Goal: Task Accomplishment & Management: Use online tool/utility

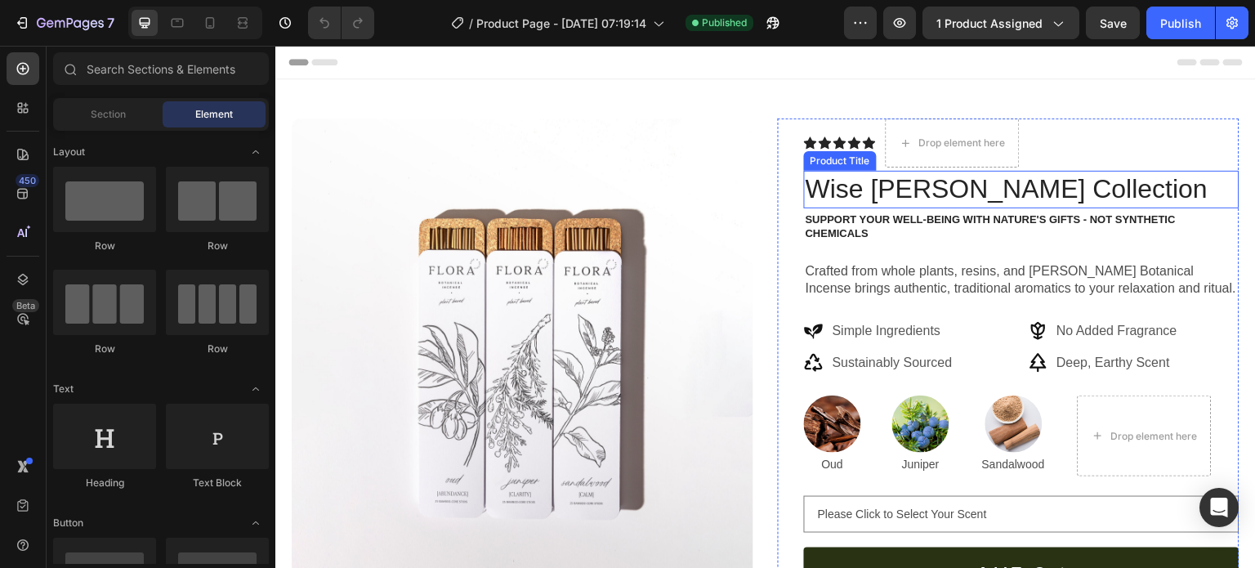
click at [927, 194] on h1 "Wise [PERSON_NAME] Collection" at bounding box center [1022, 190] width 436 height 38
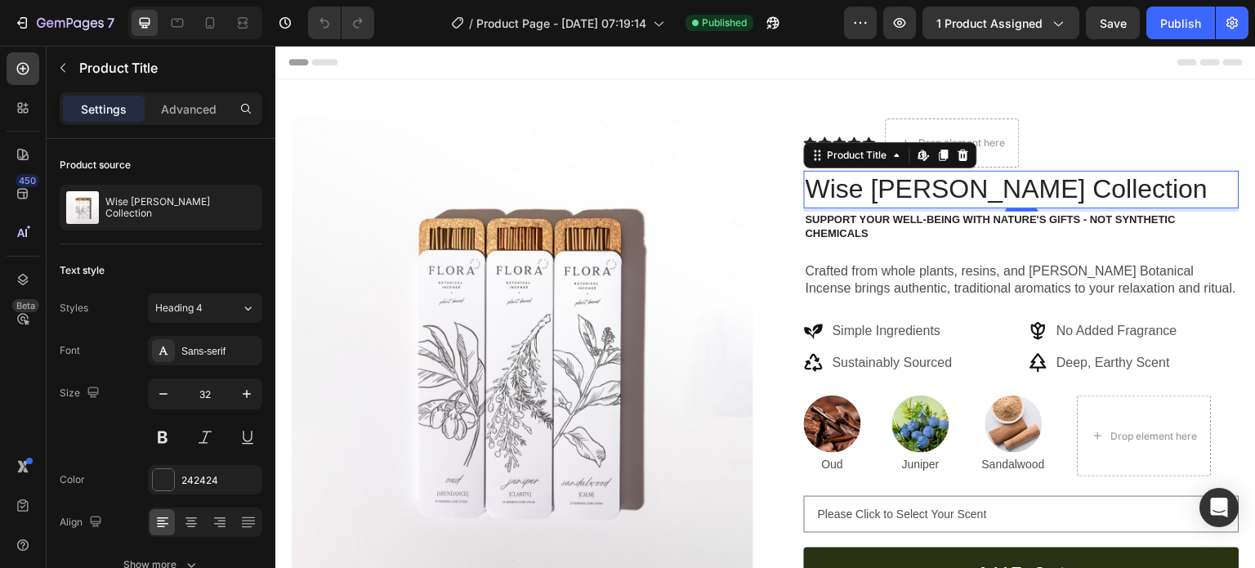
click at [931, 198] on h1 "Wise [PERSON_NAME] Collection" at bounding box center [1022, 190] width 436 height 38
click at [941, 191] on h1 "Wise [PERSON_NAME] Collection" at bounding box center [1022, 190] width 436 height 38
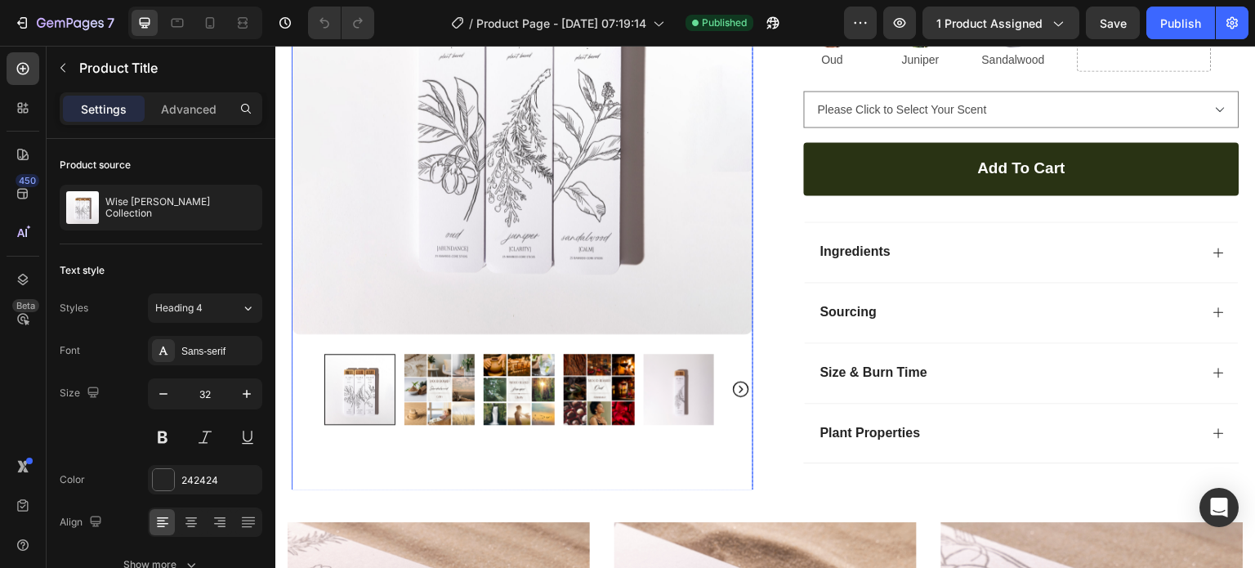
scroll to position [409, 0]
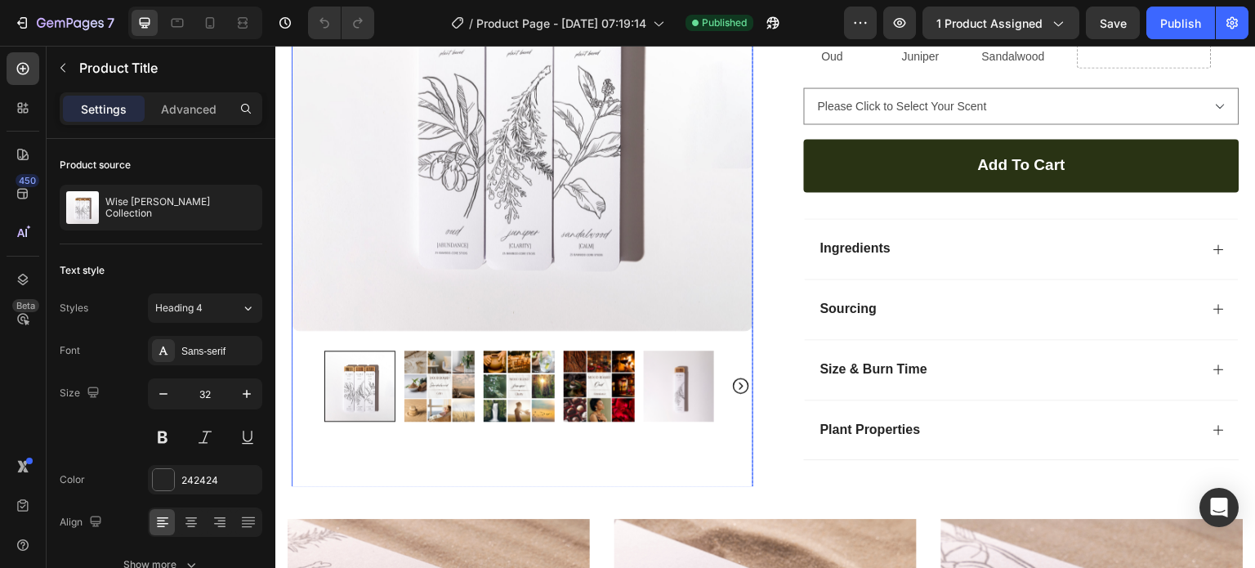
click at [420, 395] on img at bounding box center [439, 386] width 71 height 71
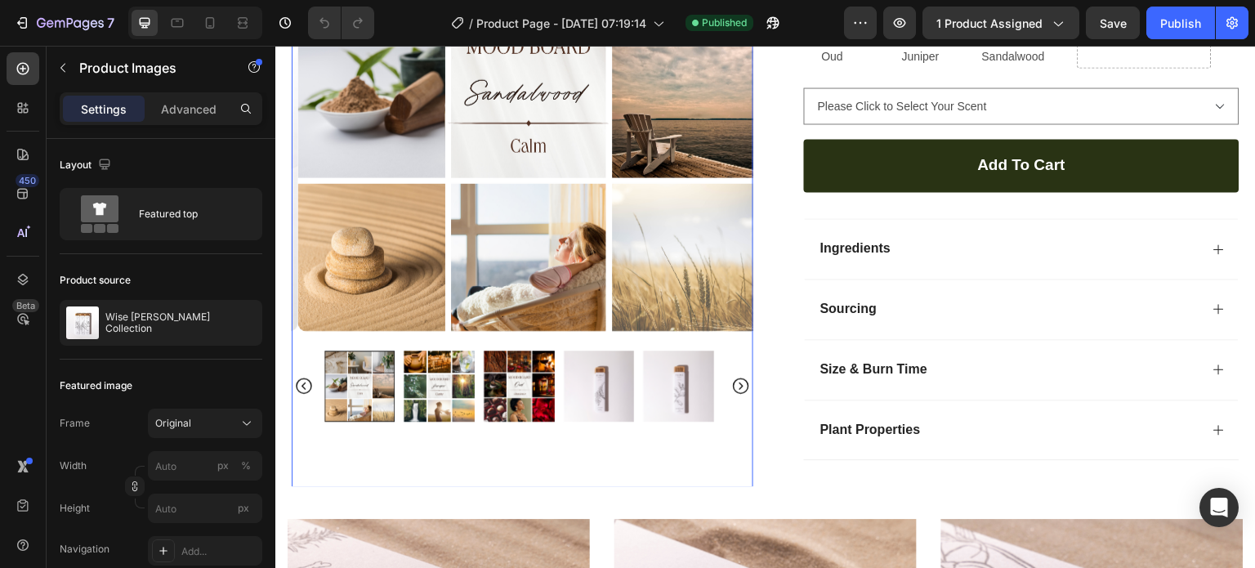
scroll to position [327, 0]
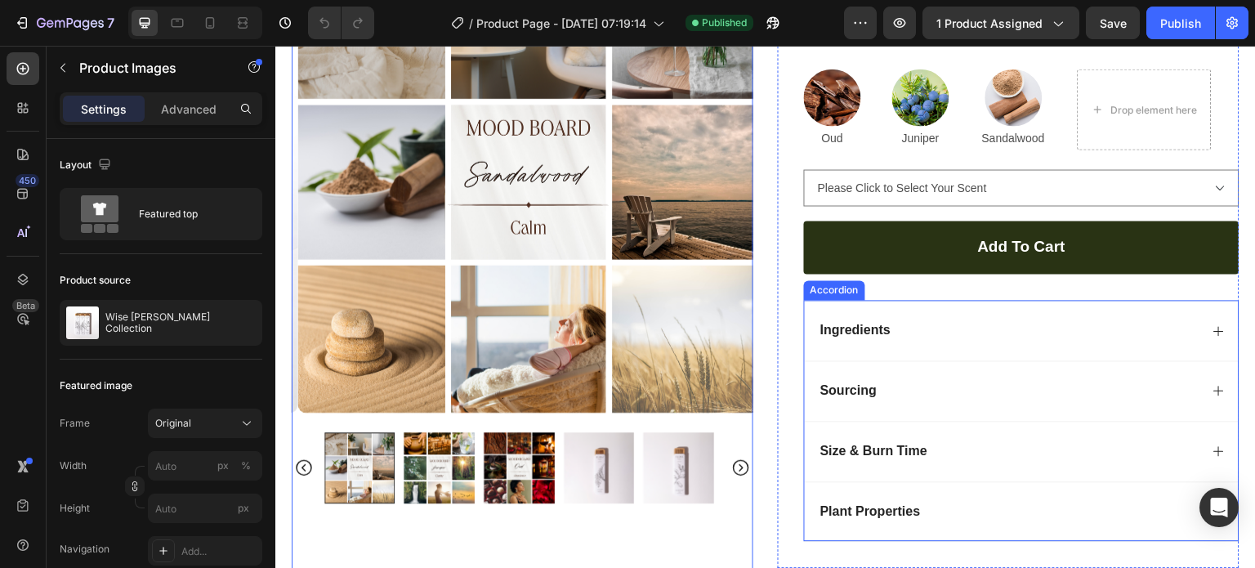
click at [1019, 512] on div "Plant Properties" at bounding box center [1009, 512] width 382 height 22
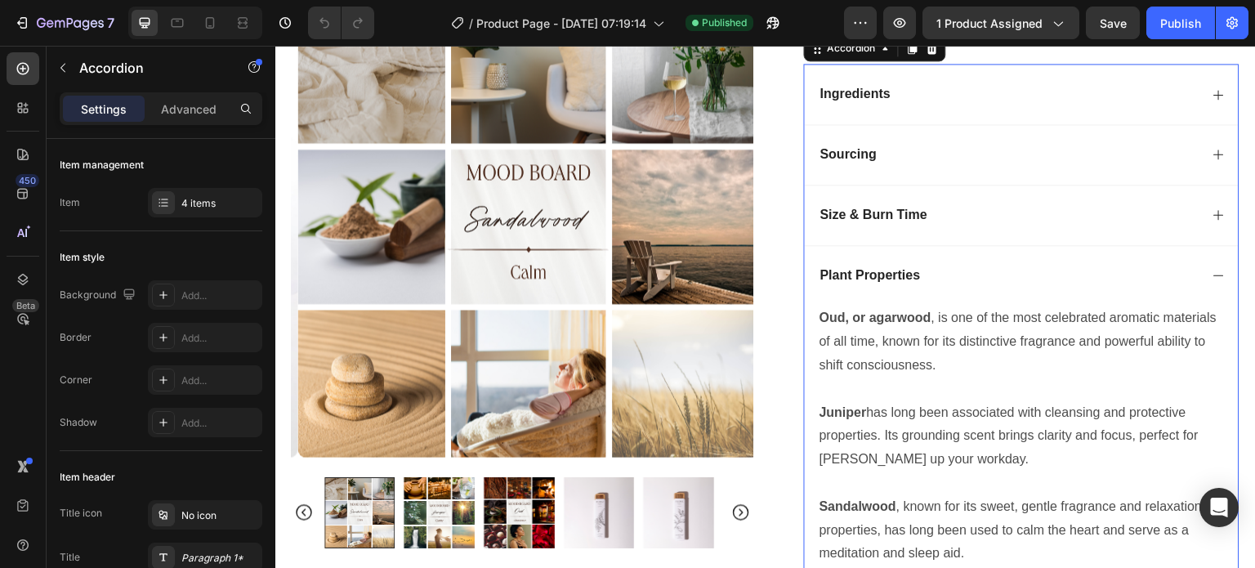
scroll to position [572, 0]
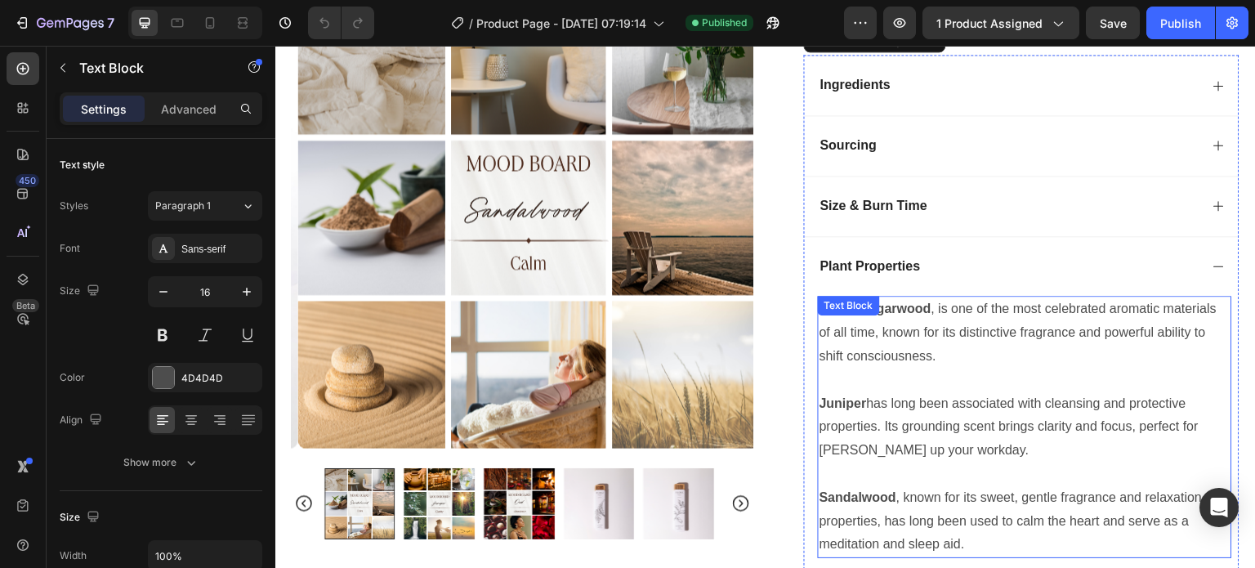
click at [927, 352] on p "Oud, or agarwood , is one of the most celebrated aromatic materials of all time…" at bounding box center [1025, 332] width 411 height 70
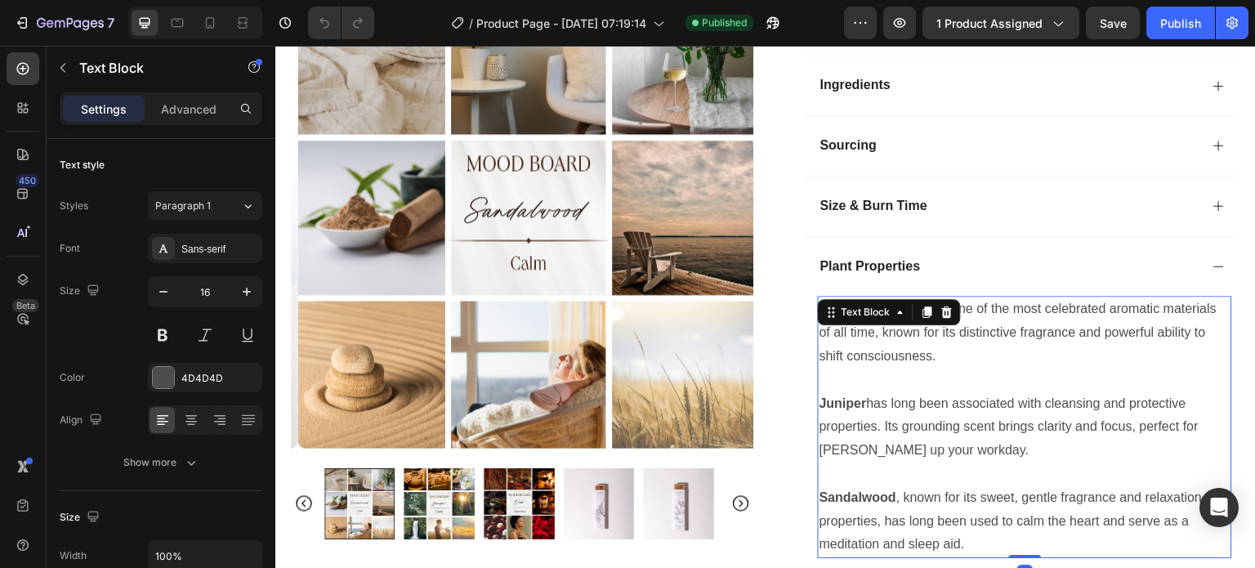
click at [941, 356] on p "Oud, or agarwood , is one of the most celebrated aromatic materials of all time…" at bounding box center [1025, 332] width 411 height 70
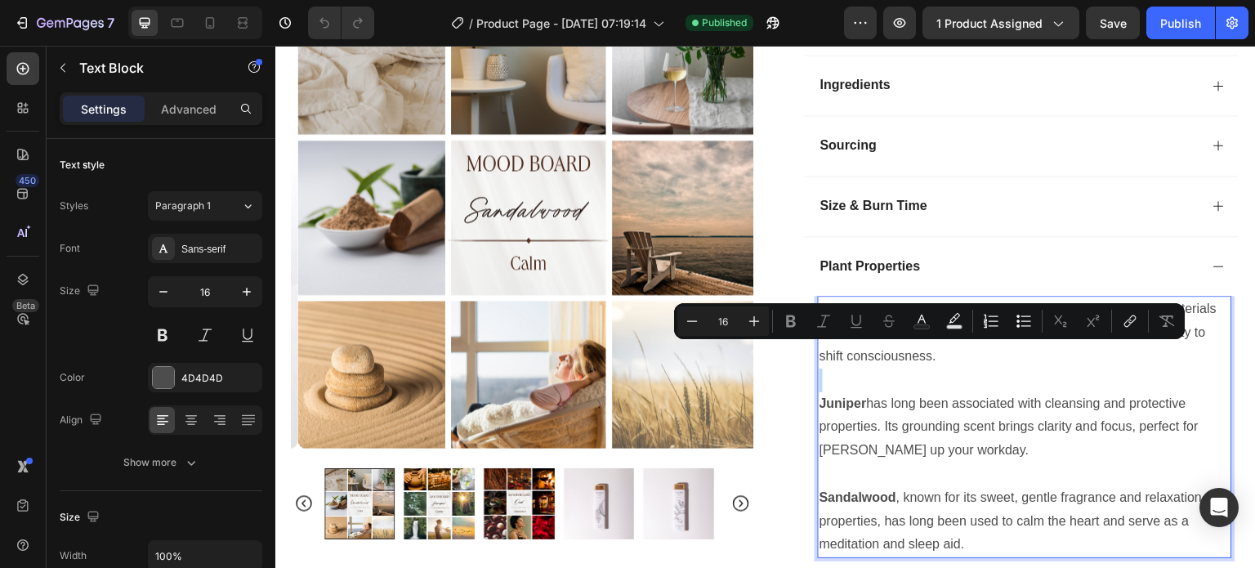
click at [932, 355] on p "Oud, or agarwood , is one of the most celebrated aromatic materials of all time…" at bounding box center [1025, 332] width 411 height 70
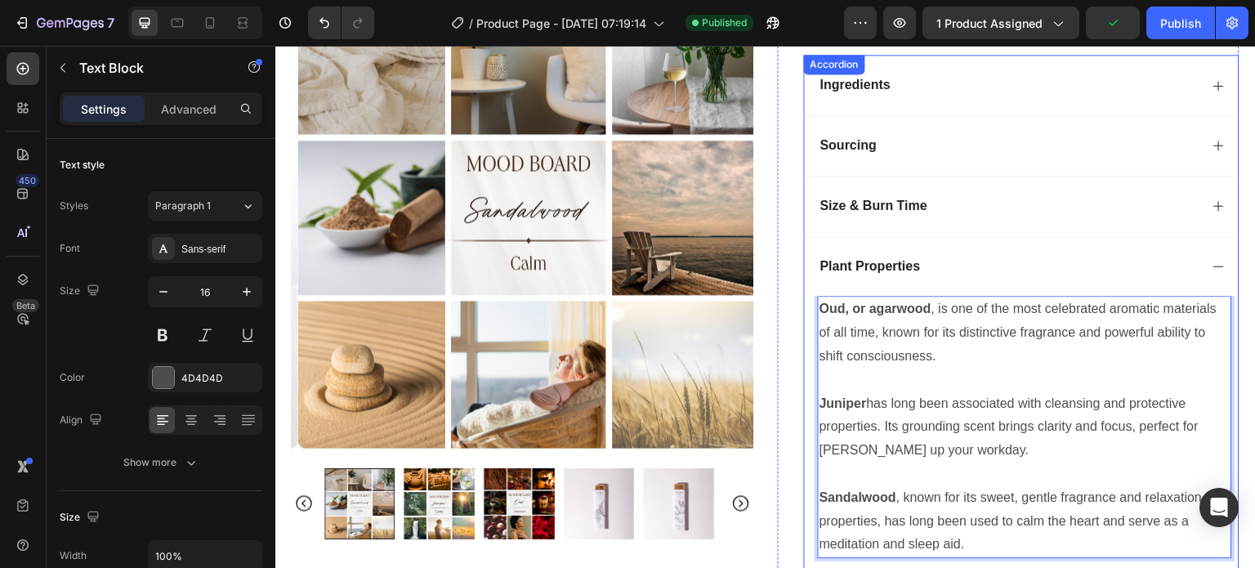
click at [1213, 261] on icon at bounding box center [1219, 266] width 13 height 13
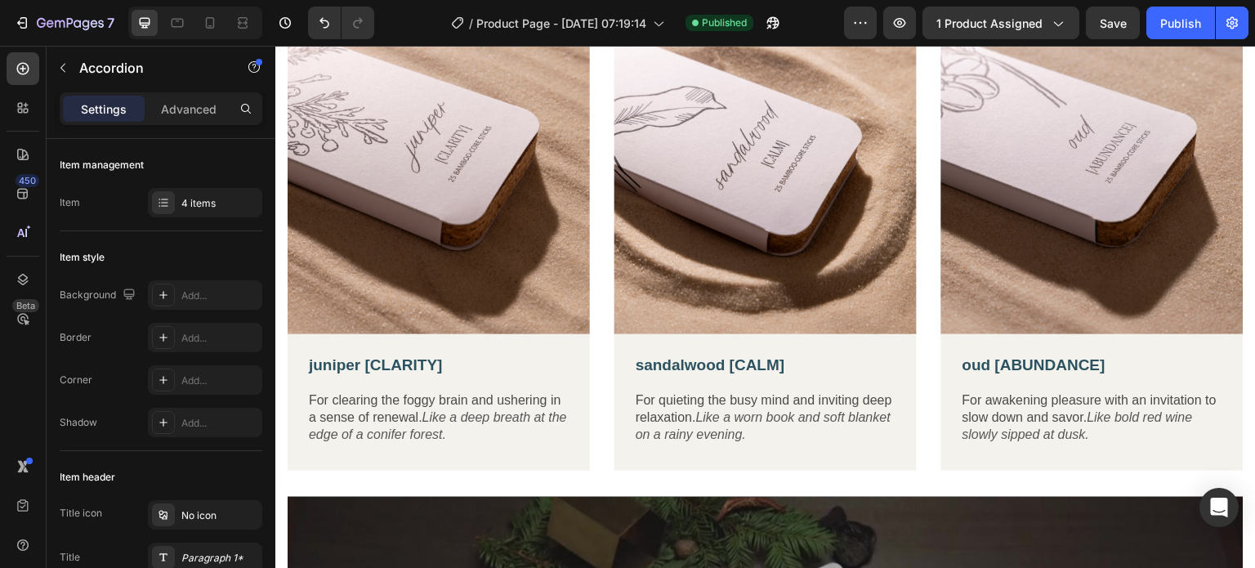
scroll to position [899, 0]
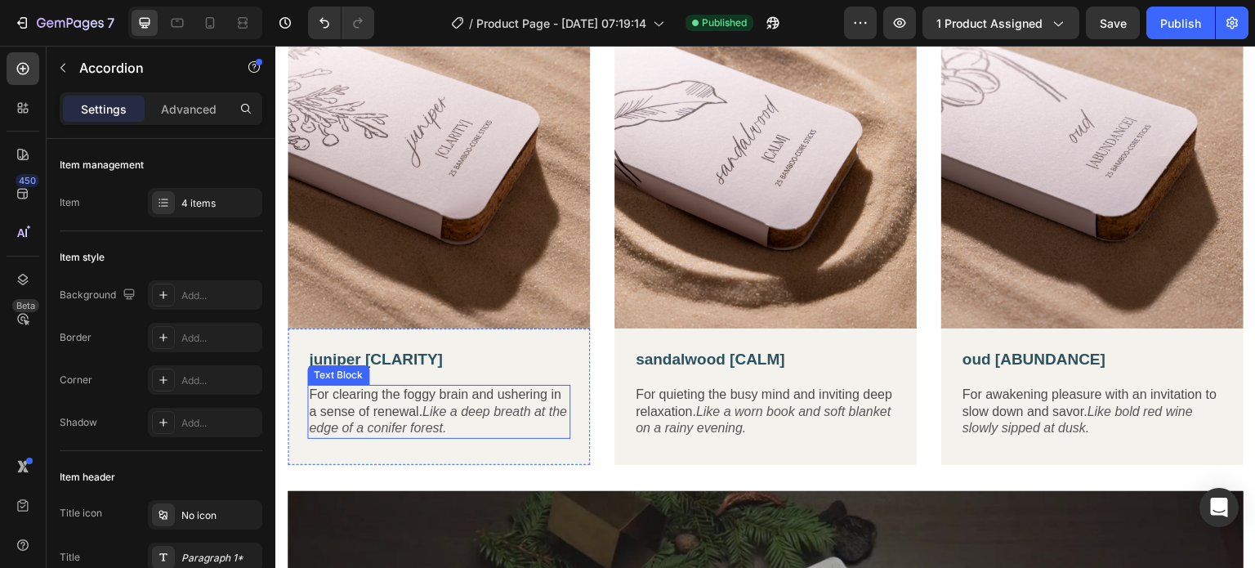
click at [455, 415] on p "For clearing the foggy brain and ushering in a sense of renewal. Like a deep br…" at bounding box center [439, 412] width 260 height 51
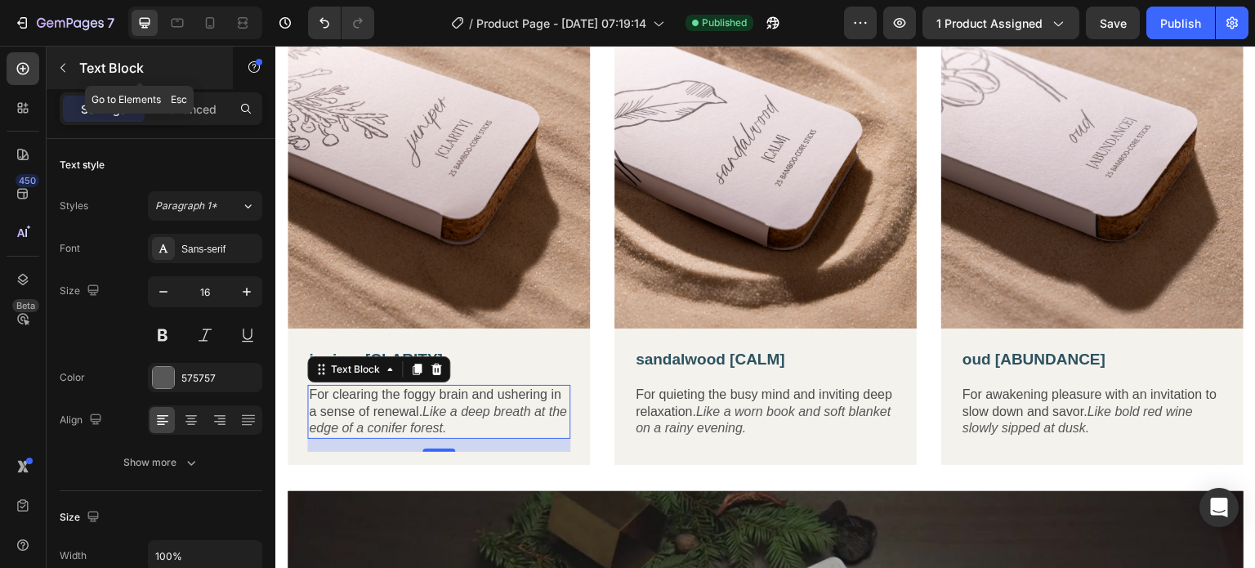
click at [69, 61] on icon "button" at bounding box center [62, 67] width 13 height 13
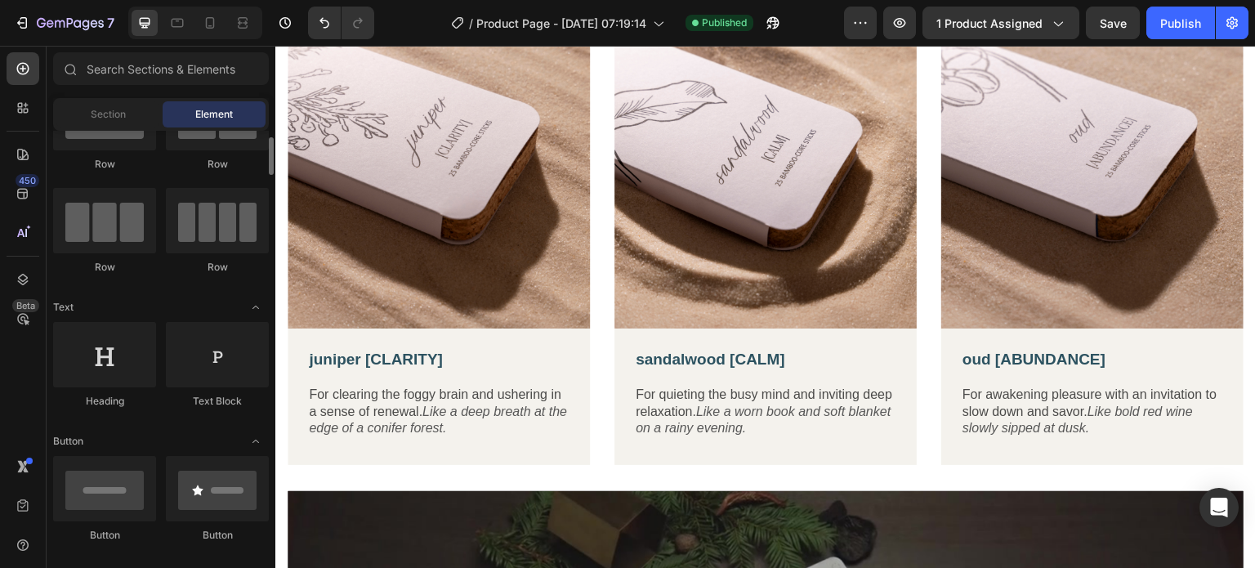
scroll to position [163, 0]
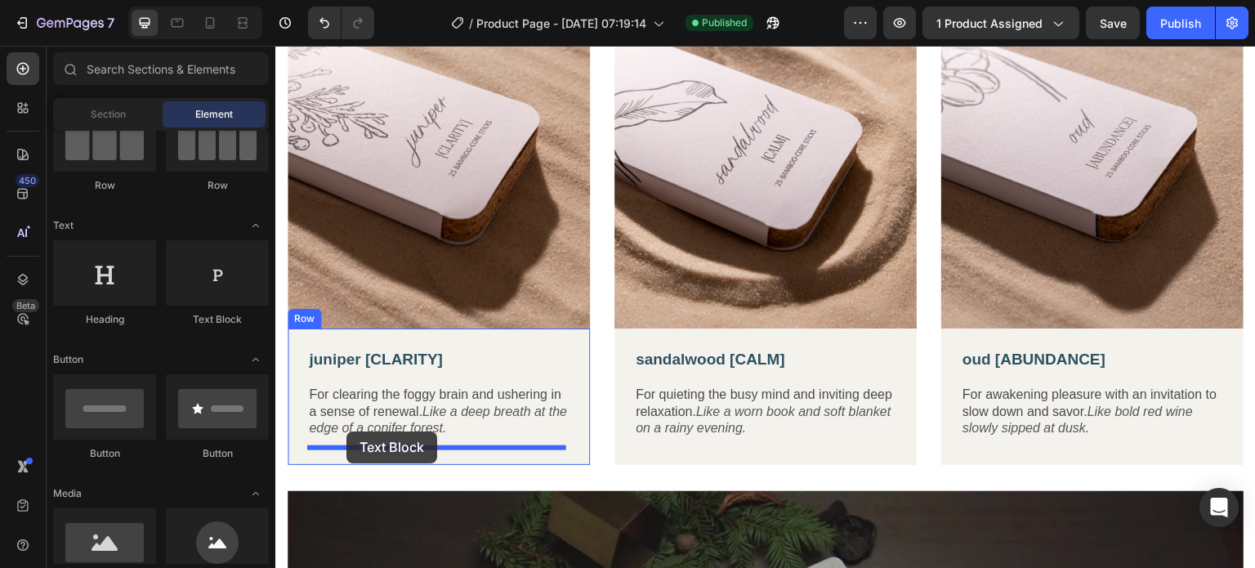
drag, startPoint x: 468, startPoint y: 332, endPoint x: 346, endPoint y: 431, distance: 157.4
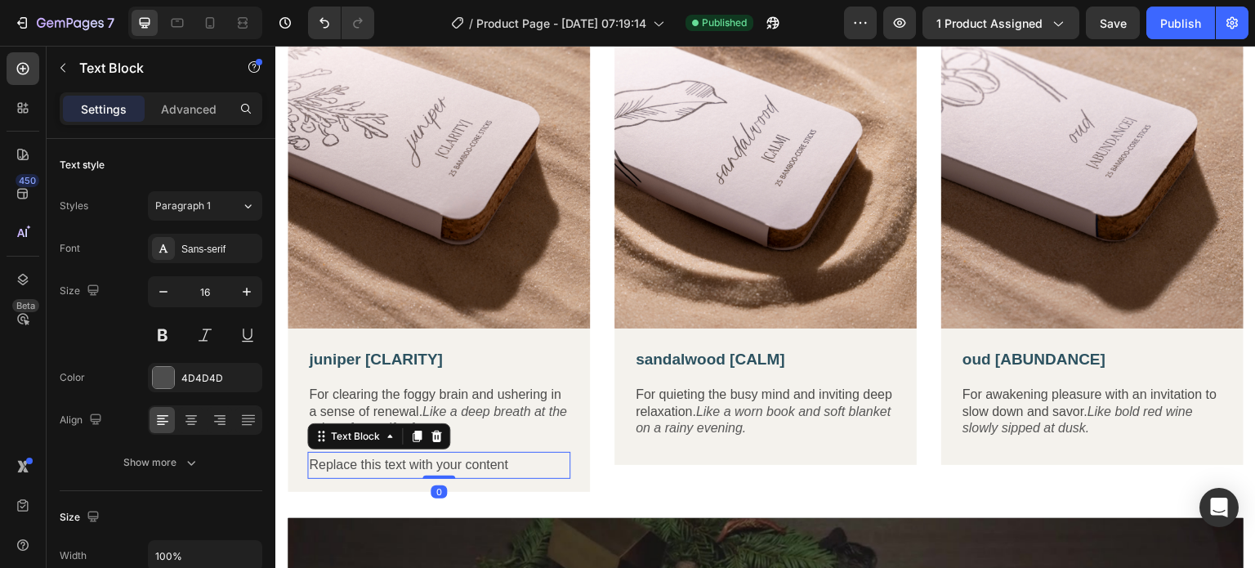
click at [354, 462] on div "Replace this text with your content" at bounding box center [438, 465] width 263 height 27
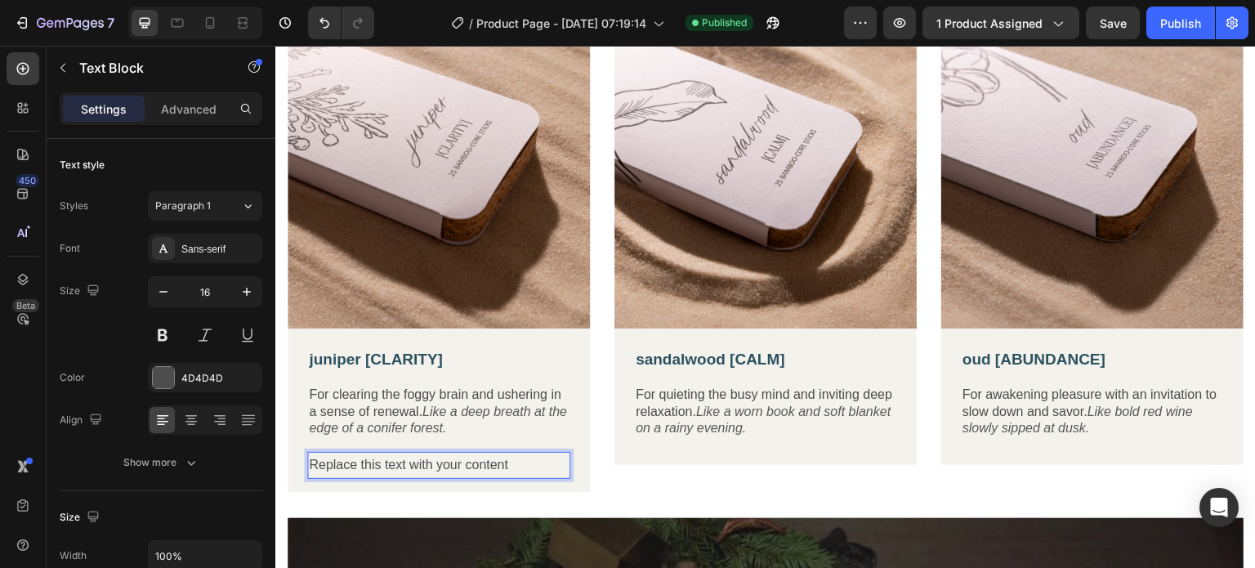
click at [354, 462] on p "Replace this text with your content" at bounding box center [439, 466] width 260 height 24
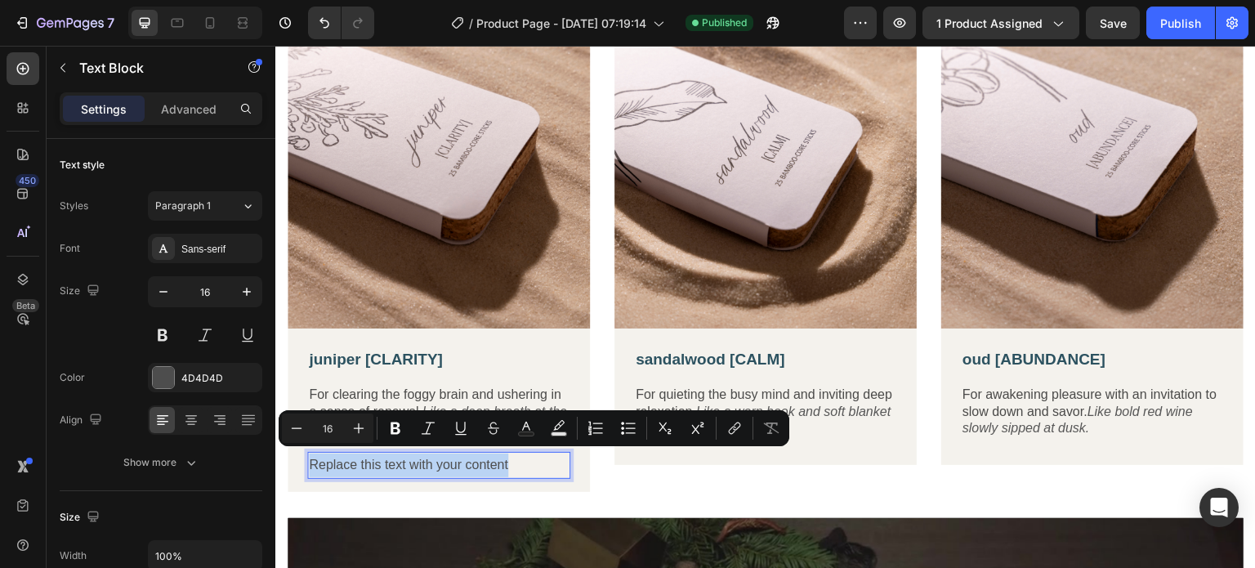
click at [354, 462] on p "Replace this text with your content" at bounding box center [439, 466] width 260 height 24
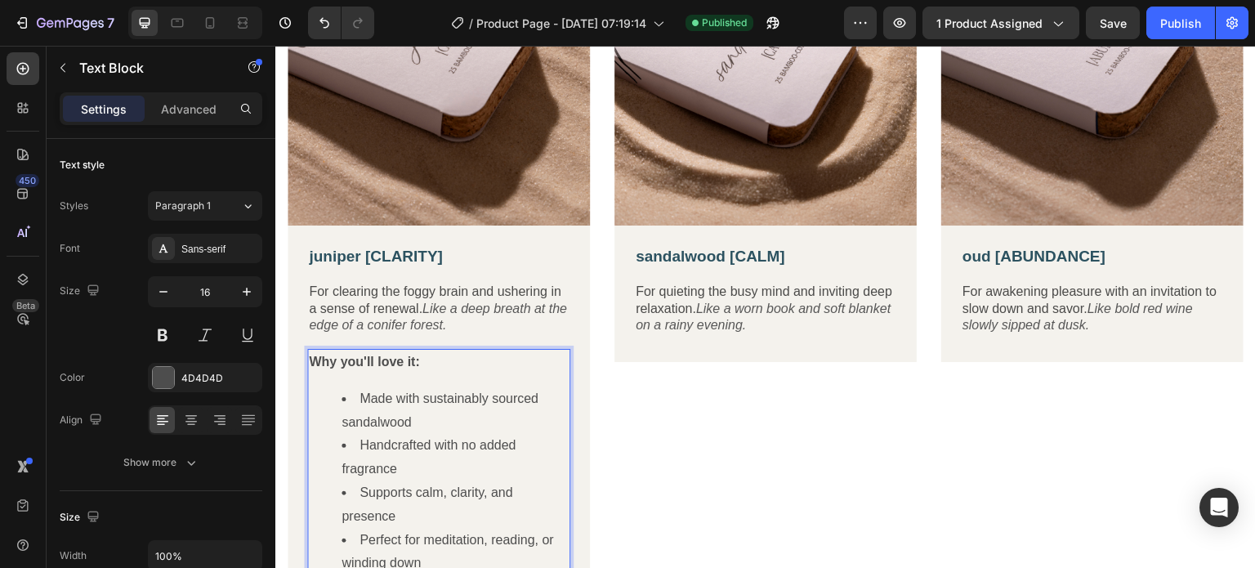
scroll to position [1017, 0]
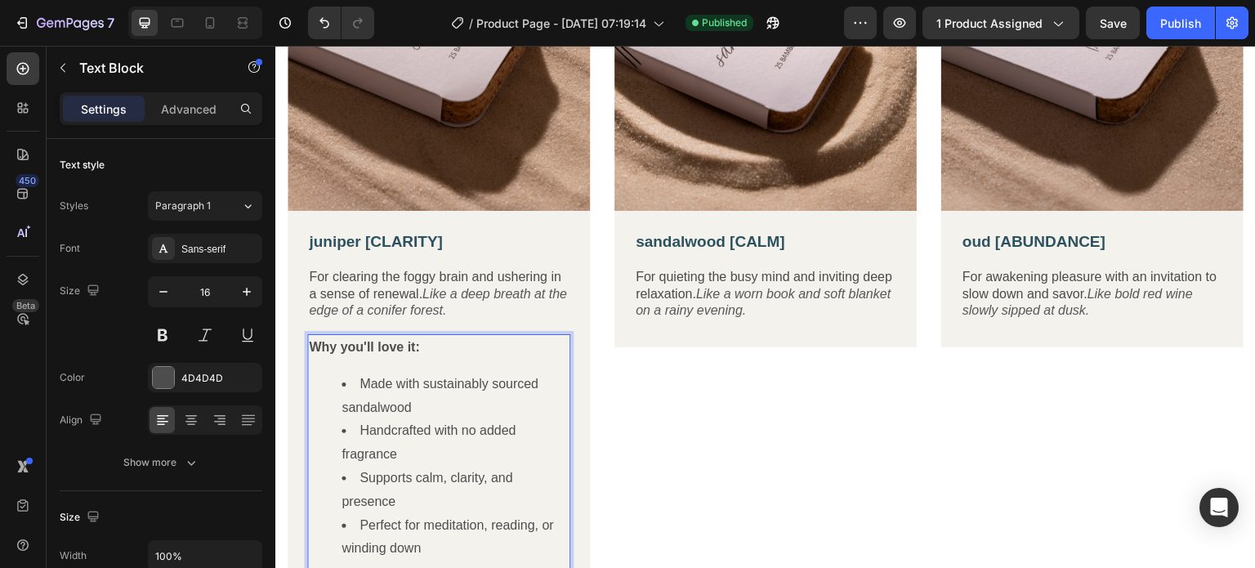
click at [350, 399] on li "Made with sustainably sourced sandalwood" at bounding box center [455, 396] width 227 height 47
click at [340, 404] on ul "Made with sustainably sourced sandalwood Handcrafted with no added fragrance Su…" at bounding box center [439, 467] width 260 height 188
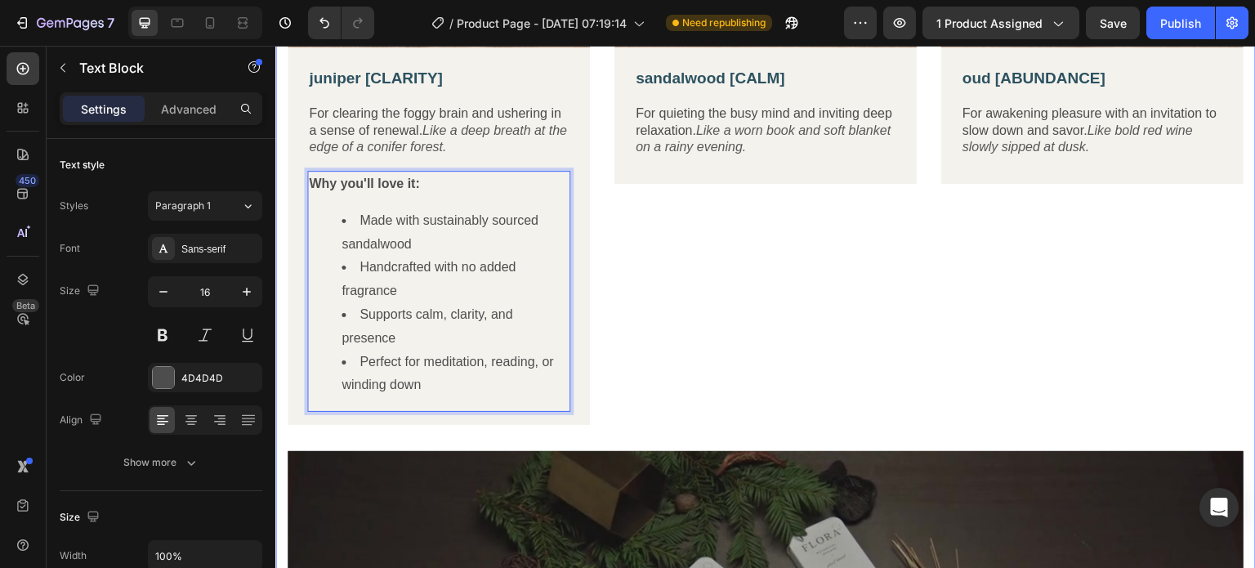
scroll to position [1098, 0]
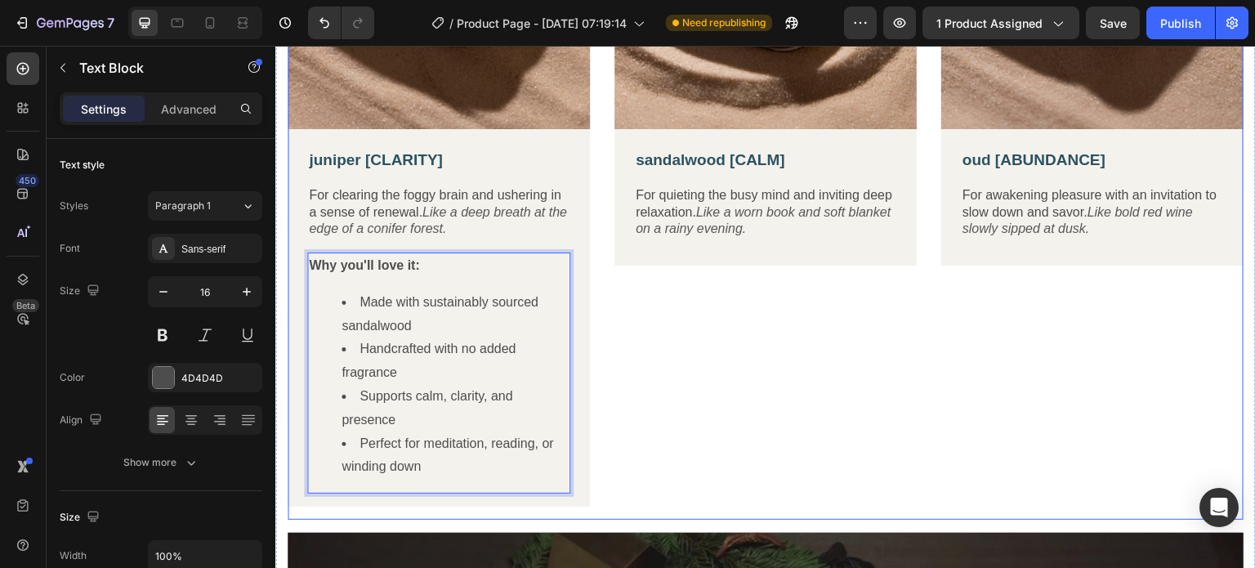
click at [740, 403] on div "Image sandalwood [CALM] Text Block For quieting the busy mind and inviting deep…" at bounding box center [765, 173] width 302 height 693
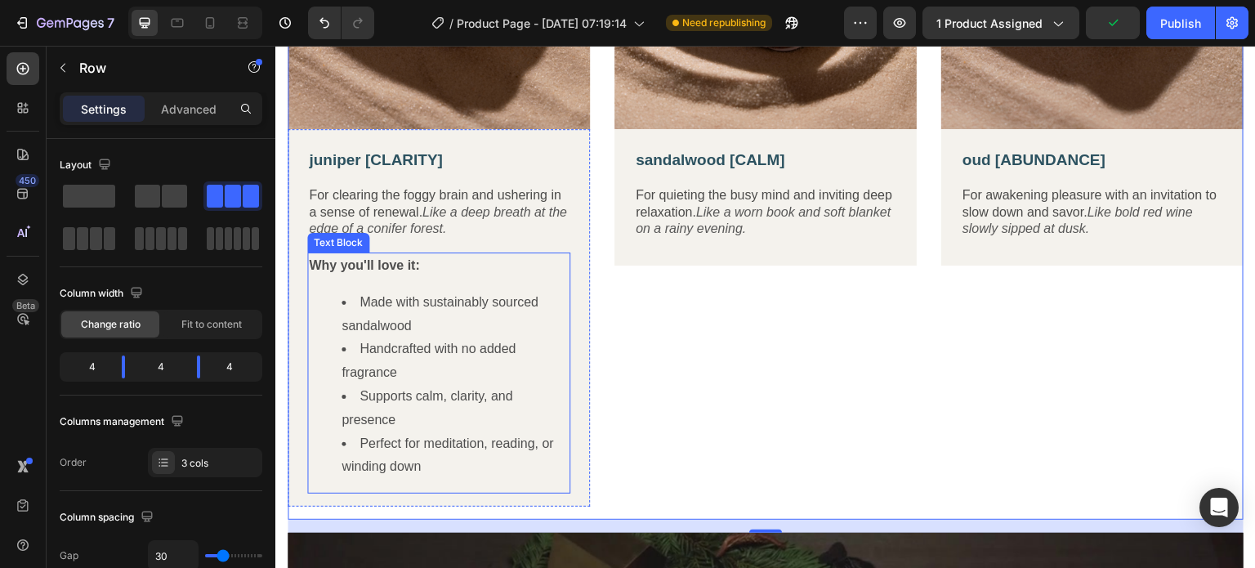
click at [374, 343] on li "Handcrafted with no added fragrance" at bounding box center [455, 360] width 227 height 47
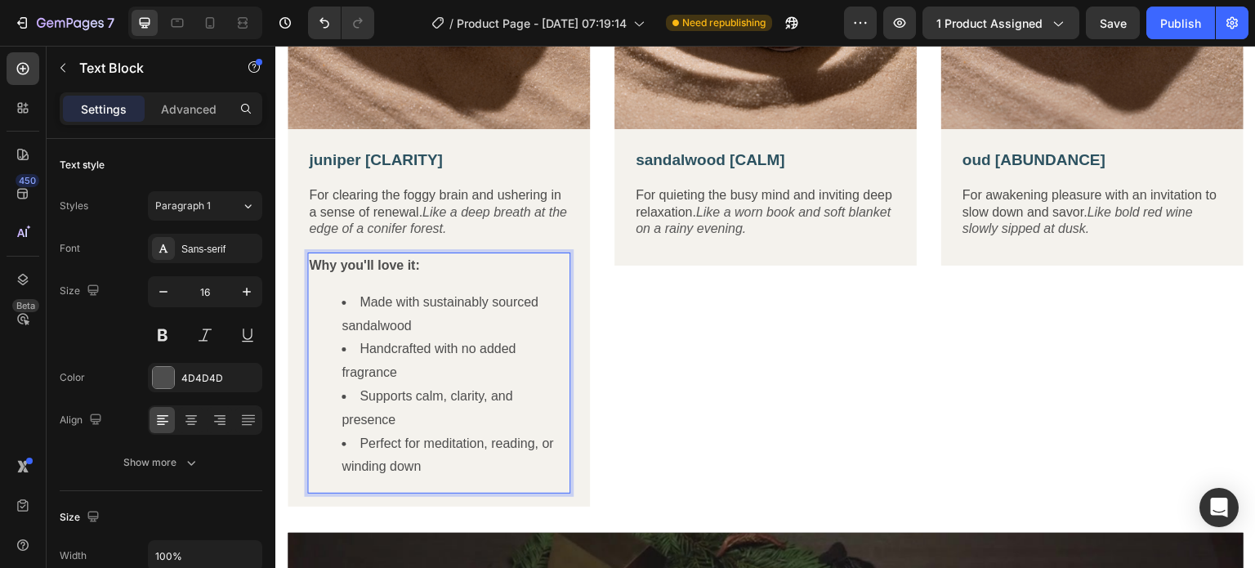
click at [356, 294] on li "Made with sustainably sourced sandalwood" at bounding box center [455, 314] width 227 height 47
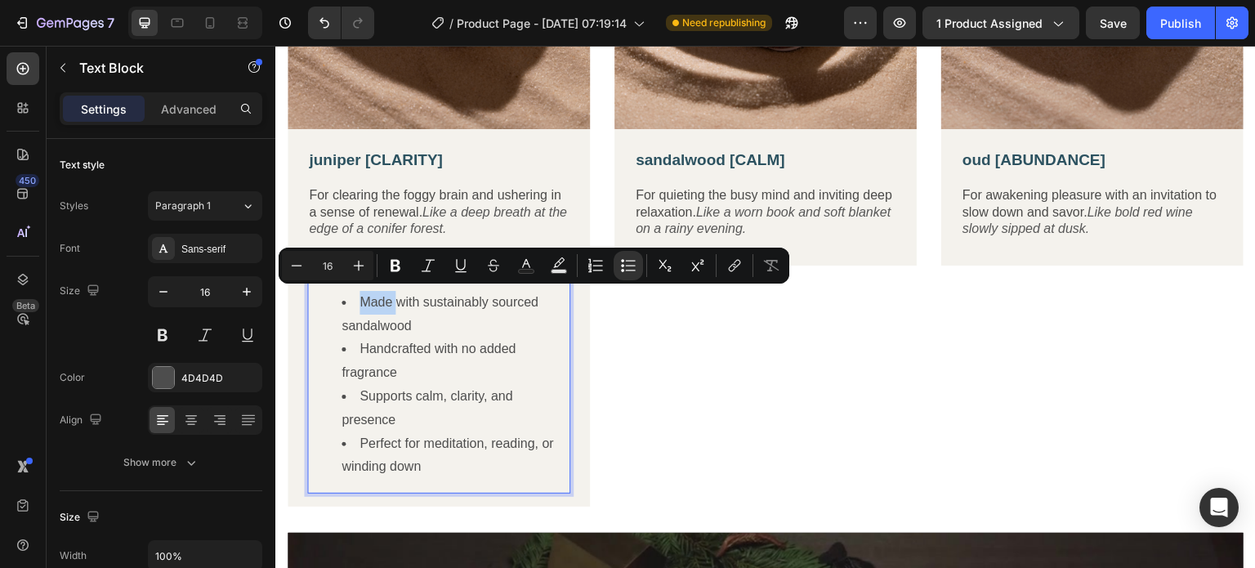
click at [360, 301] on li "Made with sustainably sourced sandalwood" at bounding box center [455, 314] width 227 height 47
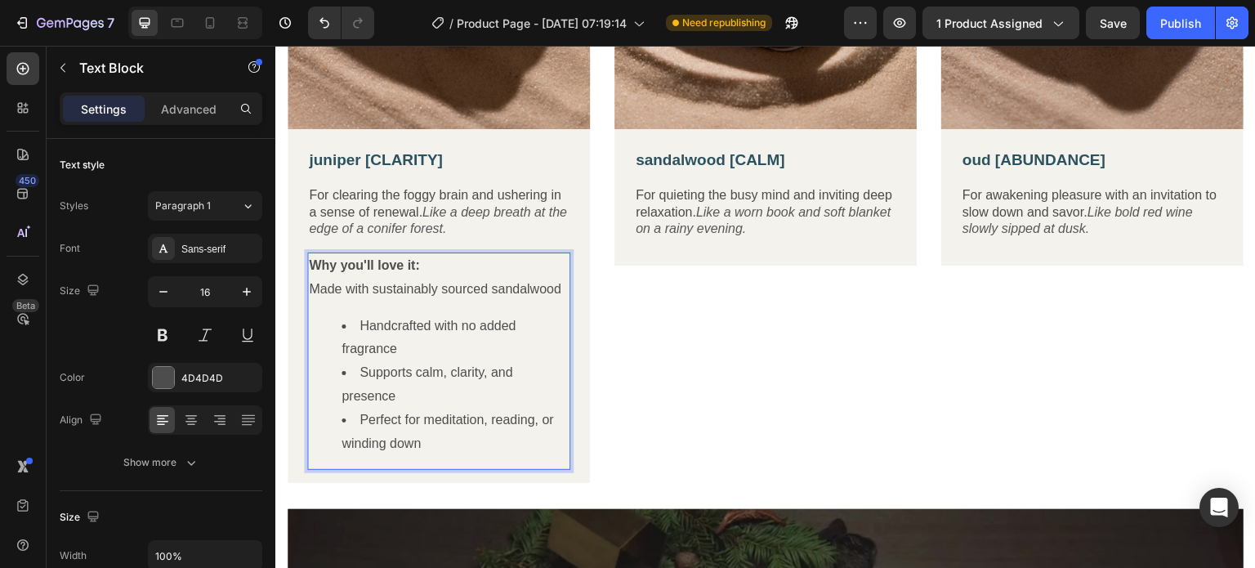
click at [360, 318] on li "Handcrafted with no added fragrance" at bounding box center [455, 338] width 227 height 47
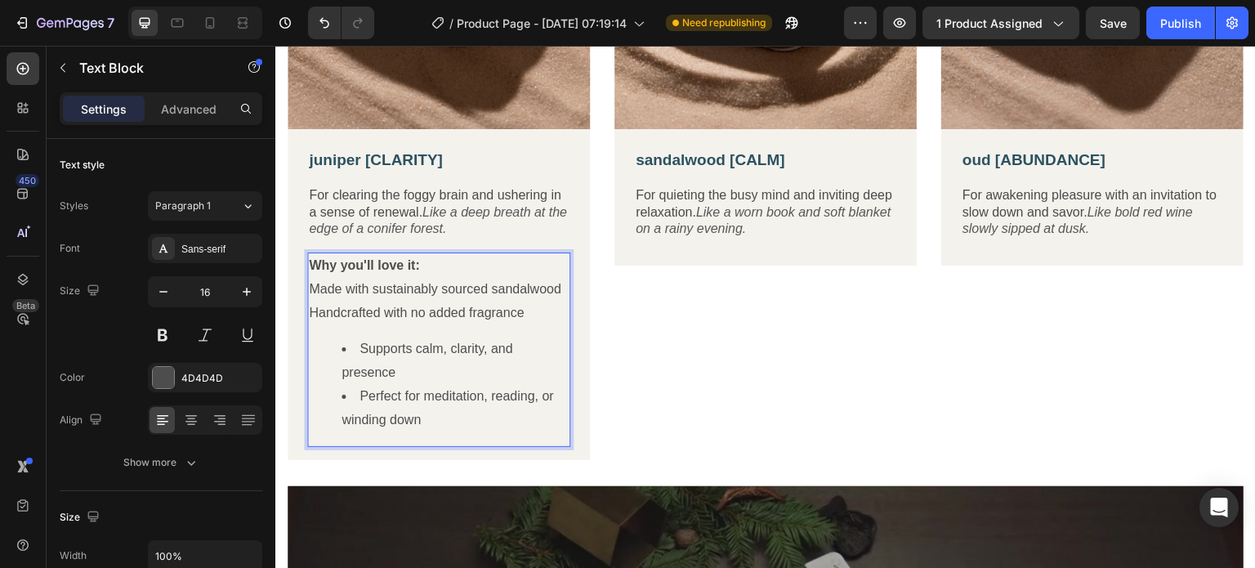
click at [361, 343] on li "Supports calm, clarity, and presence" at bounding box center [455, 360] width 227 height 47
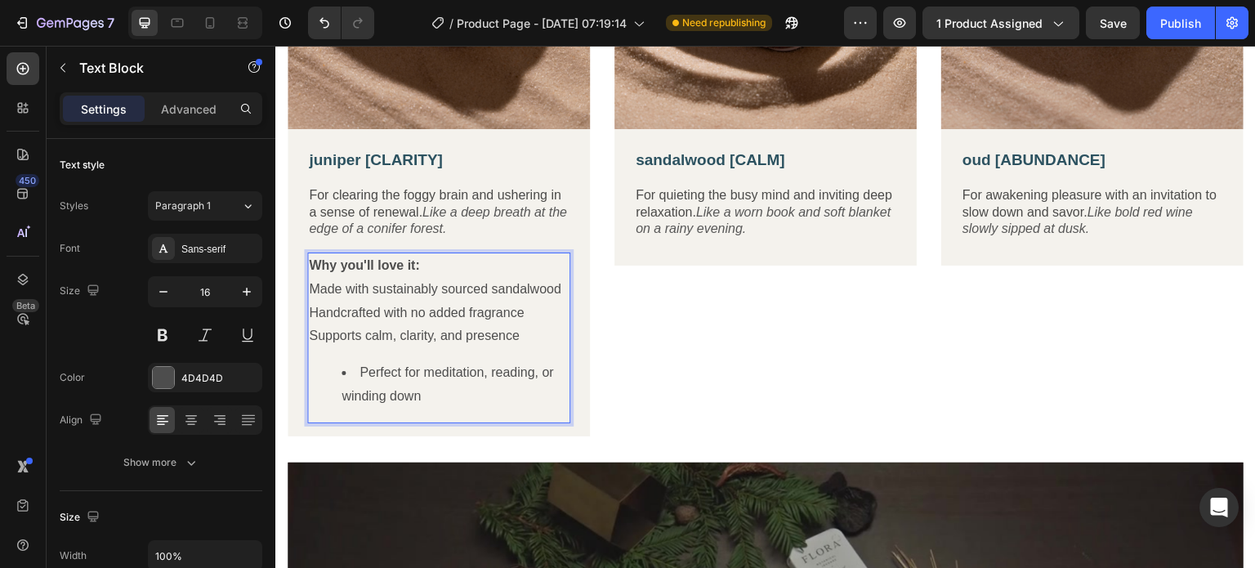
click at [356, 366] on li "Perfect for meditation, reading, or winding down" at bounding box center [455, 384] width 227 height 47
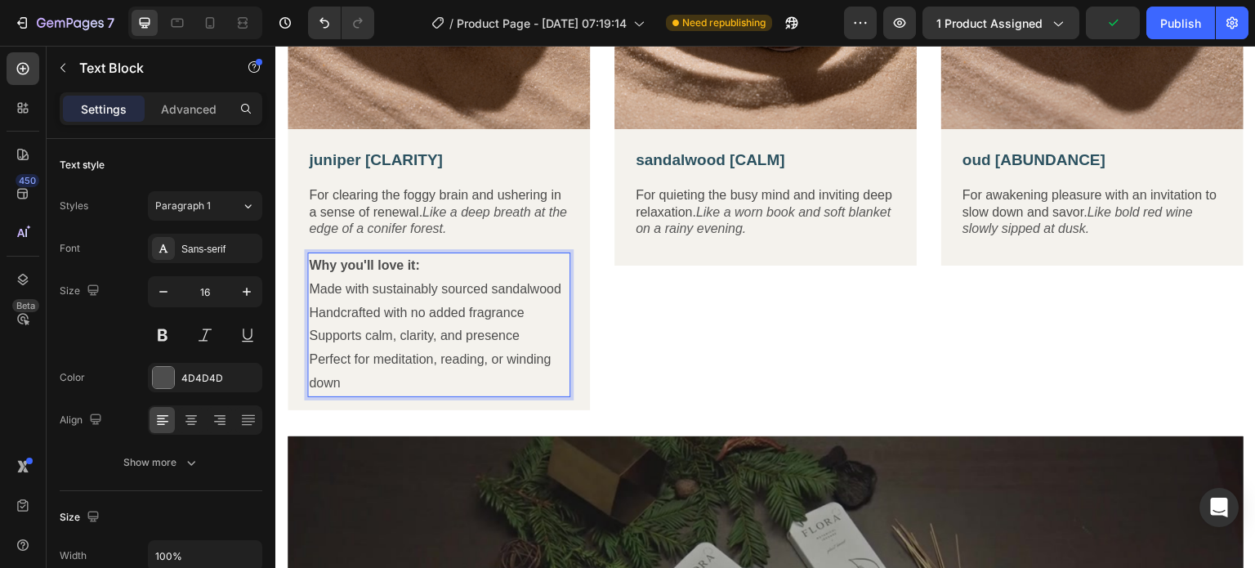
click at [311, 287] on p "Why you'll love it: Made with sustainably sourced sandalwood" at bounding box center [439, 277] width 260 height 47
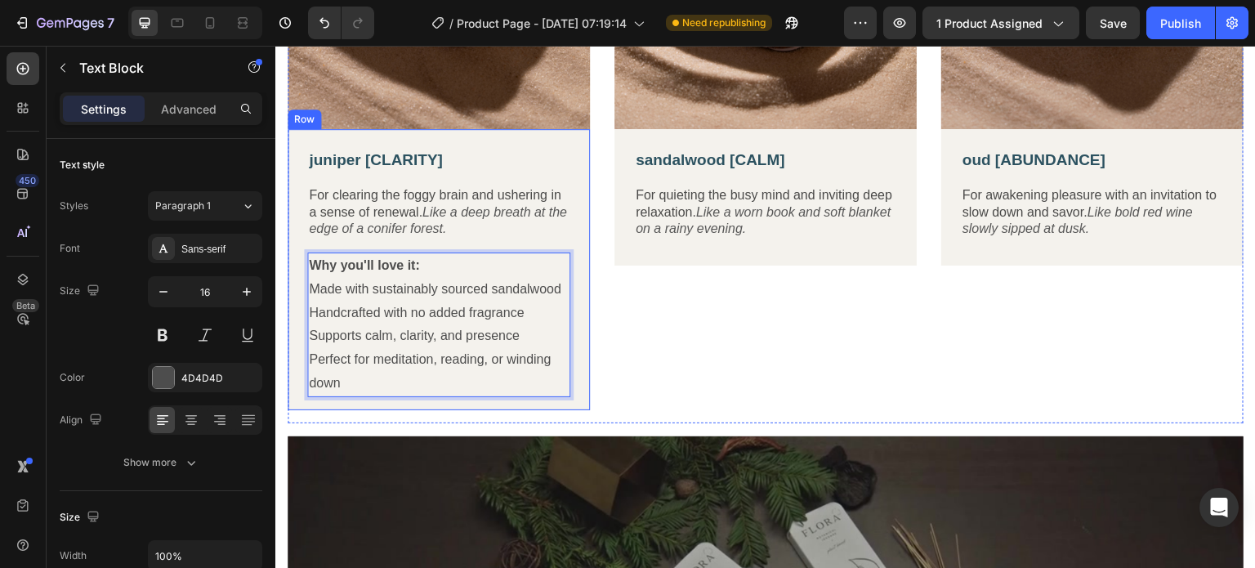
click at [569, 312] on div "juniper [CLARITY] Text Block For clearing the foggy brain and ushering in a sen…" at bounding box center [439, 269] width 302 height 281
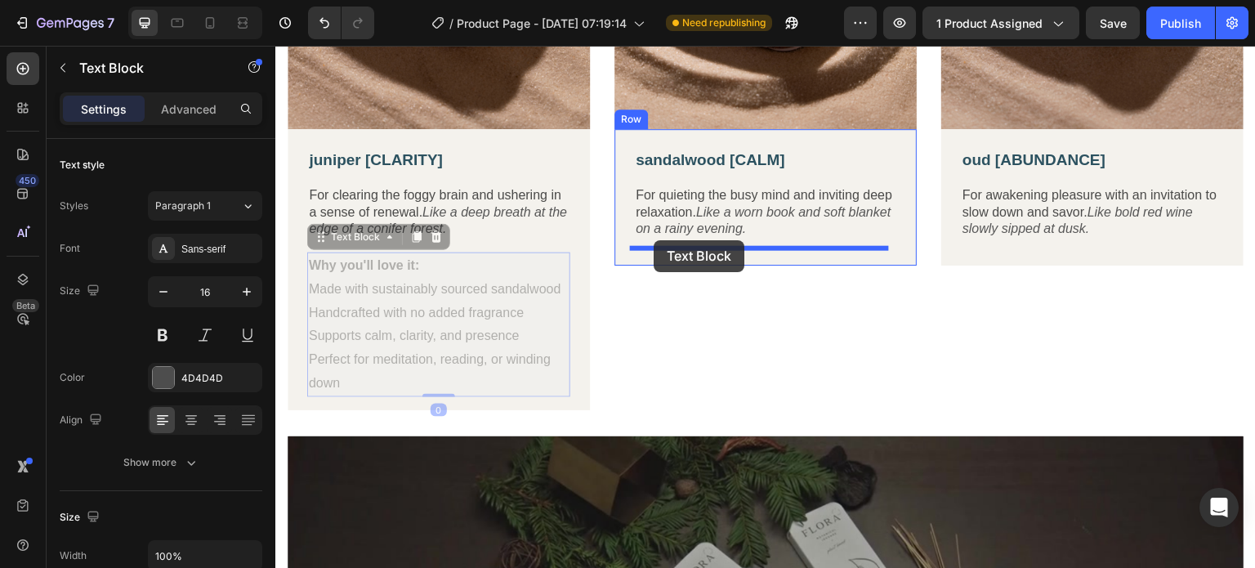
drag, startPoint x: 374, startPoint y: 261, endPoint x: 654, endPoint y: 240, distance: 280.2
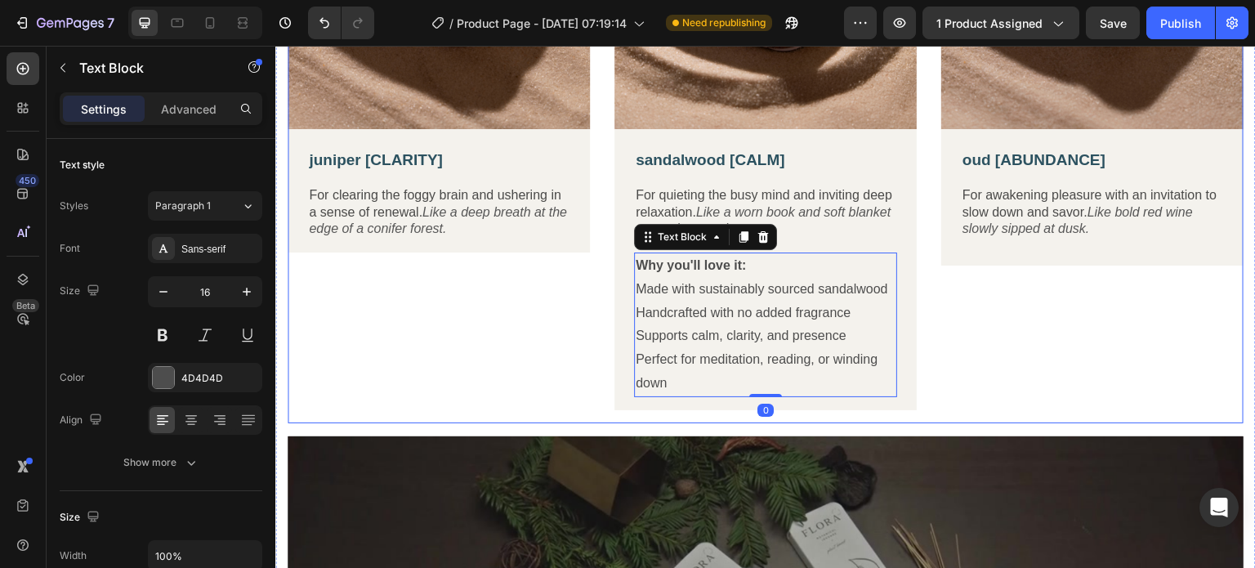
click at [456, 324] on div "Image juniper [CLARITY] Text Block For clearing the foggy brain and ushering in…" at bounding box center [439, 125] width 302 height 597
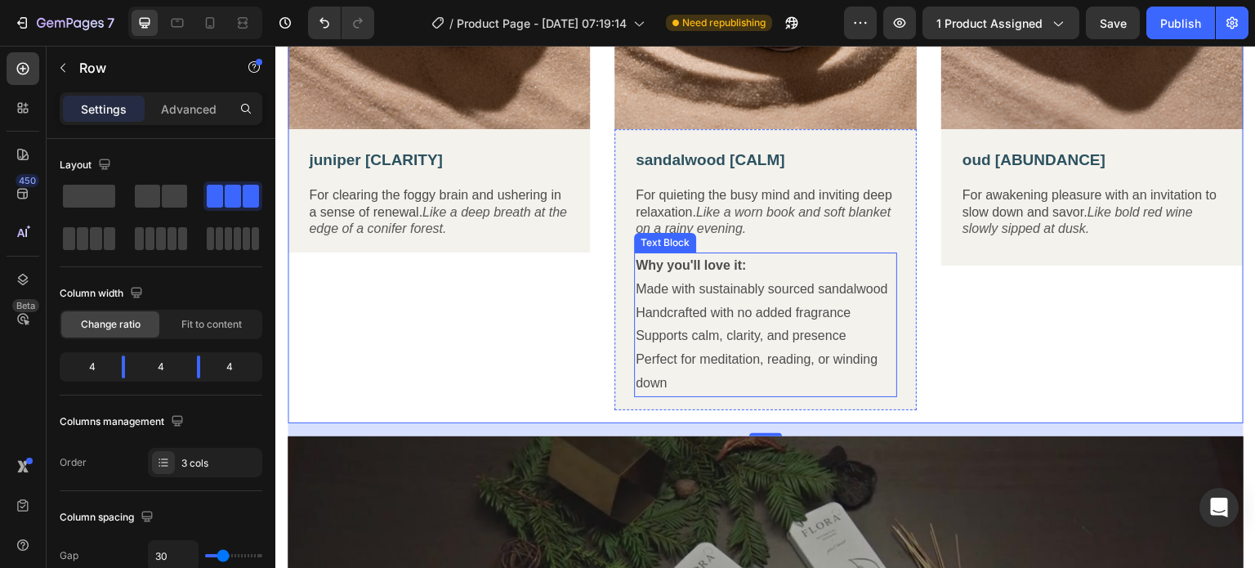
click at [655, 292] on p "Why you'll love it: Made with sustainably sourced sandalwood" at bounding box center [766, 277] width 260 height 47
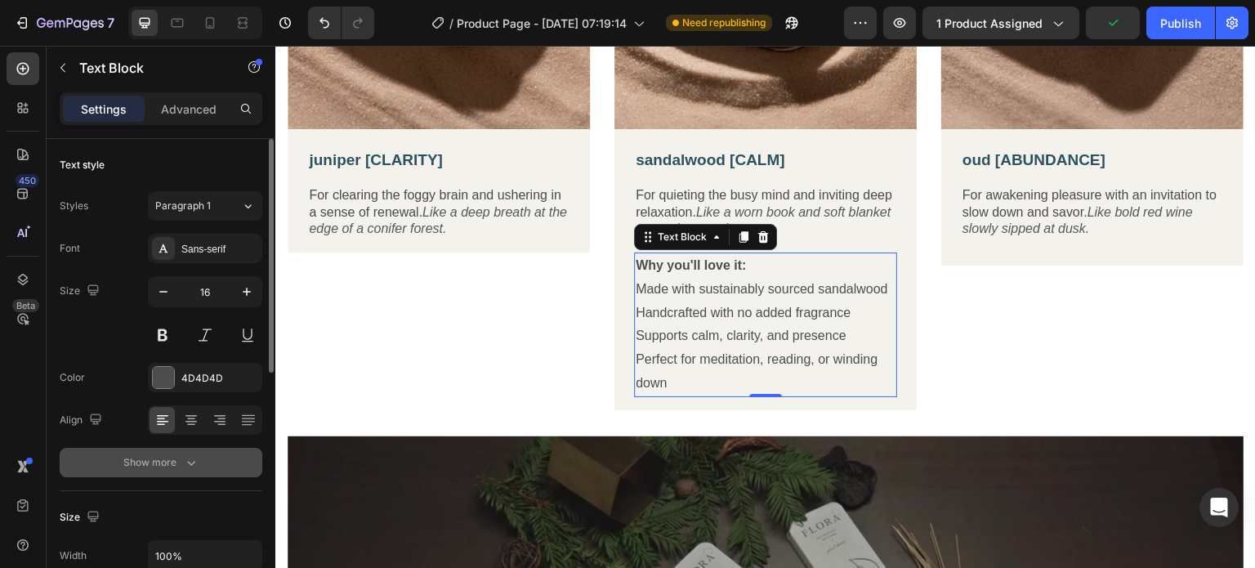
click at [175, 454] on div "Show more" at bounding box center [161, 462] width 76 height 16
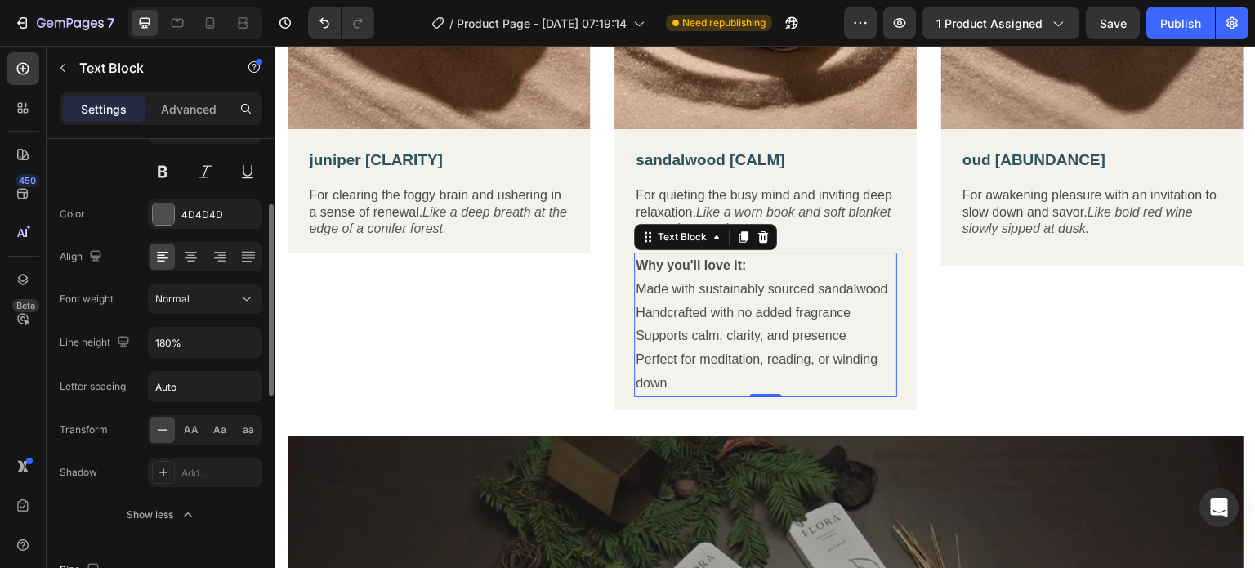
scroll to position [0, 0]
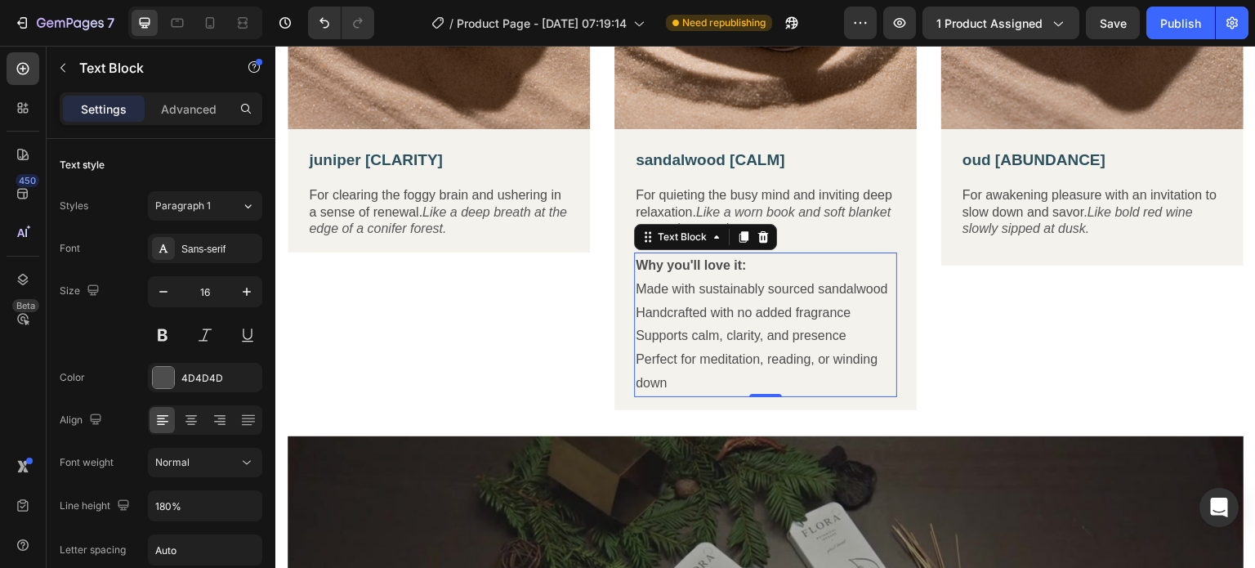
click at [636, 284] on p "Why you'll love it: Made with sustainably sourced sandalwood" at bounding box center [766, 277] width 260 height 47
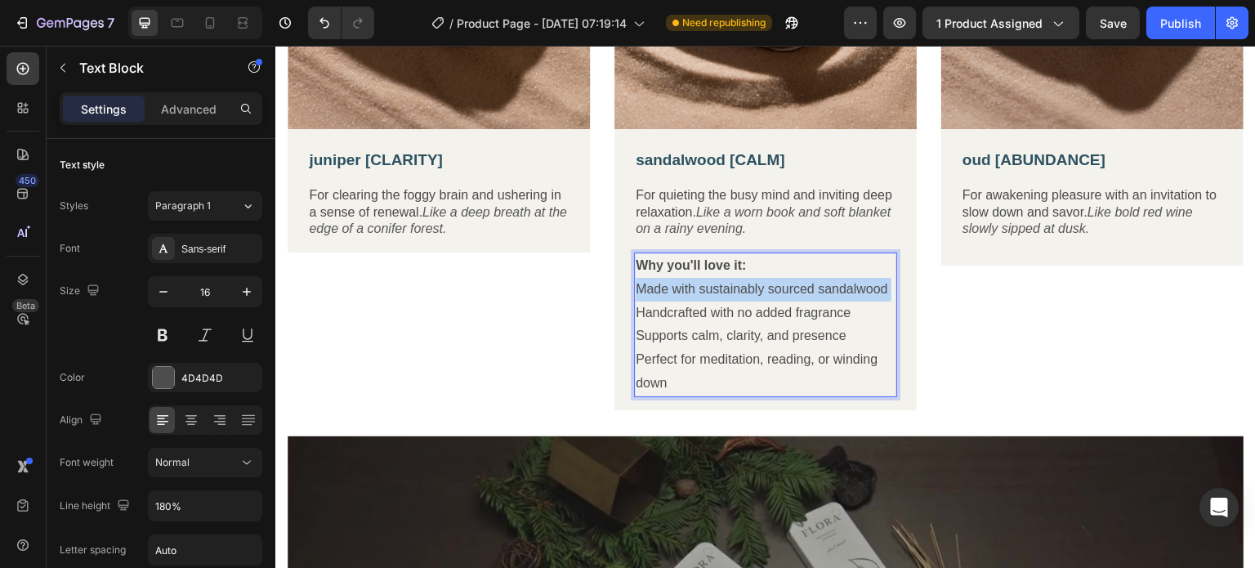
click at [636, 284] on p "Why you'll love it: Made with sustainably sourced sandalwood" at bounding box center [766, 277] width 260 height 47
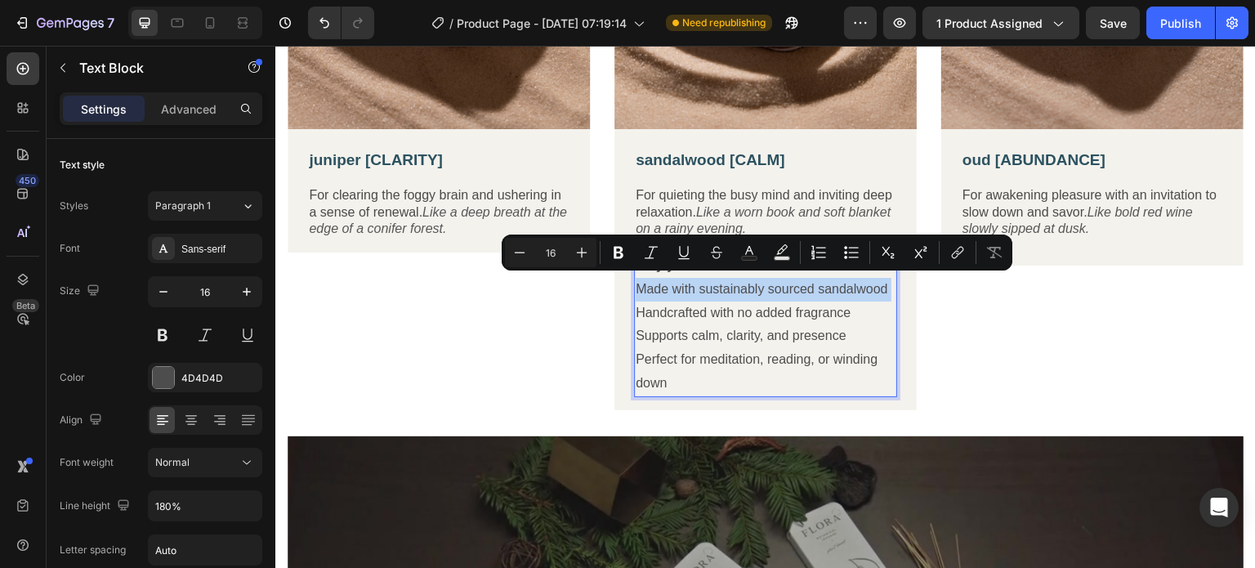
click at [636, 284] on p "Why you'll love it: Made with sustainably sourced sandalwood" at bounding box center [766, 277] width 260 height 47
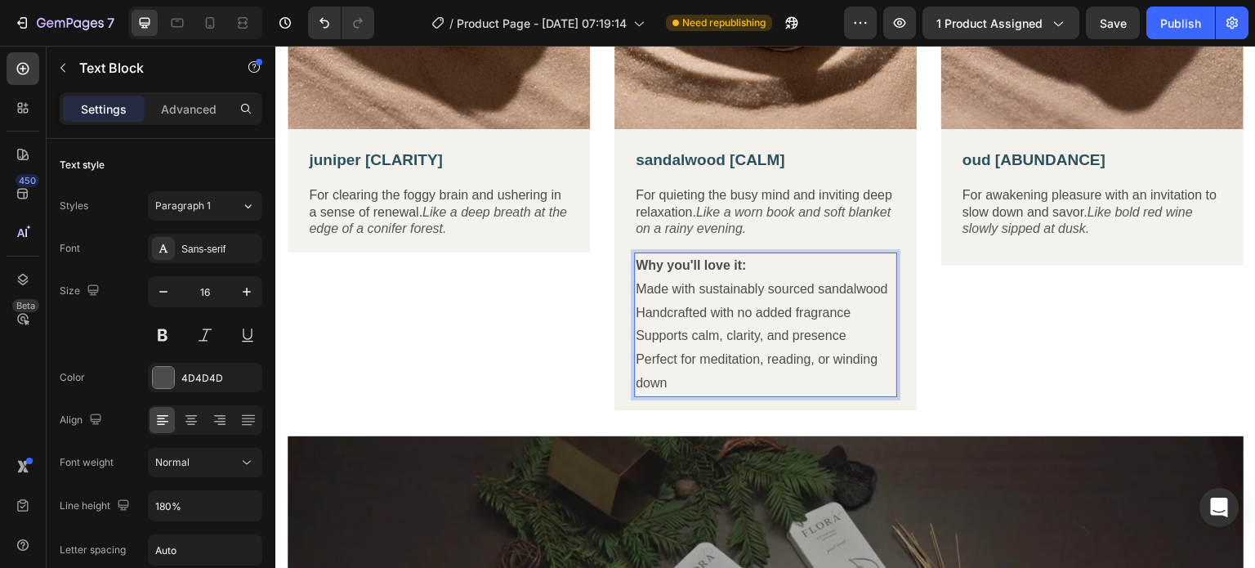
click at [637, 280] on p "Why you'll love it: Made with sustainably sourced sandalwood" at bounding box center [766, 277] width 260 height 47
click at [634, 283] on div "Why you'll love it: Made with sustainably sourced sandalwood Handcrafted with n…" at bounding box center [765, 324] width 263 height 145
click at [636, 283] on p "Why you'll love it: Made with sustainably sourced sandalwood" at bounding box center [766, 277] width 260 height 47
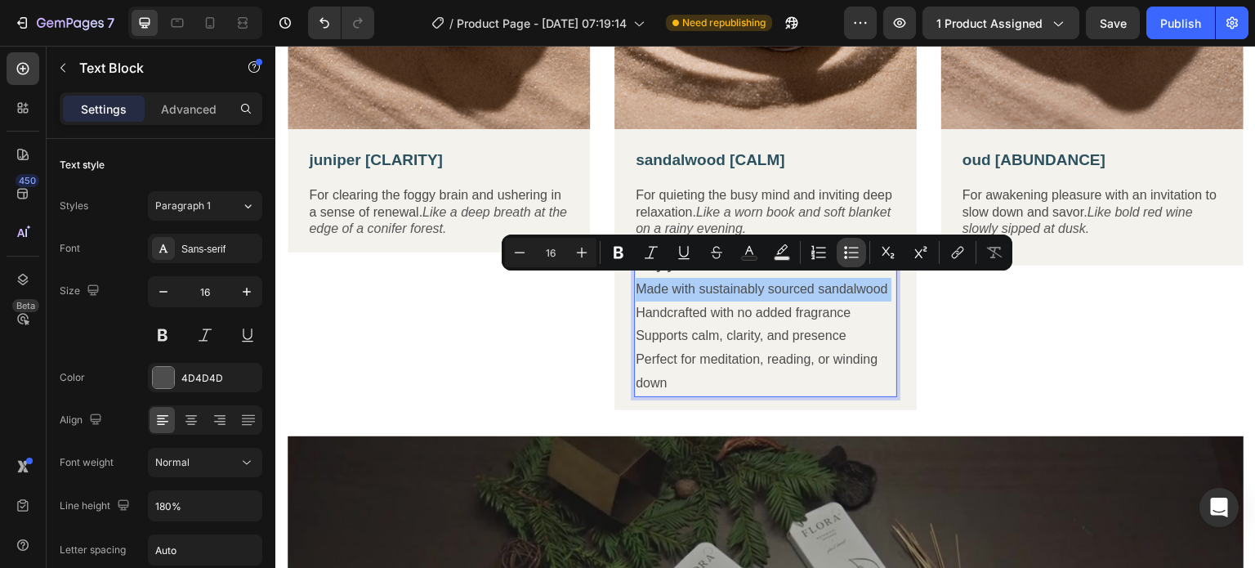
click at [854, 257] on icon "Editor contextual toolbar" at bounding box center [851, 252] width 16 height 16
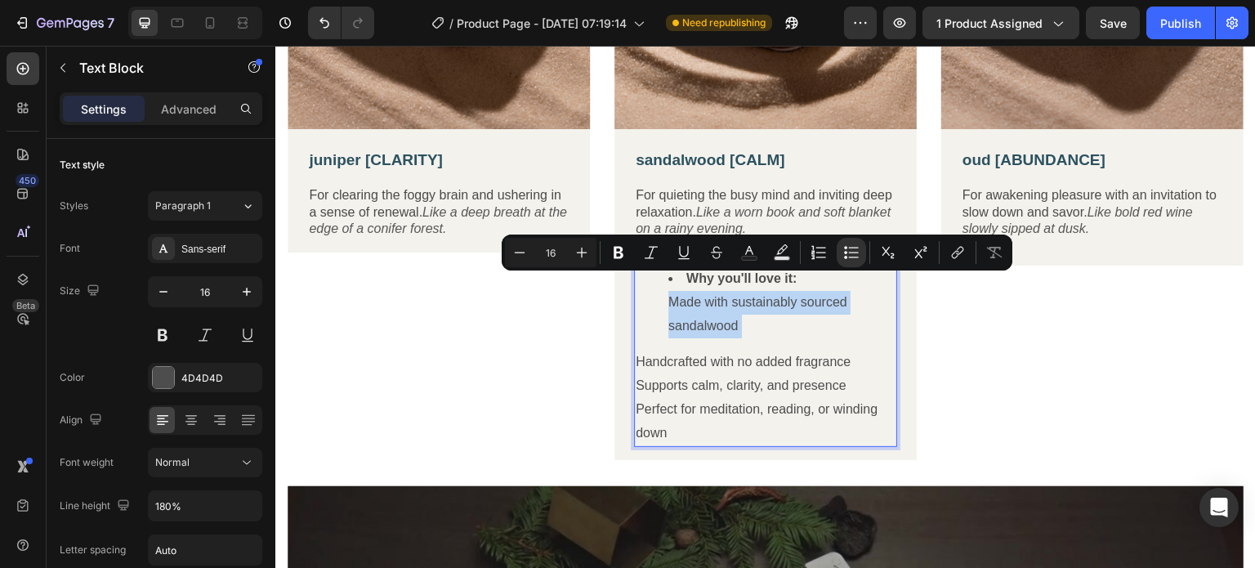
click at [830, 333] on div "Why you'll love it: Made with sustainably sourced sandalwood Handcrafted with n…" at bounding box center [765, 349] width 263 height 194
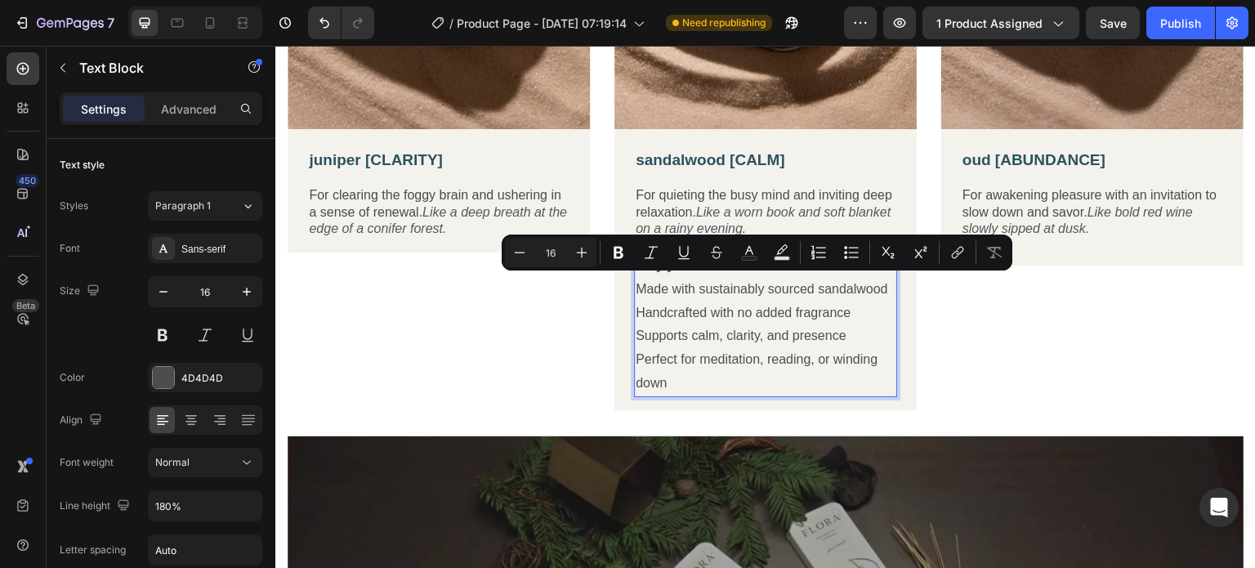
click at [776, 348] on p "Perfect for meditation, reading, or winding down" at bounding box center [766, 371] width 260 height 47
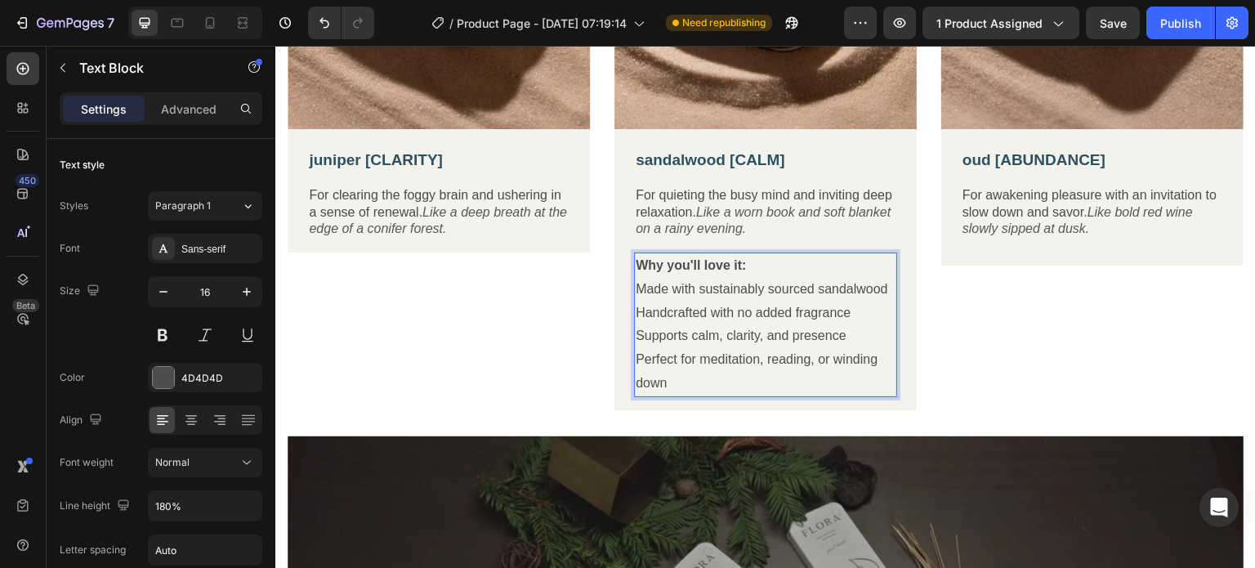
click at [637, 284] on p "Why you'll love it: Made with sustainably sourced sandalwood" at bounding box center [766, 277] width 260 height 47
click at [636, 281] on p "Why you'll love it: Made with sustainably sourced sandalwood" at bounding box center [766, 277] width 260 height 47
click at [69, 71] on icon "button" at bounding box center [62, 67] width 13 height 13
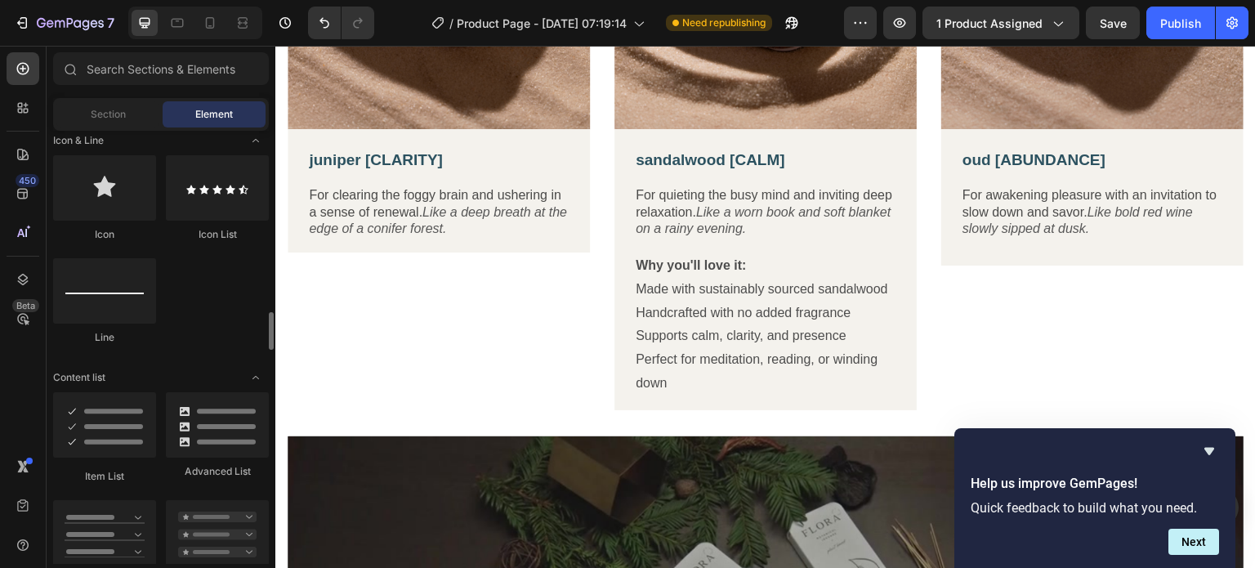
scroll to position [1144, 0]
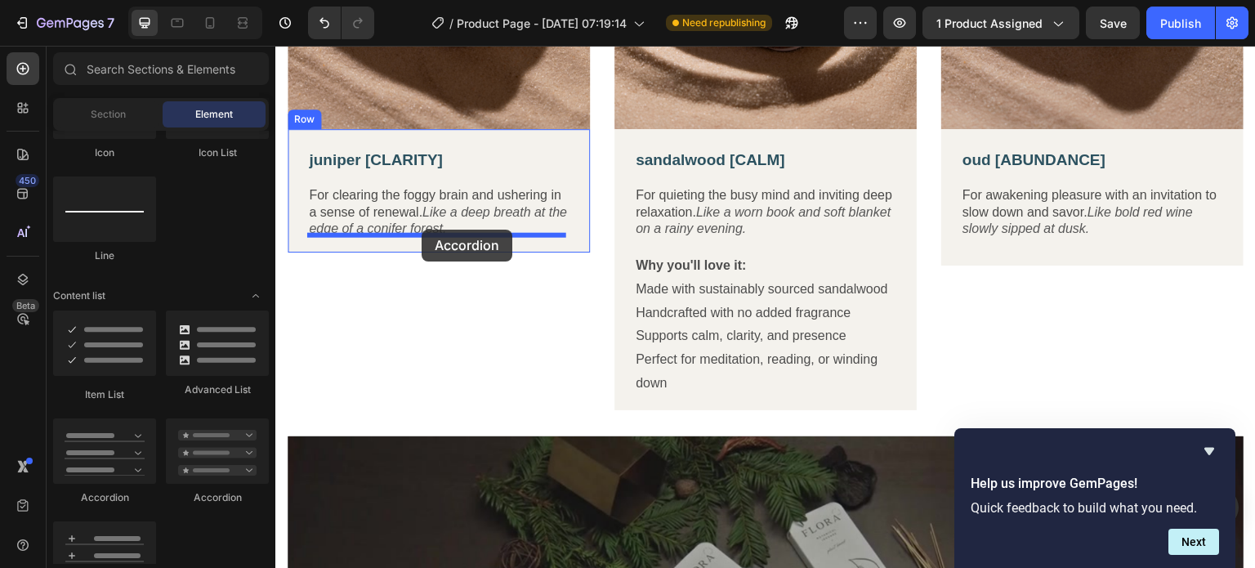
drag, startPoint x: 477, startPoint y: 499, endPoint x: 422, endPoint y: 230, distance: 275.3
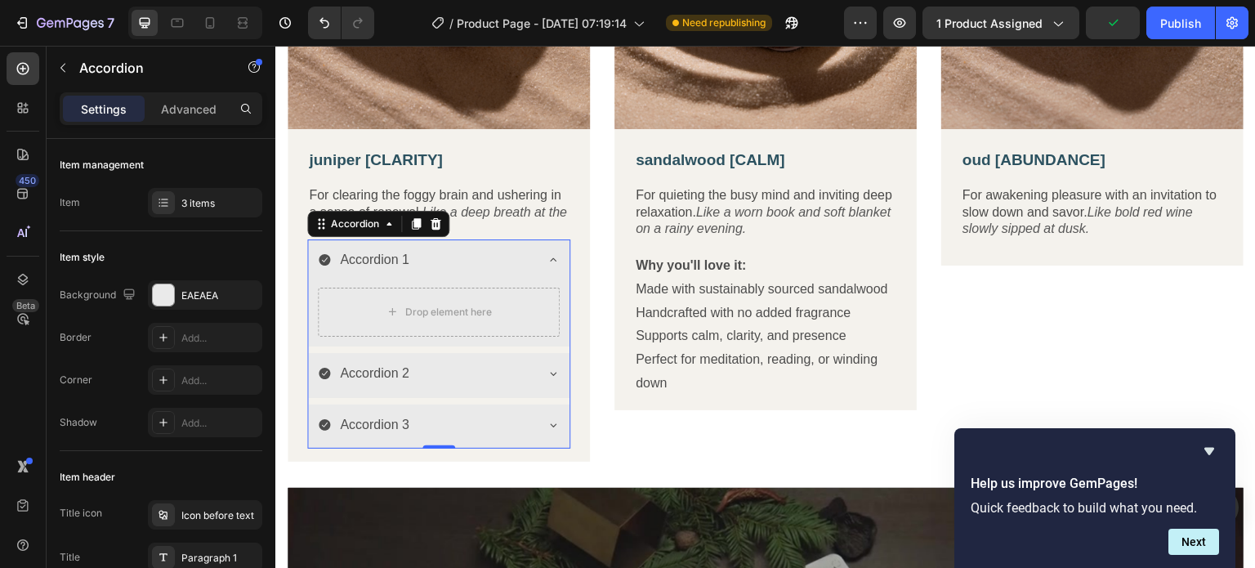
click at [383, 249] on div "Accordion 1" at bounding box center [374, 260] width 74 height 29
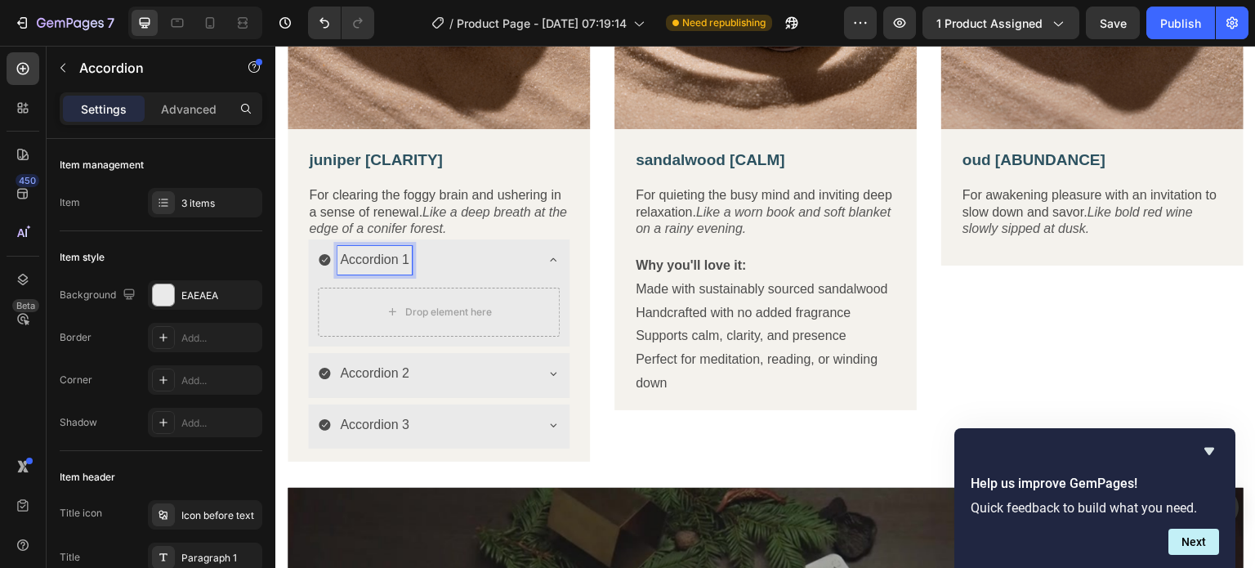
click at [381, 252] on p "Accordion 1" at bounding box center [374, 260] width 69 height 24
click at [451, 255] on div "Why You'll Love it1" at bounding box center [394, 260] width 114 height 29
click at [519, 213] on icon "Like a deep breath at the edge of a conifer forest." at bounding box center [438, 220] width 258 height 31
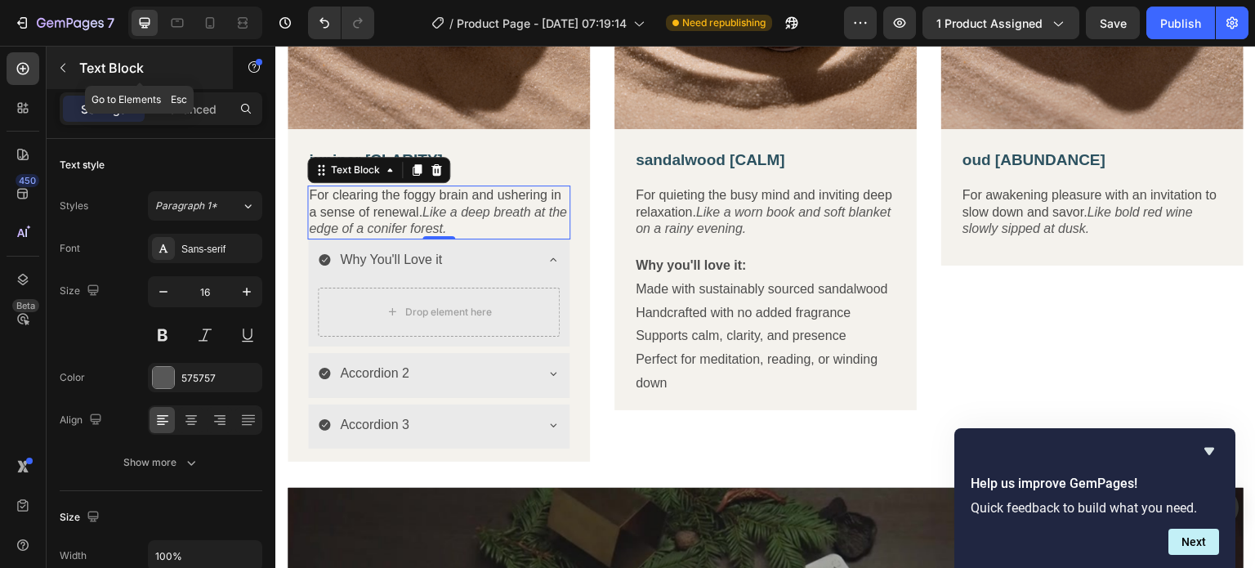
click at [65, 71] on icon "button" at bounding box center [62, 68] width 5 height 9
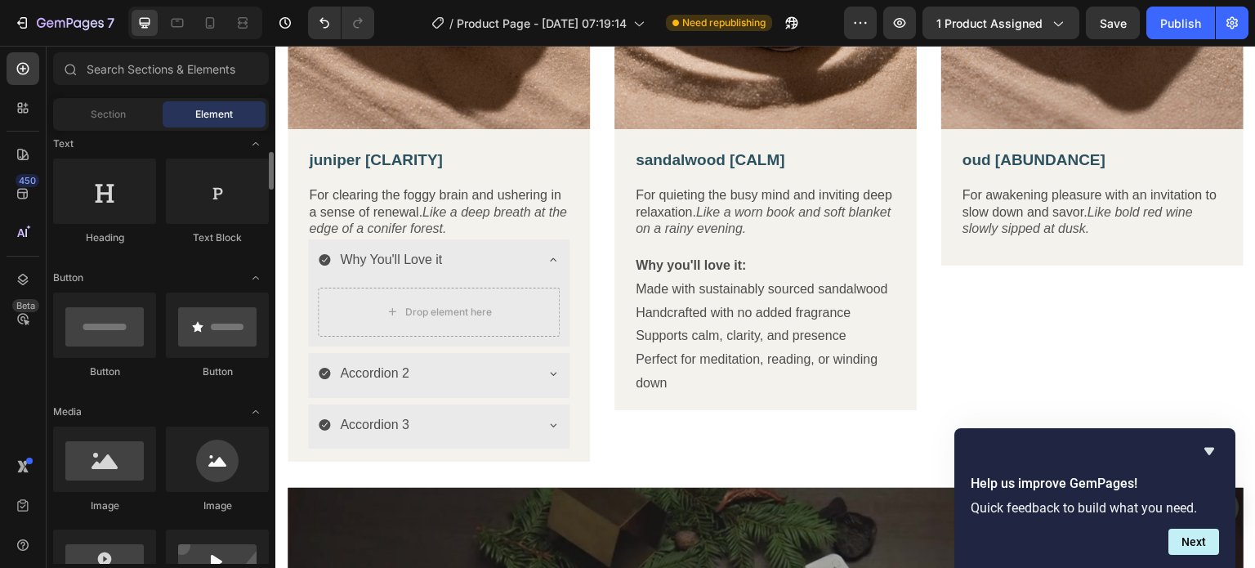
scroll to position [163, 0]
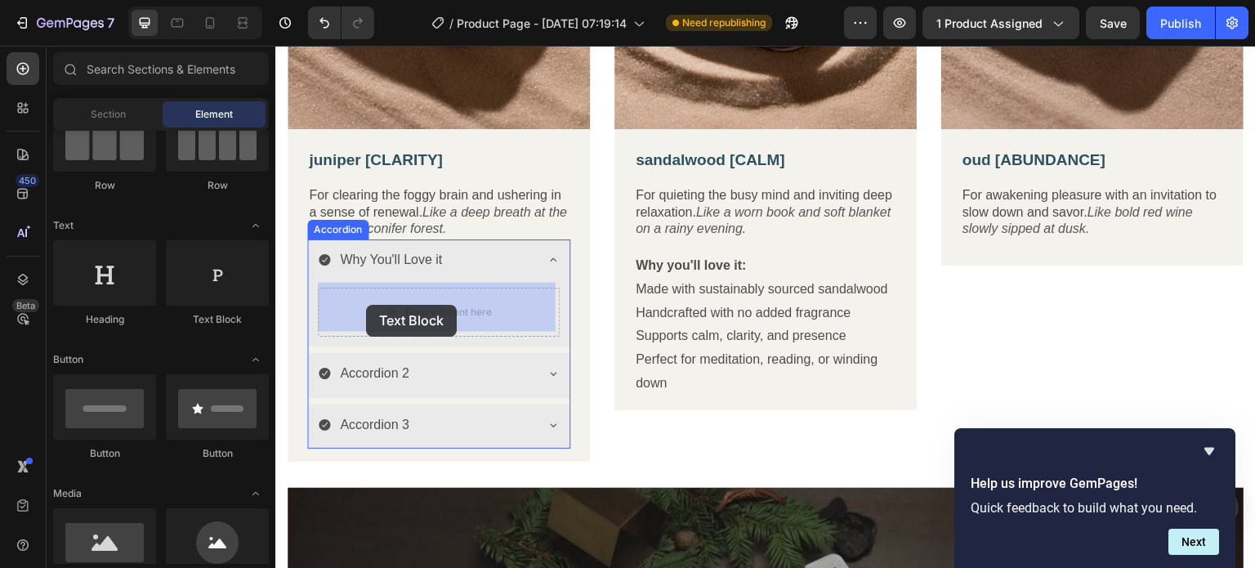
drag, startPoint x: 463, startPoint y: 318, endPoint x: 366, endPoint y: 305, distance: 97.3
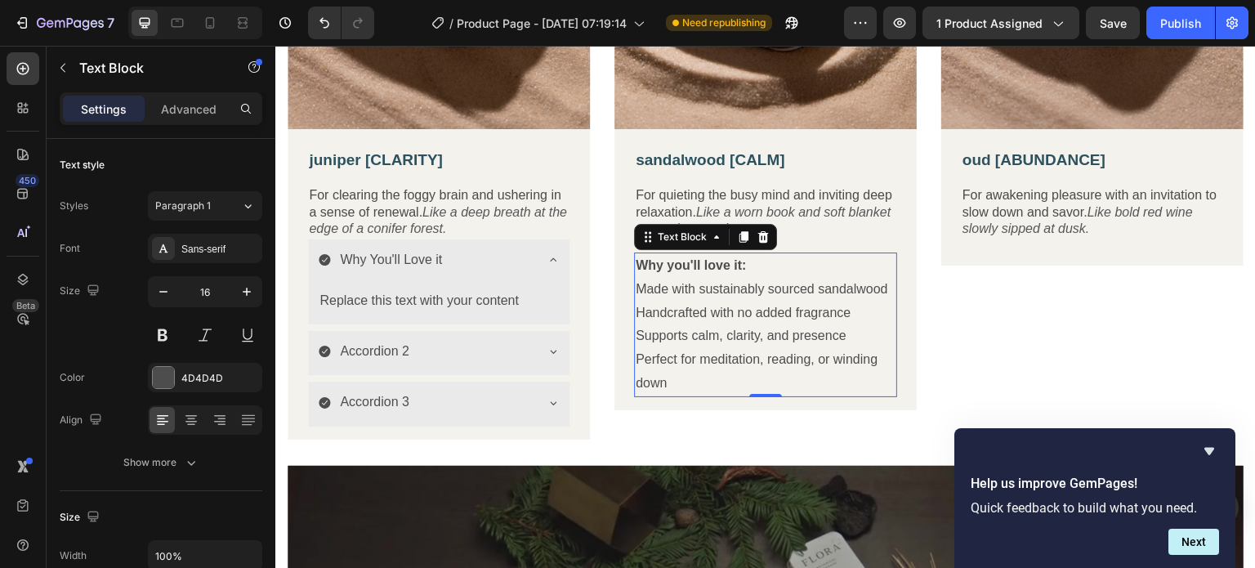
click at [676, 355] on p "Perfect for meditation, reading, or winding down" at bounding box center [766, 371] width 260 height 47
click at [664, 376] on p "Perfect for meditation, reading, or winding down" at bounding box center [766, 371] width 260 height 47
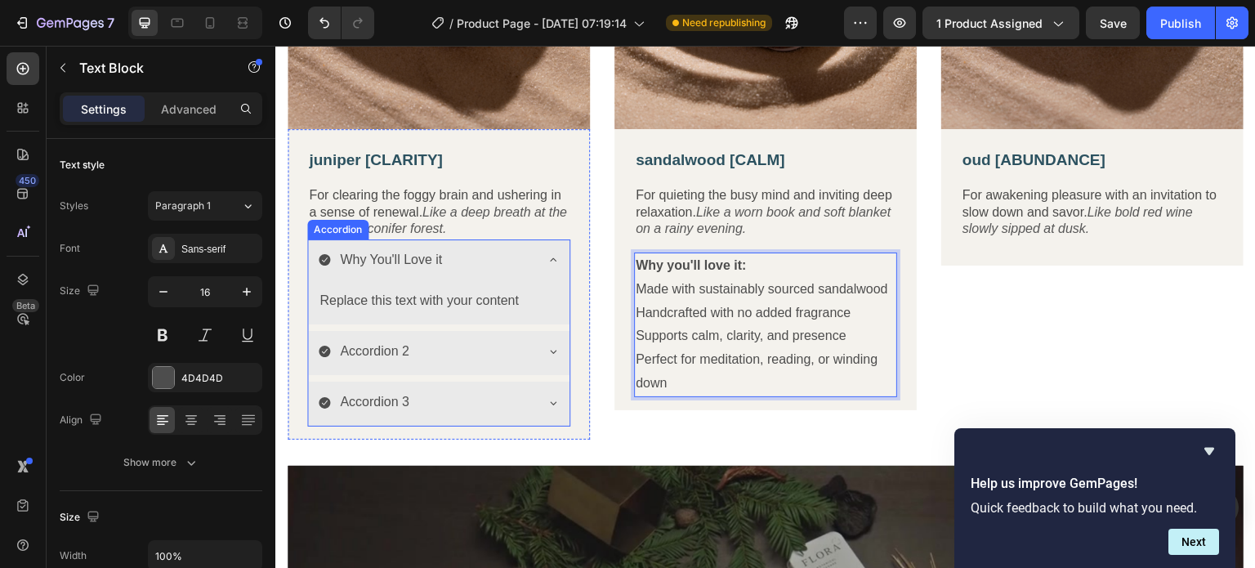
click at [495, 355] on div "Accordion 2" at bounding box center [426, 351] width 216 height 29
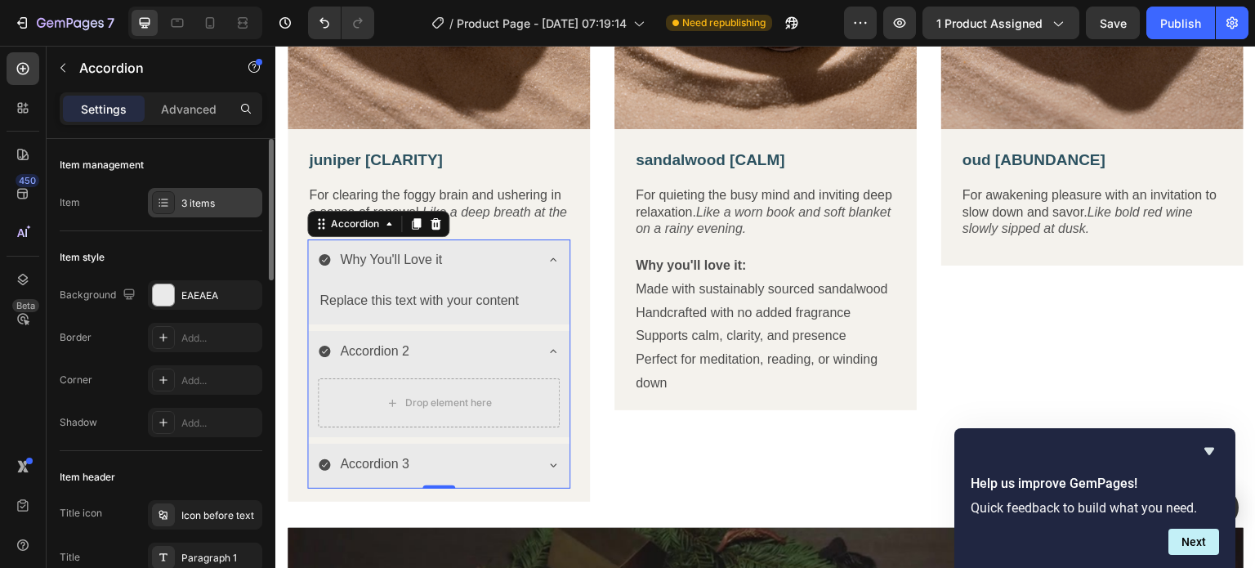
click at [185, 205] on div "3 items" at bounding box center [219, 203] width 77 height 15
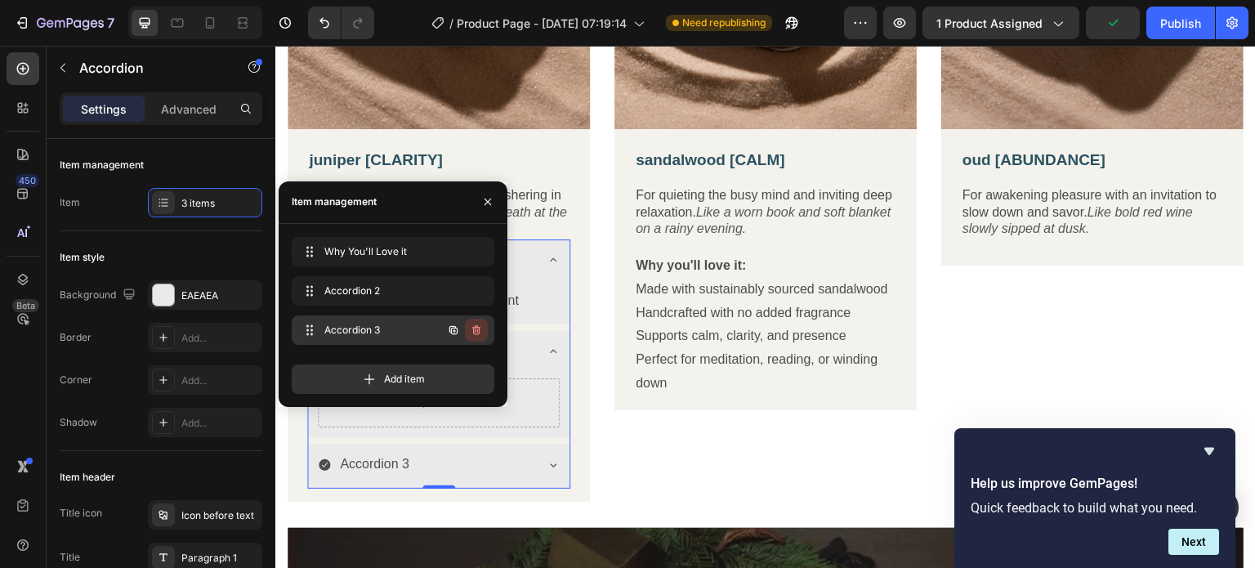
click at [477, 329] on icon "button" at bounding box center [477, 330] width 1 height 4
click at [469, 329] on div "Delete" at bounding box center [465, 330] width 30 height 15
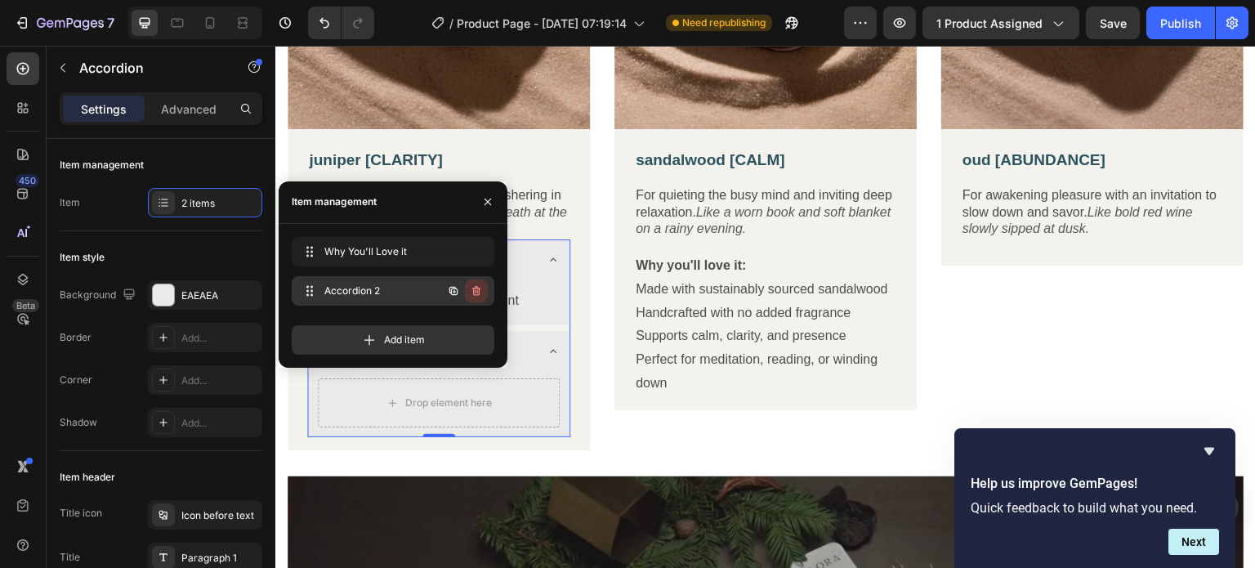
click at [480, 293] on icon "button" at bounding box center [476, 290] width 13 height 13
click at [480, 293] on button "Delete" at bounding box center [465, 290] width 45 height 23
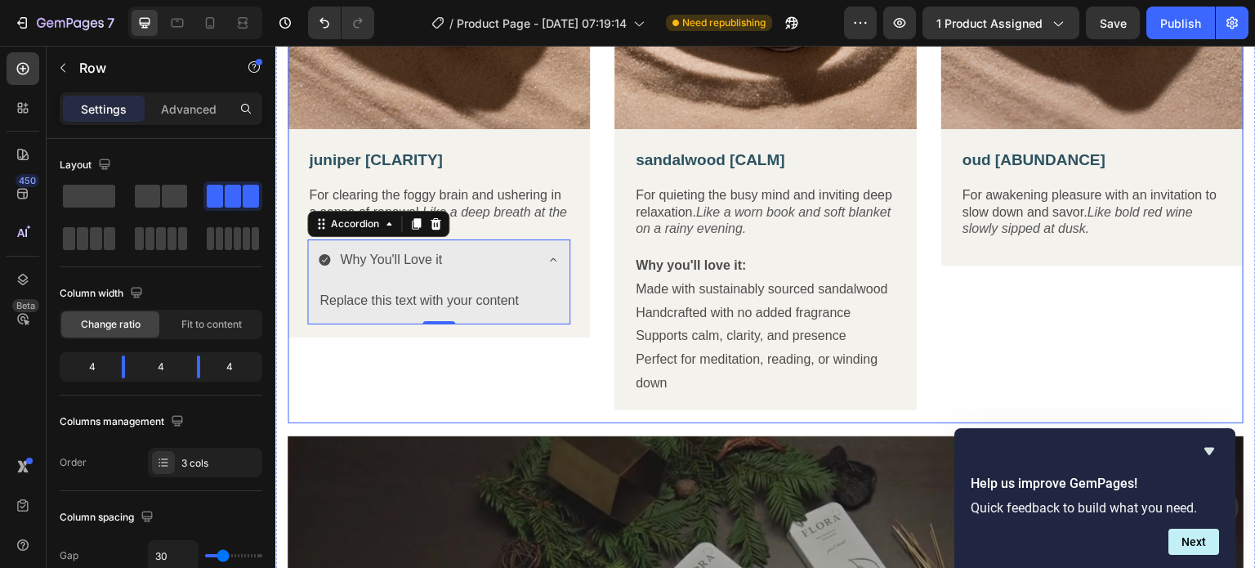
click at [361, 395] on div "Image juniper [CLARITY] Text Block For clearing the foggy brain and ushering in…" at bounding box center [439, 125] width 302 height 597
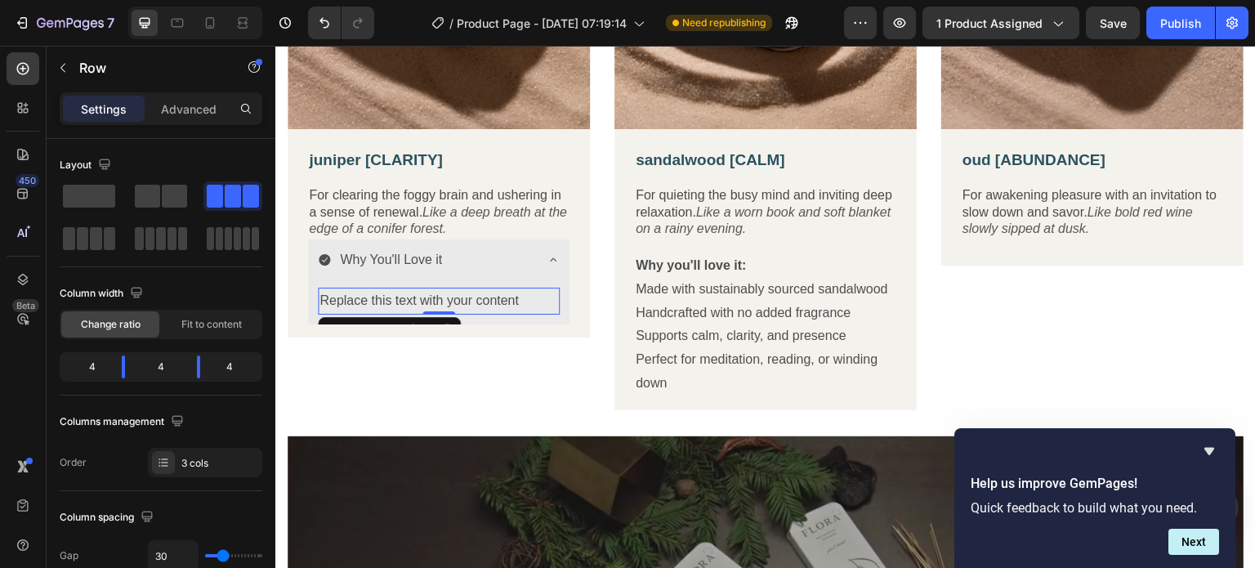
click at [404, 293] on div "Replace this text with your content" at bounding box center [439, 301] width 242 height 27
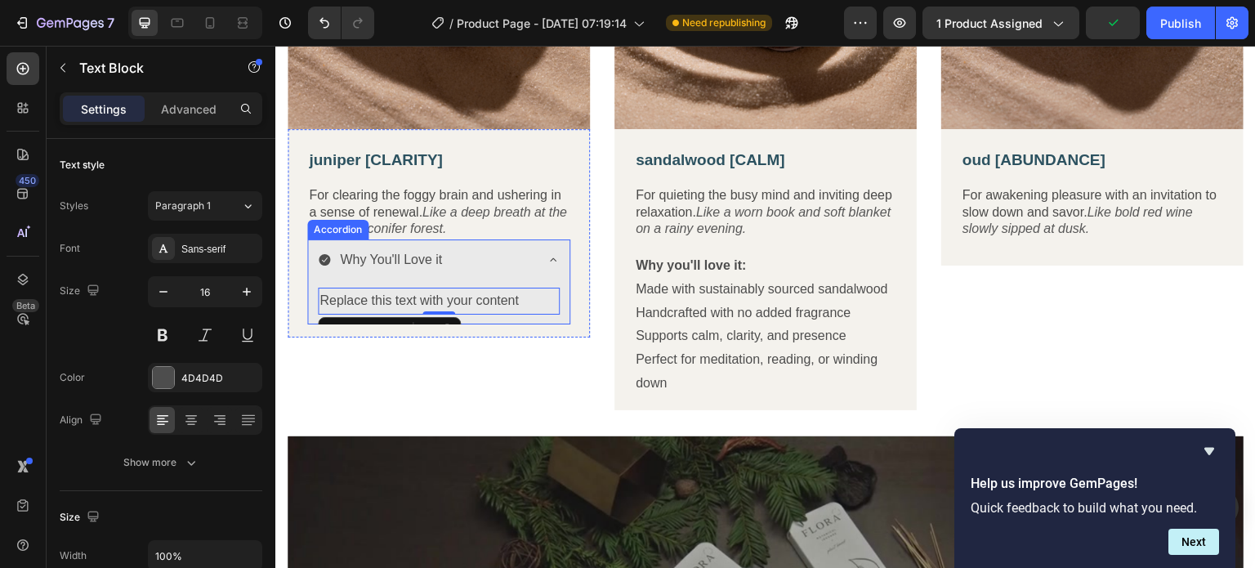
click at [385, 254] on p "Why You'll Love it" at bounding box center [391, 260] width 102 height 24
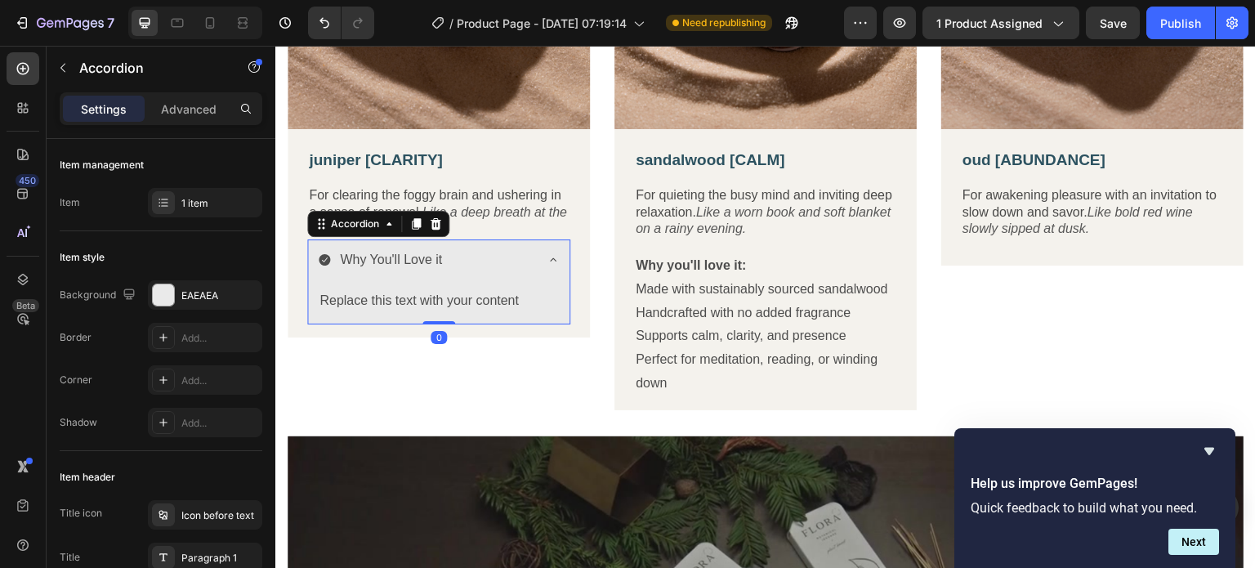
click at [475, 246] on div "Why You'll Love it" at bounding box center [426, 260] width 216 height 29
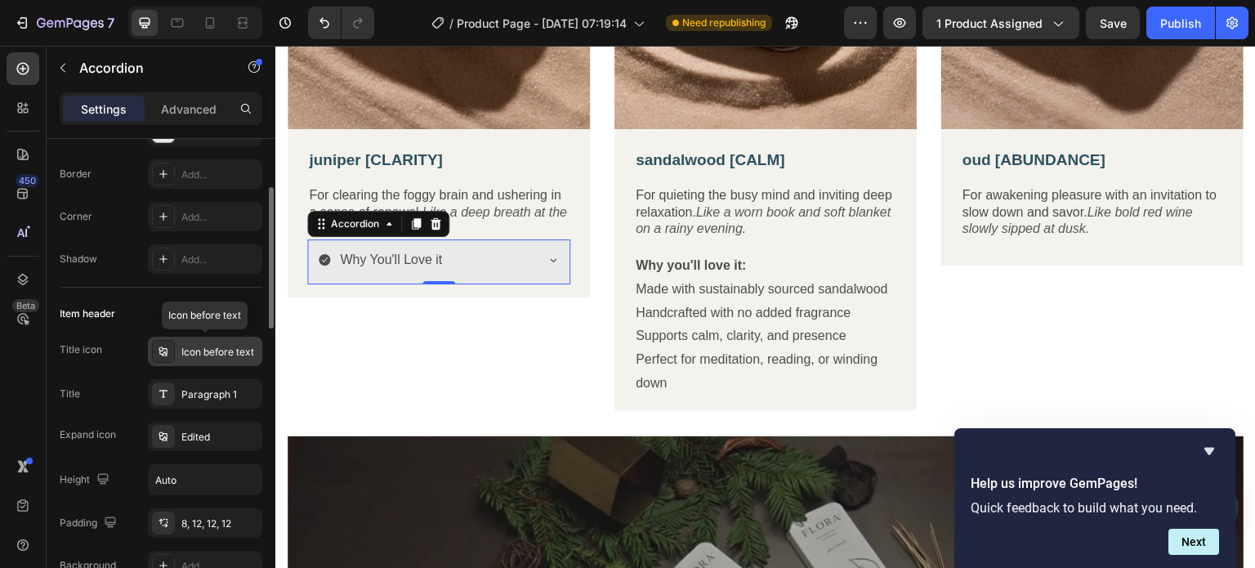
click at [188, 355] on div "Icon before text" at bounding box center [219, 352] width 77 height 15
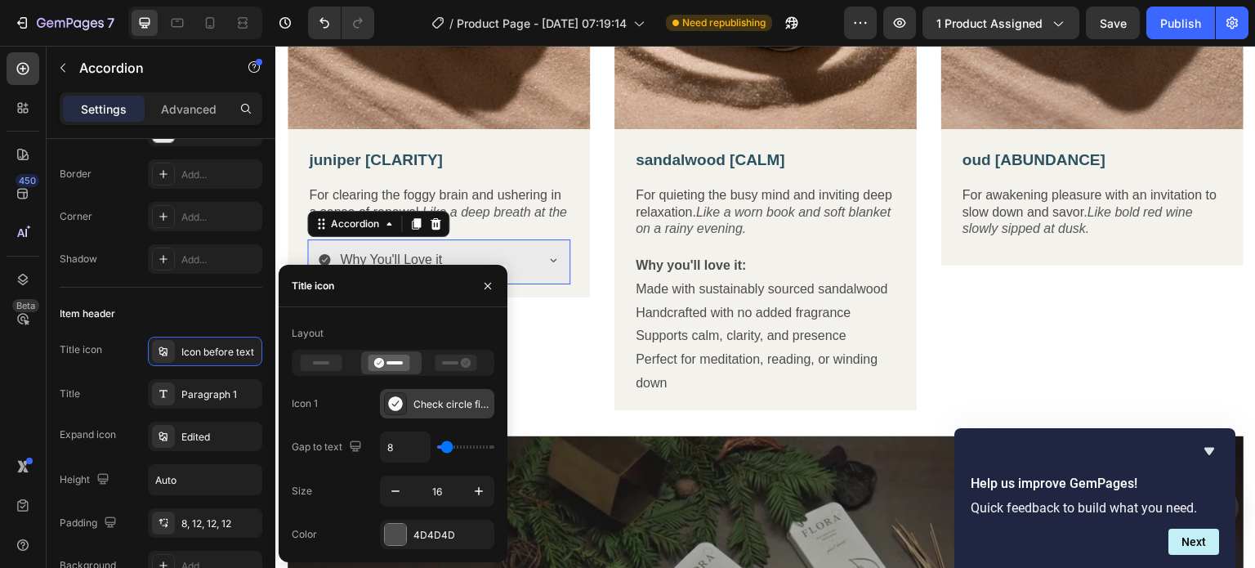
click at [428, 400] on div "Check circle filled" at bounding box center [451, 404] width 77 height 15
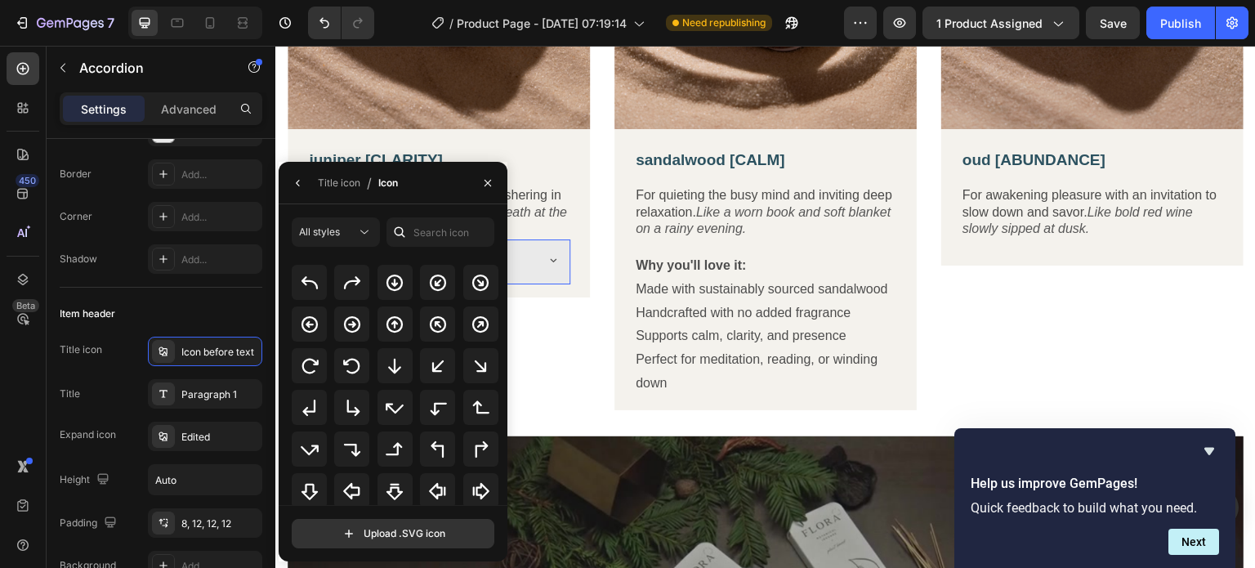
scroll to position [425, 0]
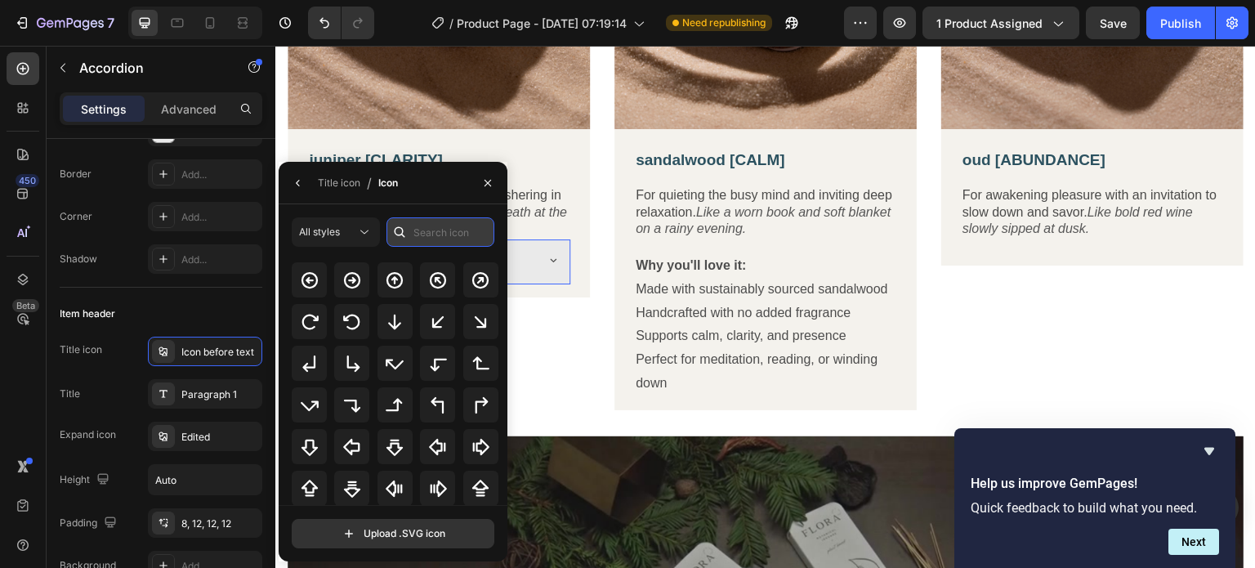
click at [427, 232] on input "text" at bounding box center [441, 231] width 108 height 29
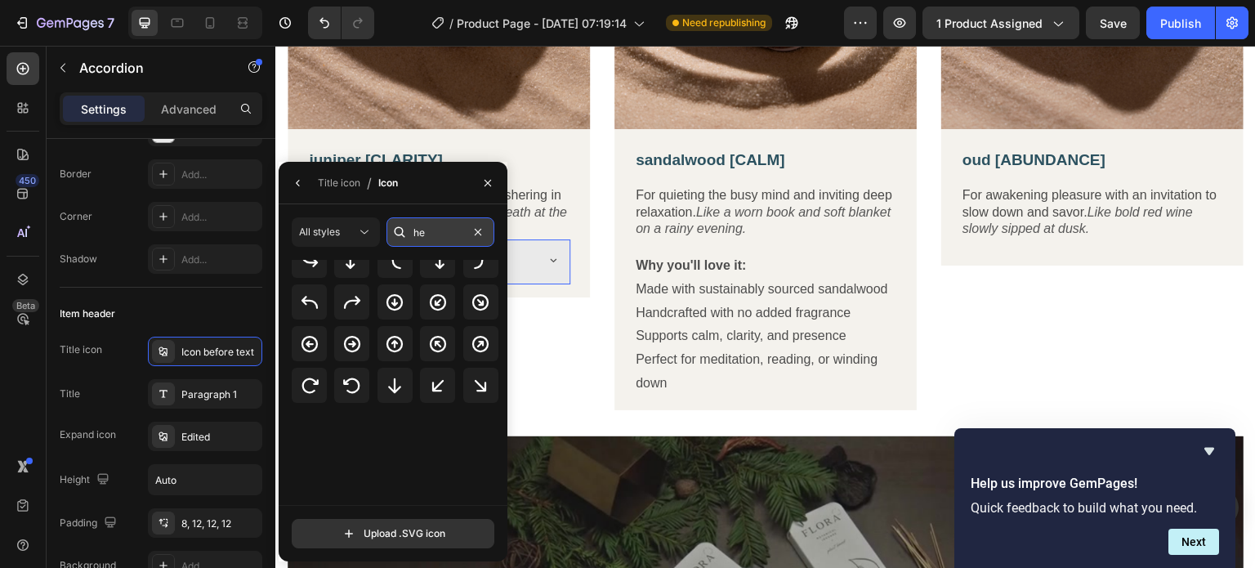
scroll to position [0, 0]
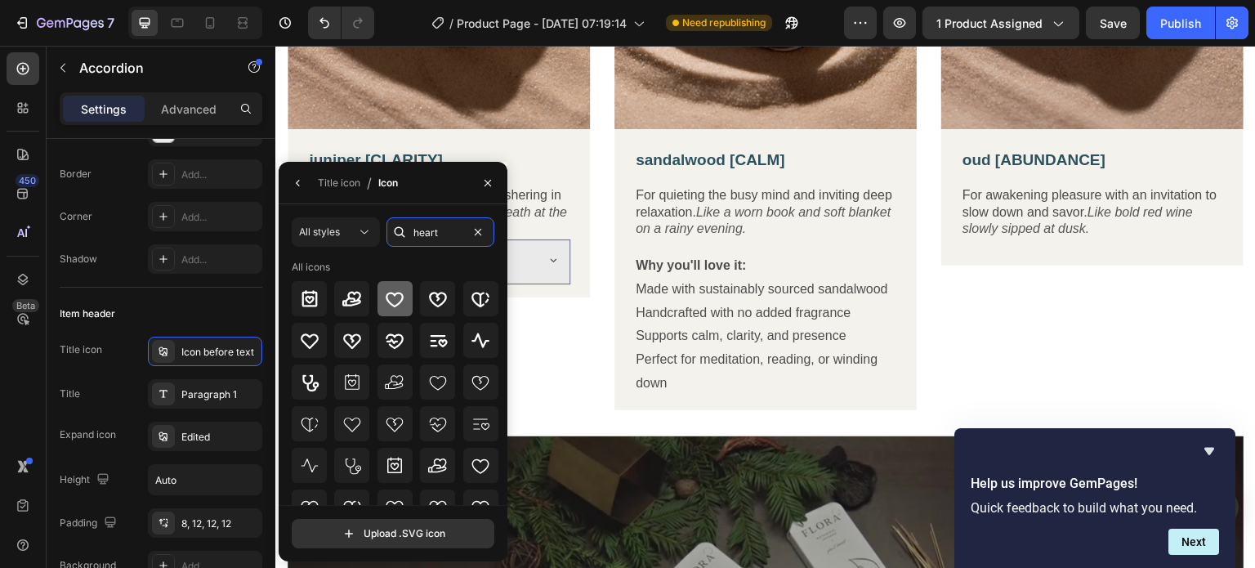
type input "heart"
click at [399, 294] on icon at bounding box center [395, 299] width 20 height 20
click at [486, 181] on icon "button" at bounding box center [488, 183] width 7 height 7
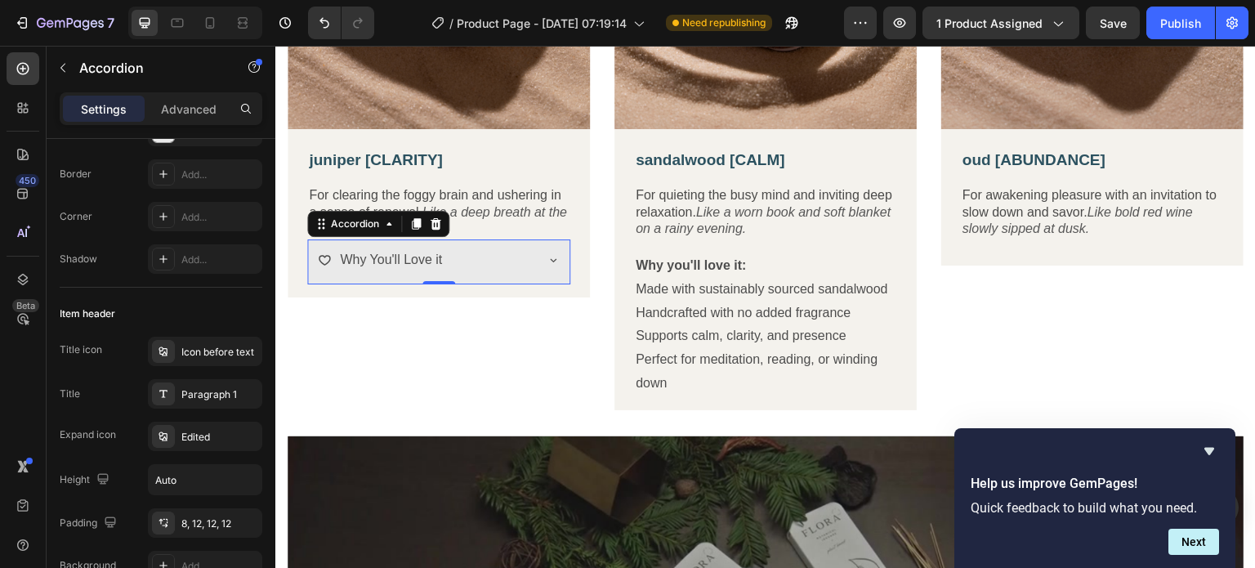
click at [553, 253] on icon at bounding box center [553, 259] width 13 height 13
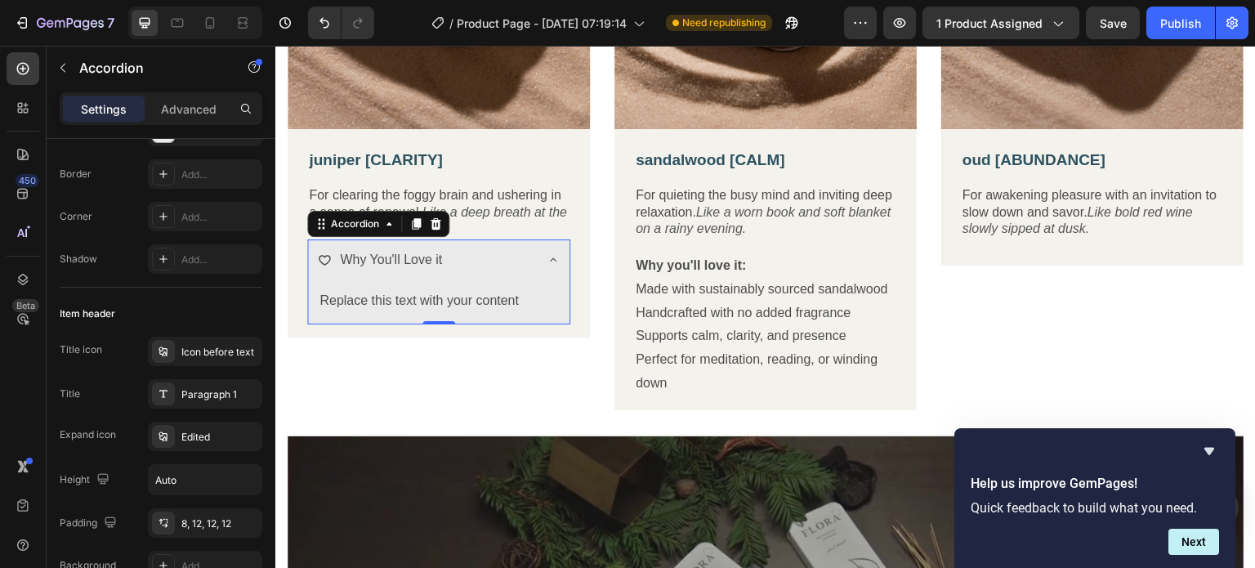
click at [554, 253] on icon at bounding box center [553, 259] width 13 height 13
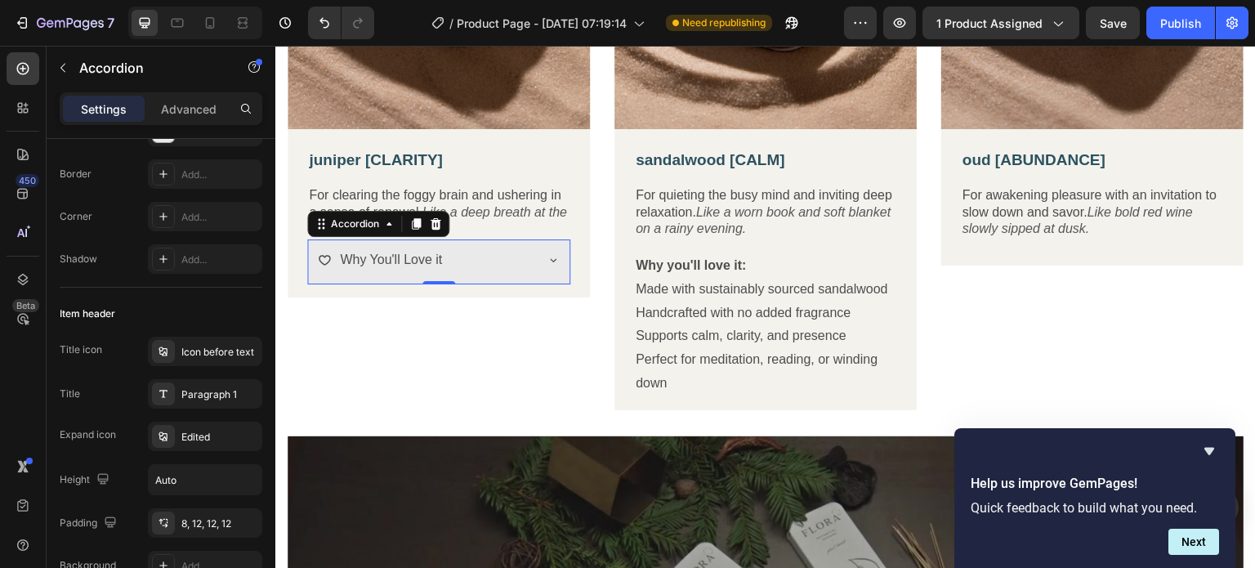
click at [463, 271] on div "Why You'll Love it" at bounding box center [438, 261] width 261 height 45
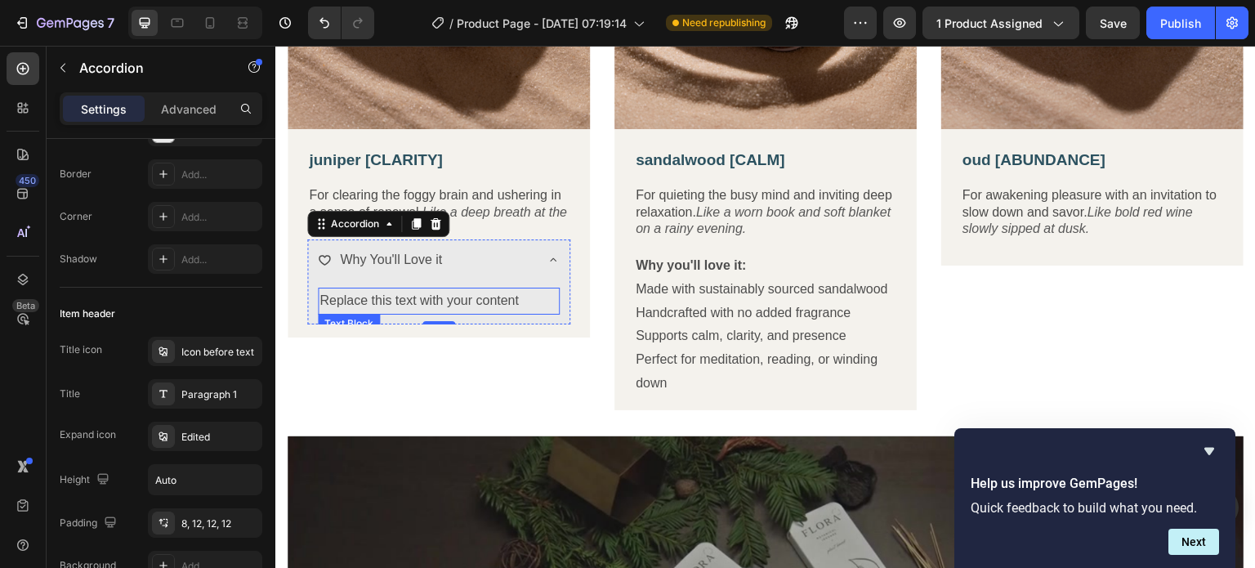
click at [337, 302] on div "Replace this text with your content" at bounding box center [439, 301] width 242 height 27
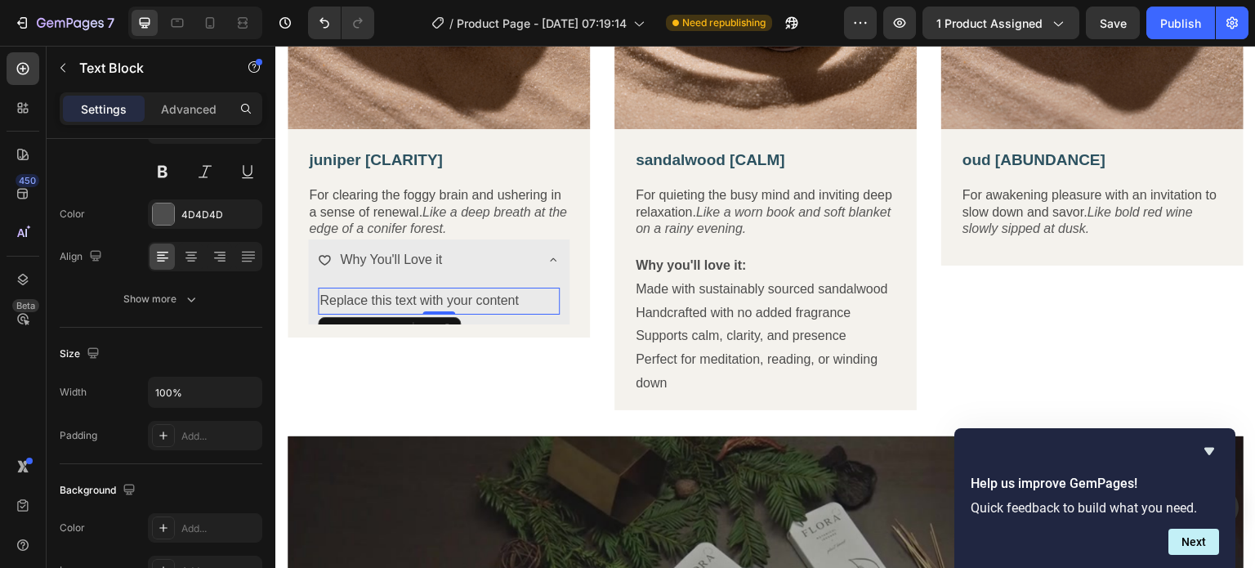
click at [337, 302] on div "Replace this text with your content" at bounding box center [439, 301] width 242 height 27
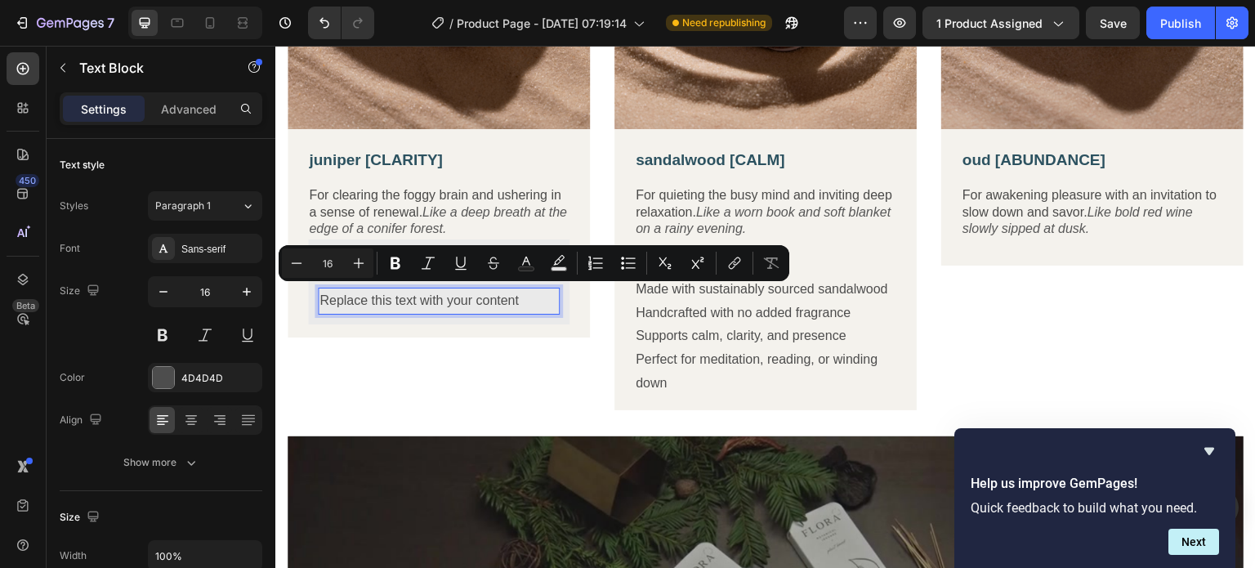
click at [522, 295] on p "Replace this text with your content" at bounding box center [439, 301] width 239 height 24
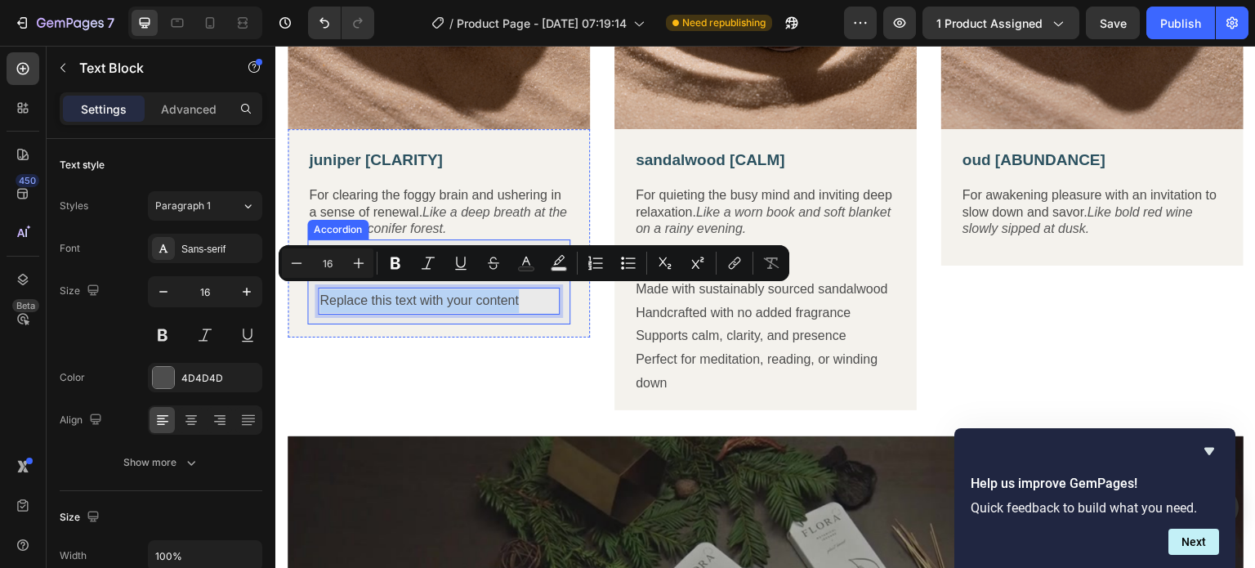
drag, startPoint x: 522, startPoint y: 294, endPoint x: 307, endPoint y: 294, distance: 214.9
click at [308, 294] on div "Replace this text with your content Text Block 0" at bounding box center [438, 304] width 261 height 40
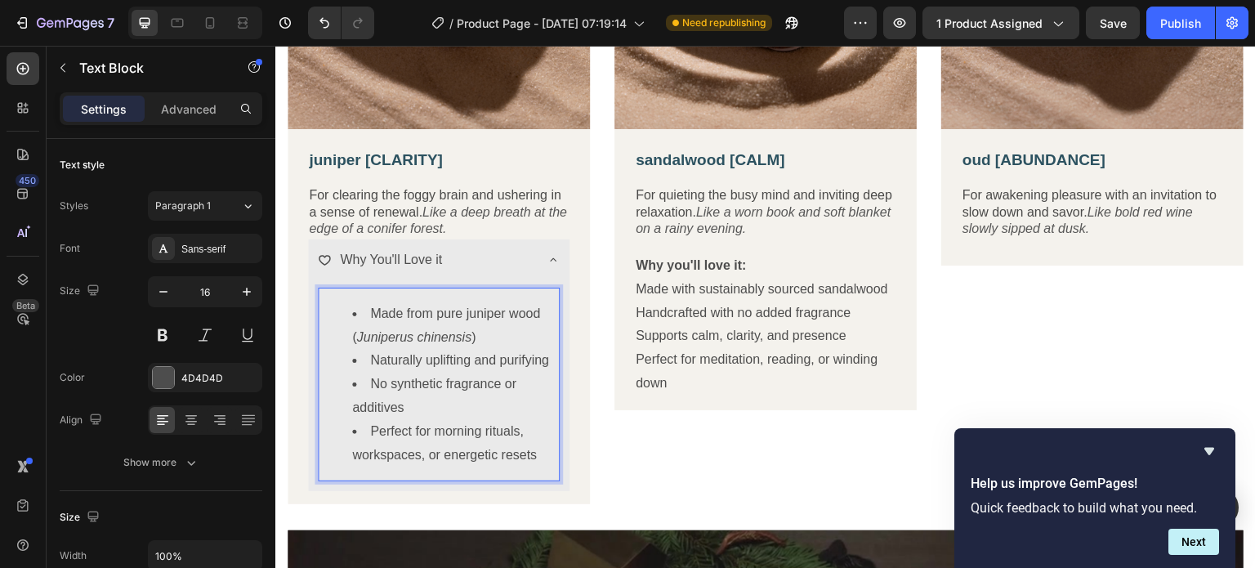
click at [354, 307] on li "Made from pure juniper wood ( Juniperus chinensis )" at bounding box center [455, 325] width 206 height 47
click at [348, 312] on ul "Made from pure juniper wood ( Juniperus chinensis ) Naturally uplifting and pur…" at bounding box center [439, 384] width 239 height 165
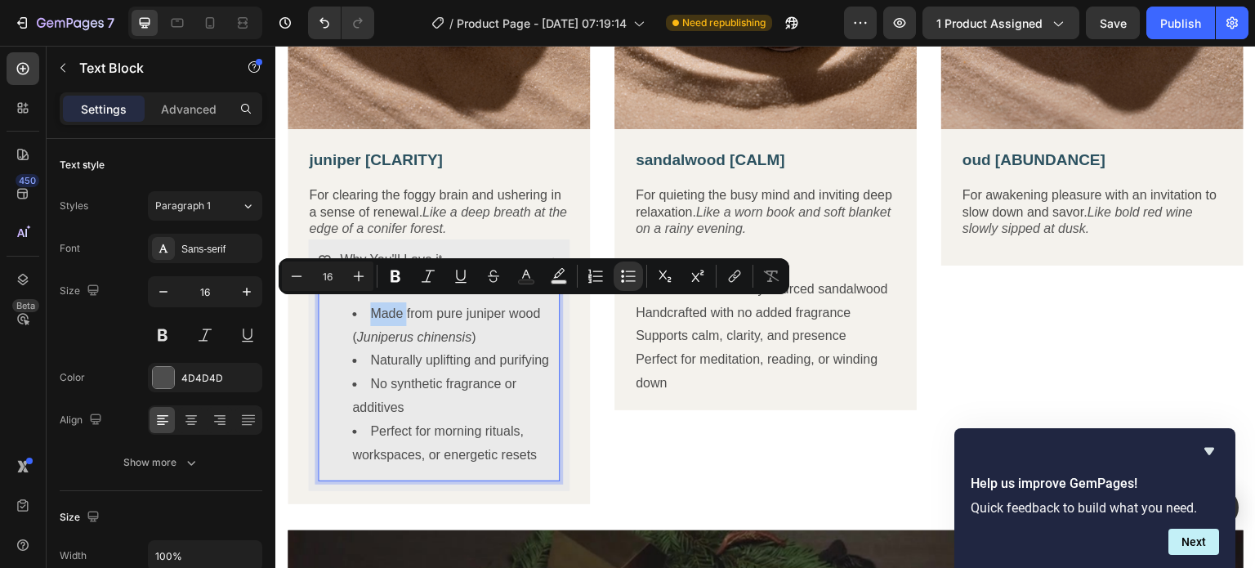
click at [356, 314] on li "Made from pure juniper wood ( Juniperus chinensis )" at bounding box center [455, 325] width 206 height 47
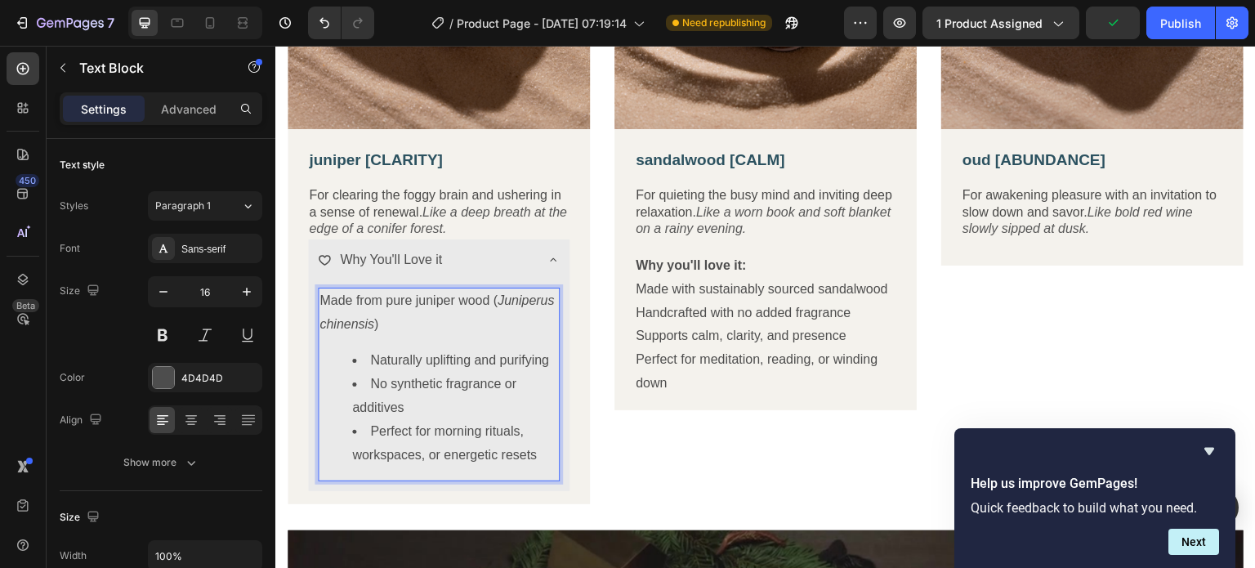
click at [366, 353] on li "Naturally uplifting and purifying" at bounding box center [455, 361] width 206 height 24
click at [369, 381] on li "No synthetic fragrance or additives" at bounding box center [455, 396] width 206 height 47
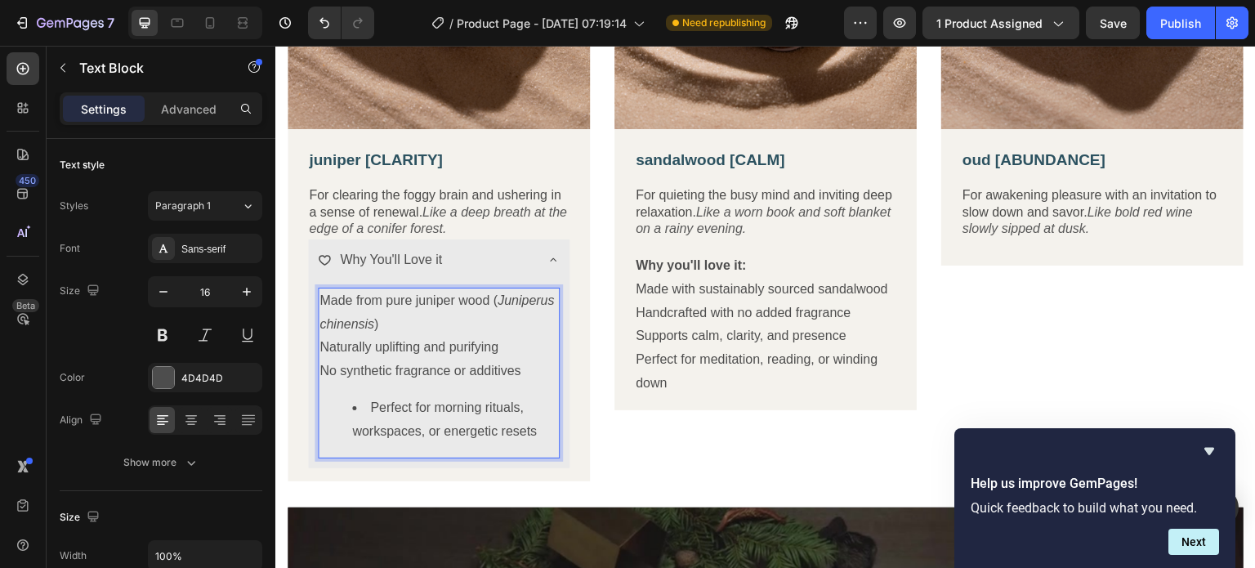
click at [370, 398] on li "Perfect for morning rituals, workspaces, or energetic resets" at bounding box center [455, 419] width 206 height 47
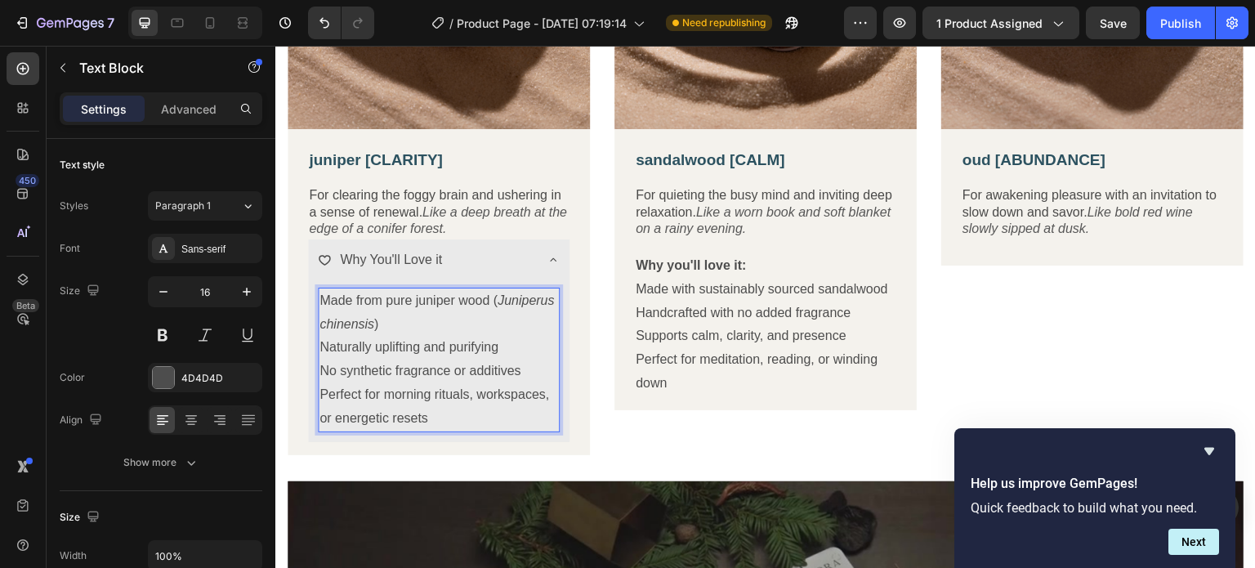
click at [321, 293] on p "Made from pure juniper wood ( Juniperus chinensis )" at bounding box center [439, 312] width 239 height 47
click at [320, 320] on p "-Made from pure juniper wood ( Juniperus chinensis )" at bounding box center [439, 312] width 239 height 47
click at [321, 344] on p "Naturally uplifting and purifying" at bounding box center [439, 348] width 239 height 24
click at [320, 365] on p "No synthetic fragrance or additives" at bounding box center [439, 372] width 239 height 24
click at [320, 391] on p "Perfect for morning rituals, workspaces, or energetic resets" at bounding box center [439, 406] width 239 height 47
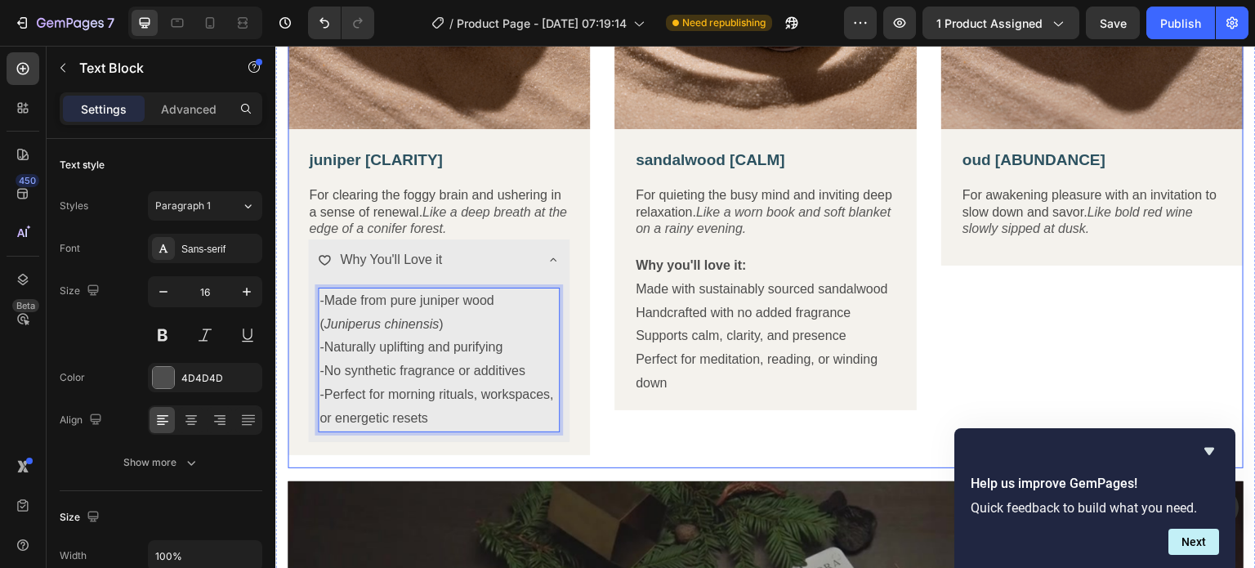
click at [614, 430] on div "Image sandalwood [CALM] Text Block For quieting the busy mind and inviting deep…" at bounding box center [765, 147] width 302 height 641
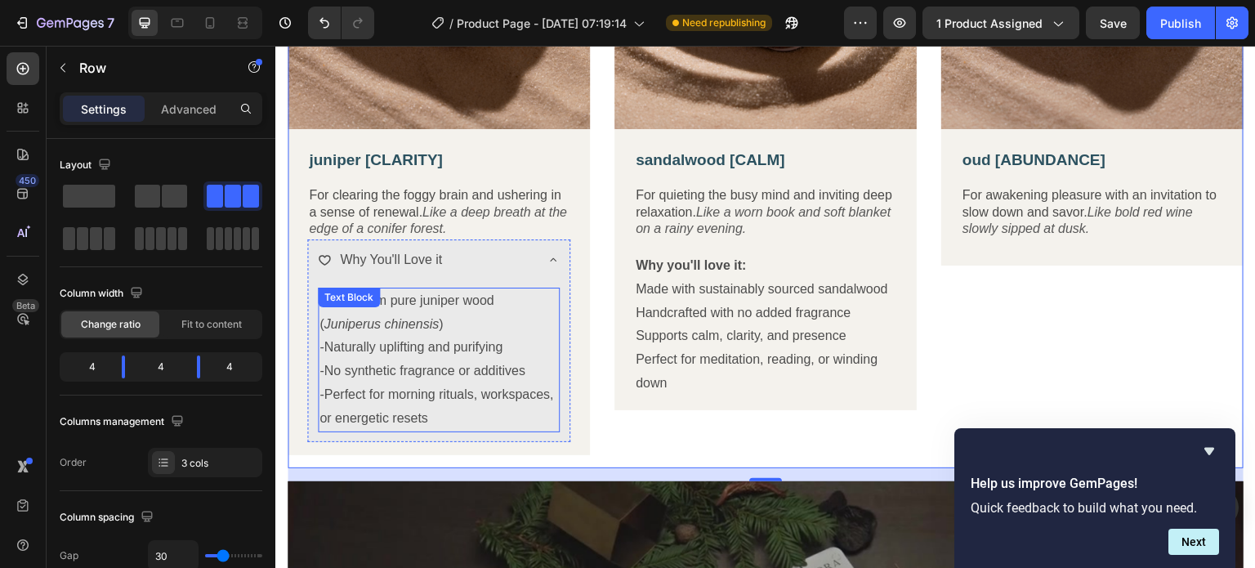
click at [411, 369] on p "-No synthetic fragrance or additives" at bounding box center [439, 372] width 239 height 24
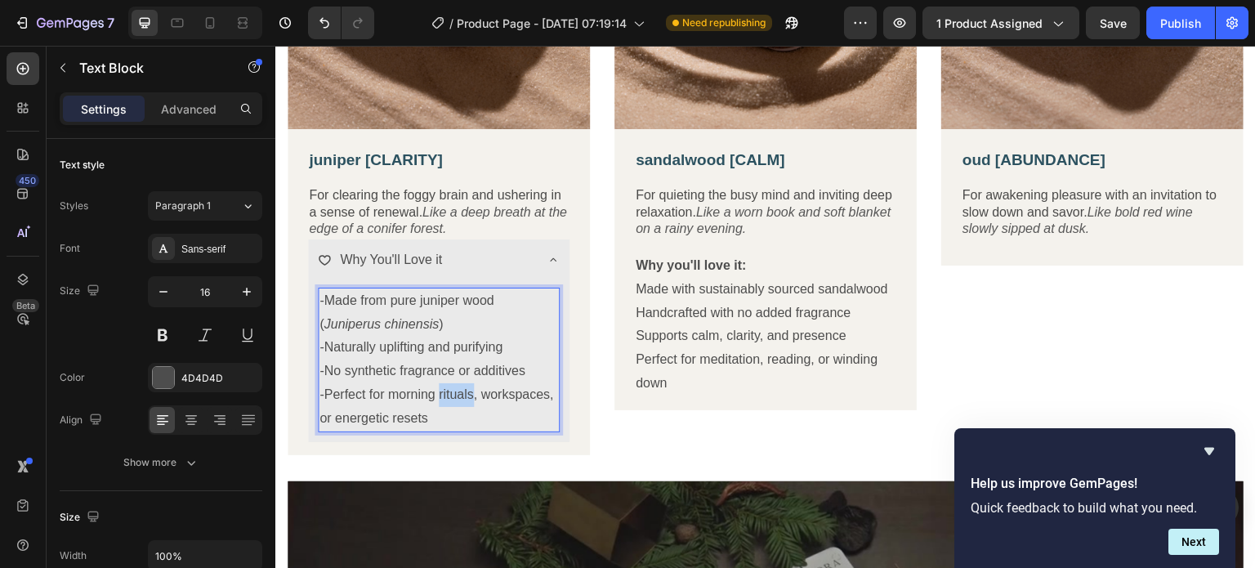
click at [440, 400] on p "-Perfect for morning rituals, workspaces, or energetic resets" at bounding box center [439, 406] width 239 height 47
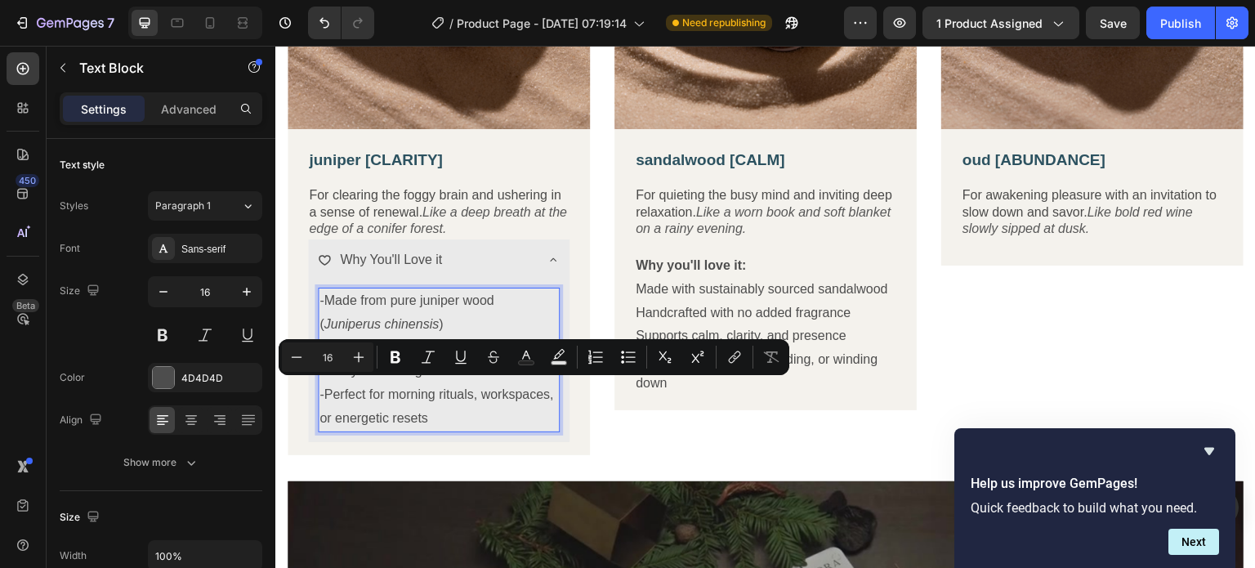
click at [438, 415] on p "-Perfect for morning rituals, workspaces, or energetic resets" at bounding box center [439, 406] width 239 height 47
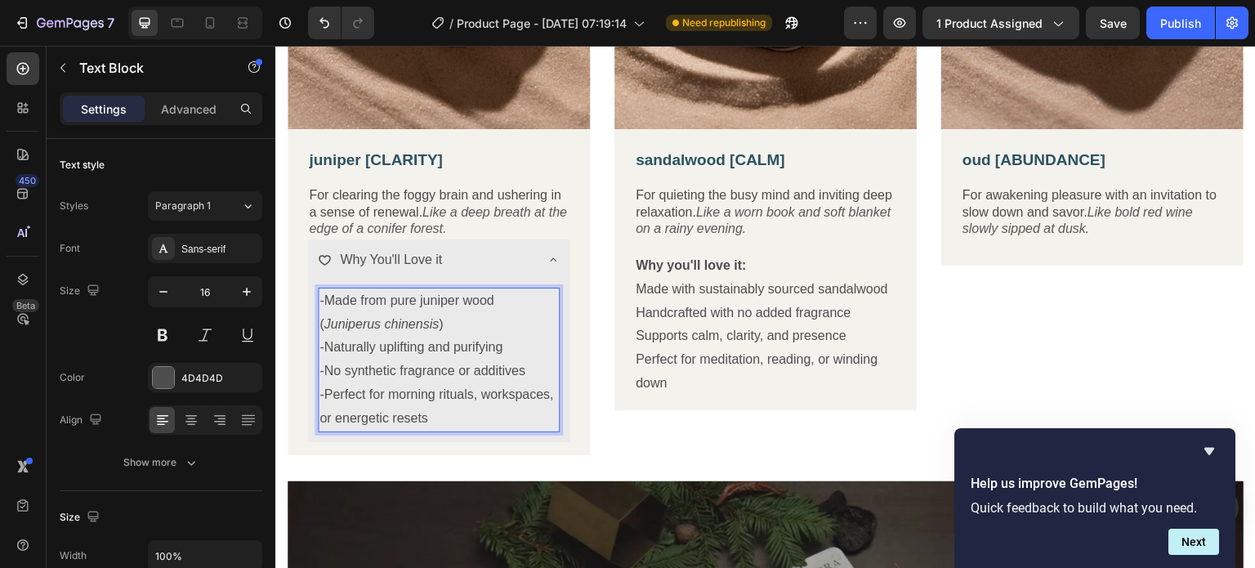
click at [438, 415] on p "-Perfect for morning rituals, workspaces, or energetic resets" at bounding box center [439, 406] width 239 height 47
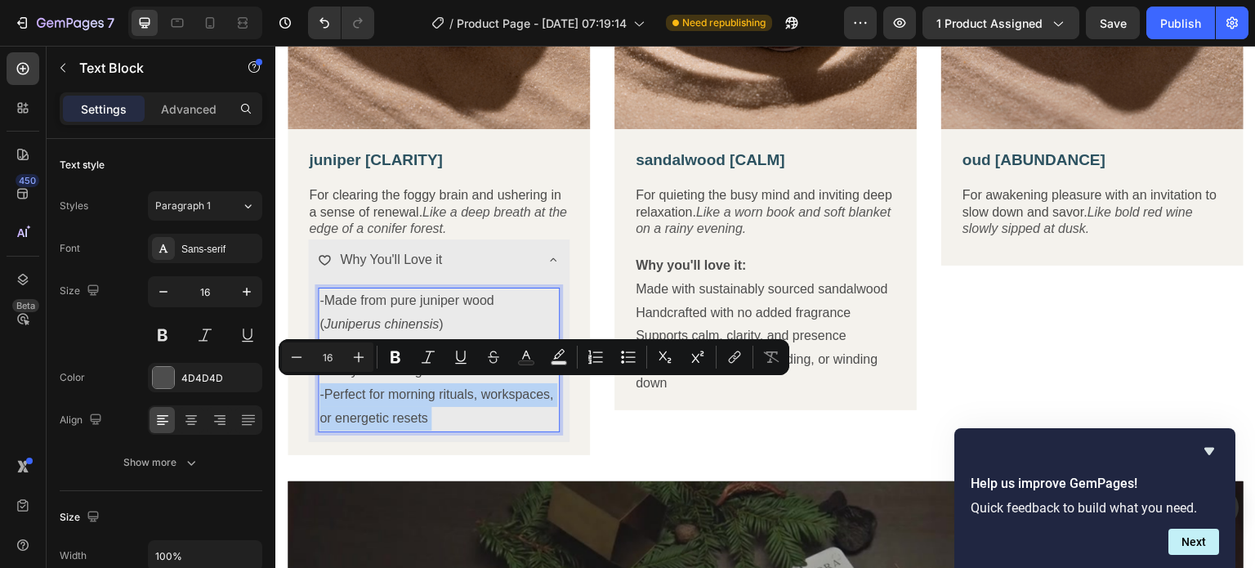
drag, startPoint x: 437, startPoint y: 415, endPoint x: 335, endPoint y: 295, distance: 157.7
click at [335, 295] on div "-Made from pure juniper wood ( Juniperus chinensis ) -Naturally uplifting and p…" at bounding box center [439, 360] width 242 height 145
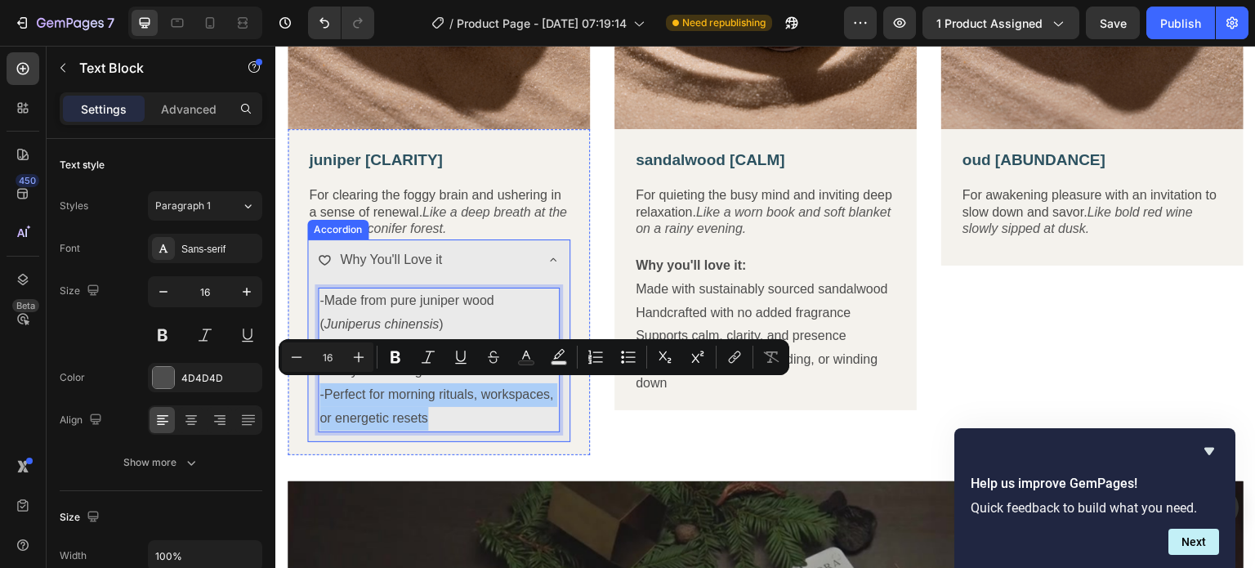
click at [450, 435] on div "-Made from pure juniper wood ( Juniperus chinensis ) -Naturally uplifting and p…" at bounding box center [438, 363] width 261 height 158
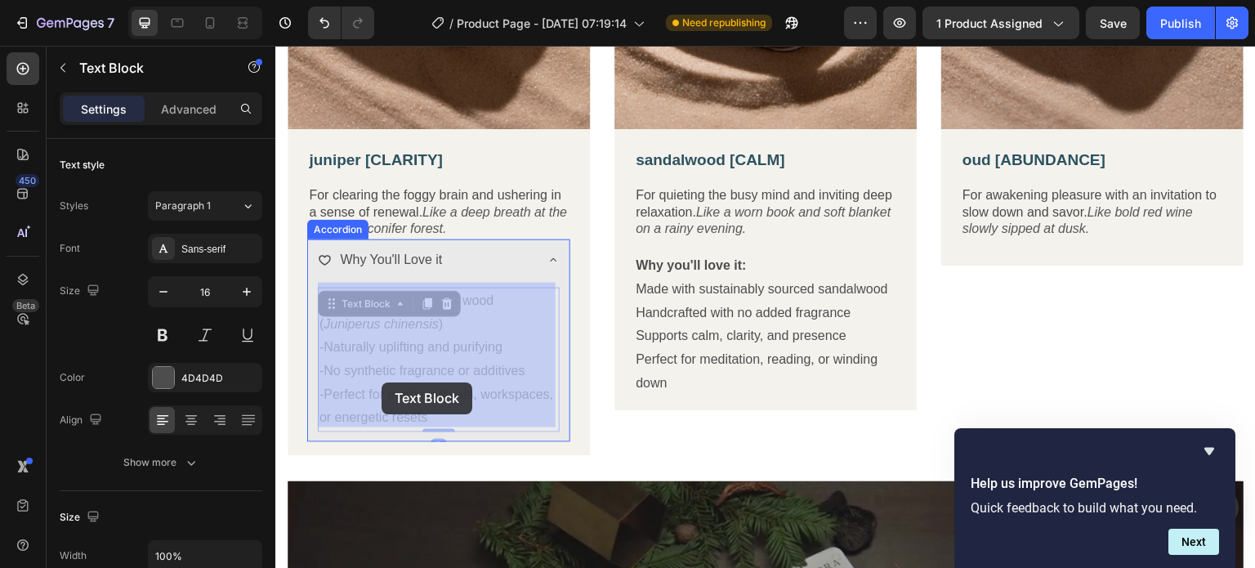
drag, startPoint x: 445, startPoint y: 425, endPoint x: 363, endPoint y: 355, distance: 107.8
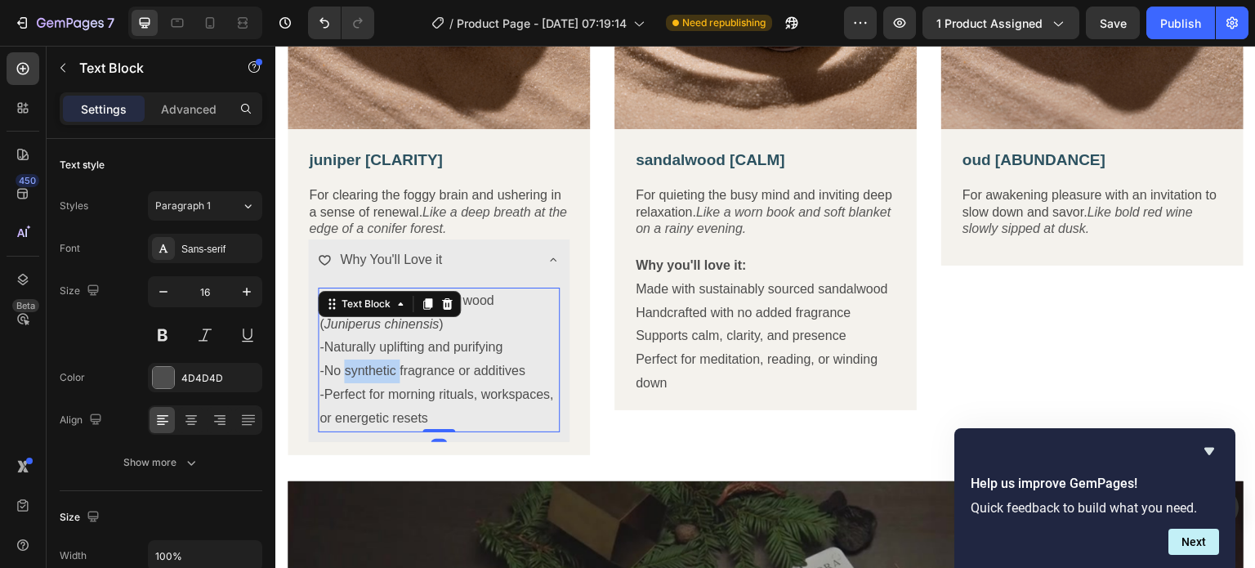
click at [379, 360] on p "-No synthetic fragrance or additives" at bounding box center [439, 372] width 239 height 24
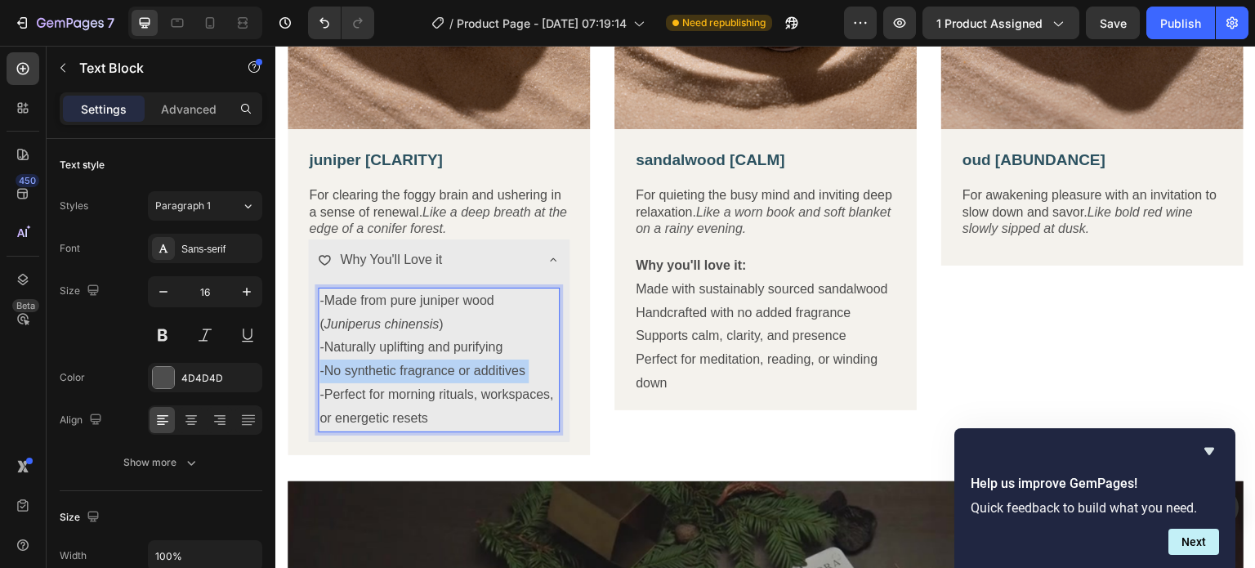
click at [379, 360] on p "-No synthetic fragrance or additives" at bounding box center [439, 372] width 239 height 24
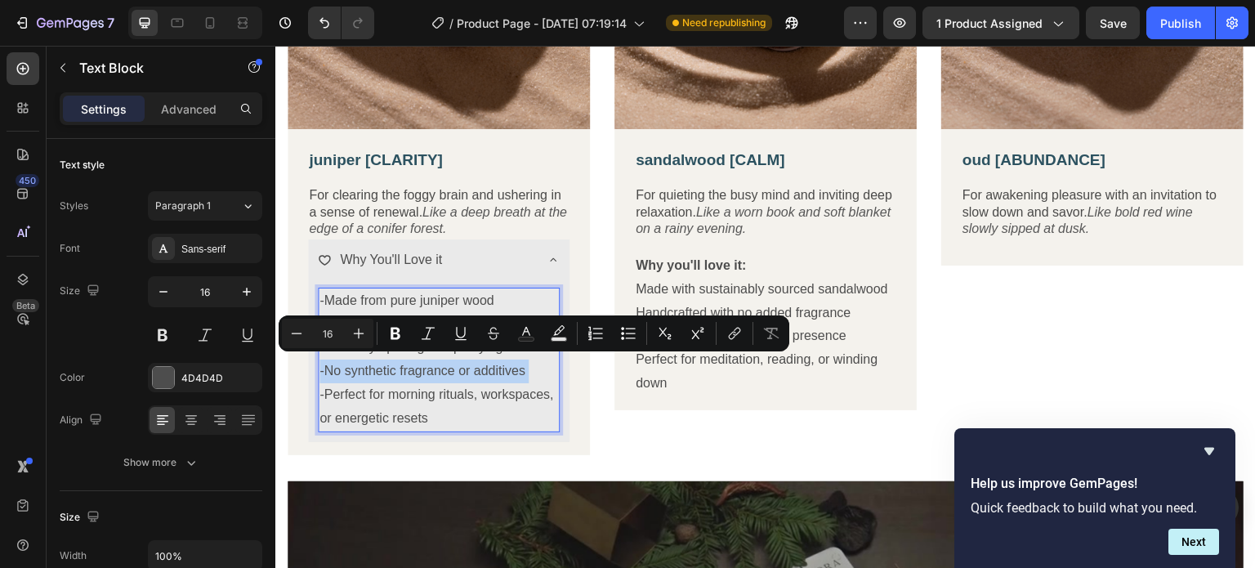
click at [379, 360] on p "-No synthetic fragrance or additives" at bounding box center [439, 372] width 239 height 24
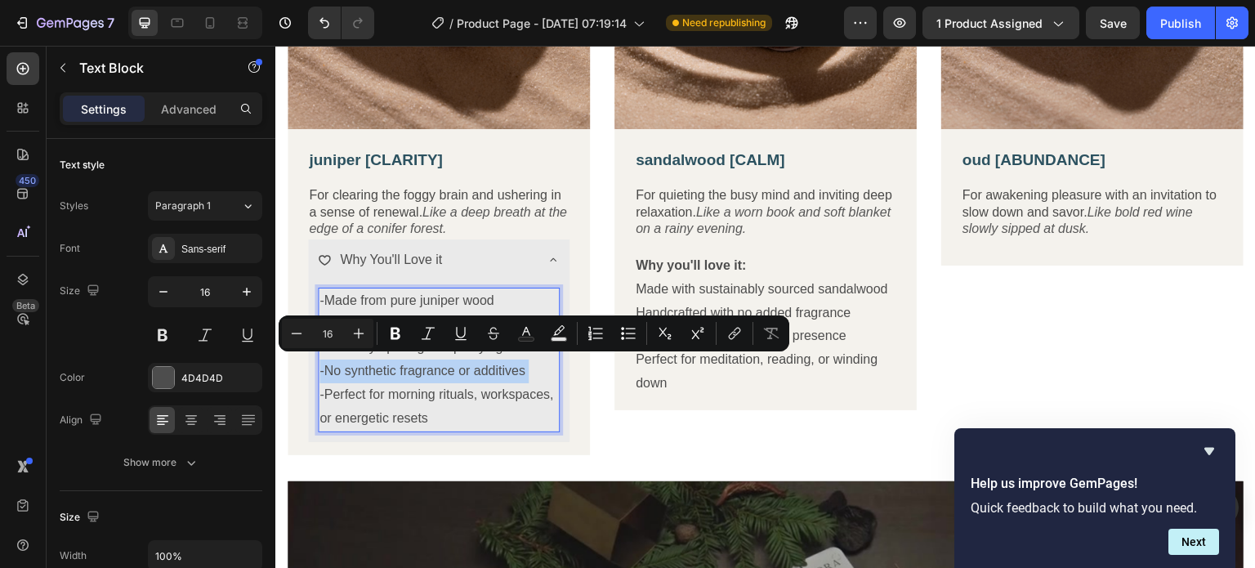
click at [379, 360] on p "-No synthetic fragrance or additives" at bounding box center [439, 372] width 239 height 24
click at [297, 336] on icon "Editor contextual toolbar" at bounding box center [296, 333] width 16 height 16
type input "15"
click at [463, 413] on p "-Perfect for morning rituals, workspaces, or energetic resets" at bounding box center [439, 406] width 239 height 47
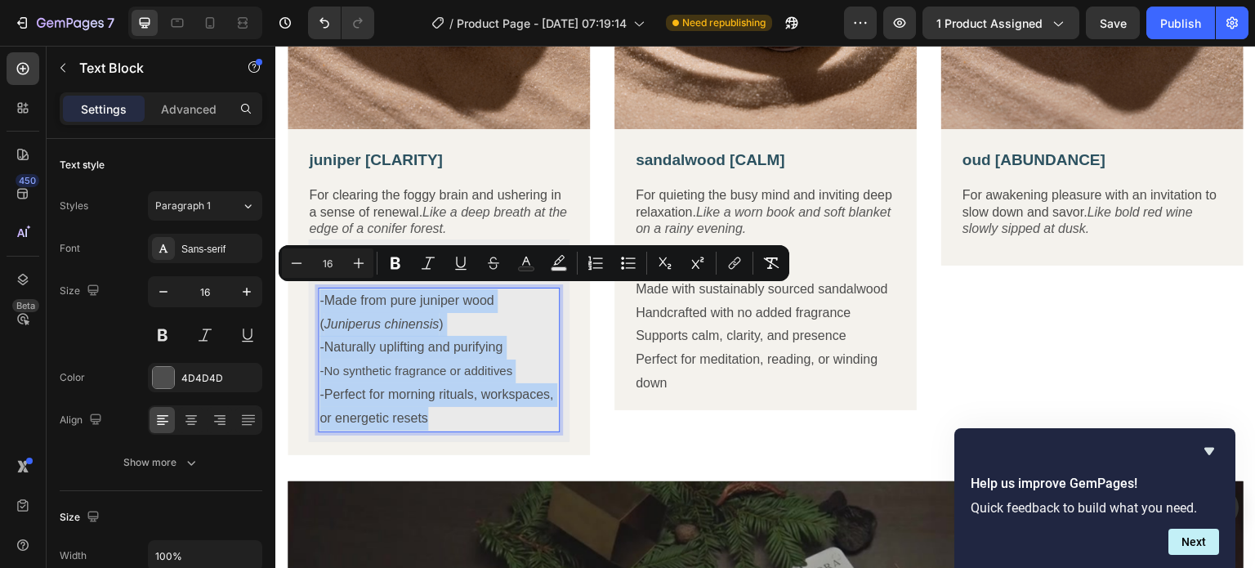
drag, startPoint x: 435, startPoint y: 416, endPoint x: 320, endPoint y: 302, distance: 162.4
click at [320, 302] on div "-Made from pure juniper wood ( Juniperus chinensis ) -Naturally uplifting and p…" at bounding box center [439, 360] width 242 height 145
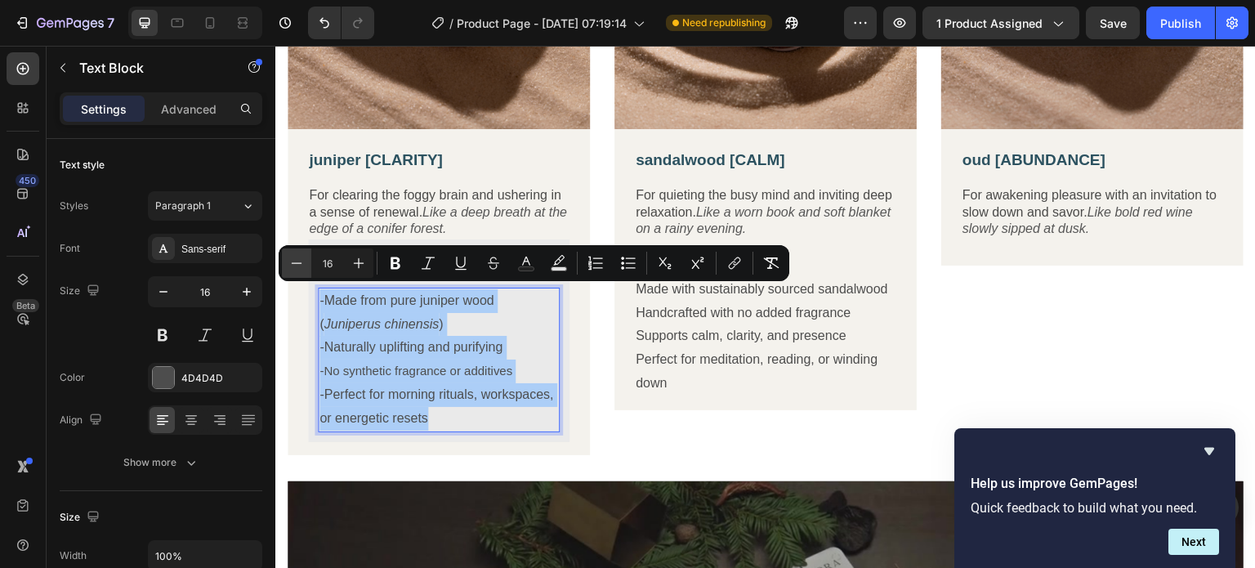
click at [297, 261] on icon "Editor contextual toolbar" at bounding box center [296, 263] width 16 height 16
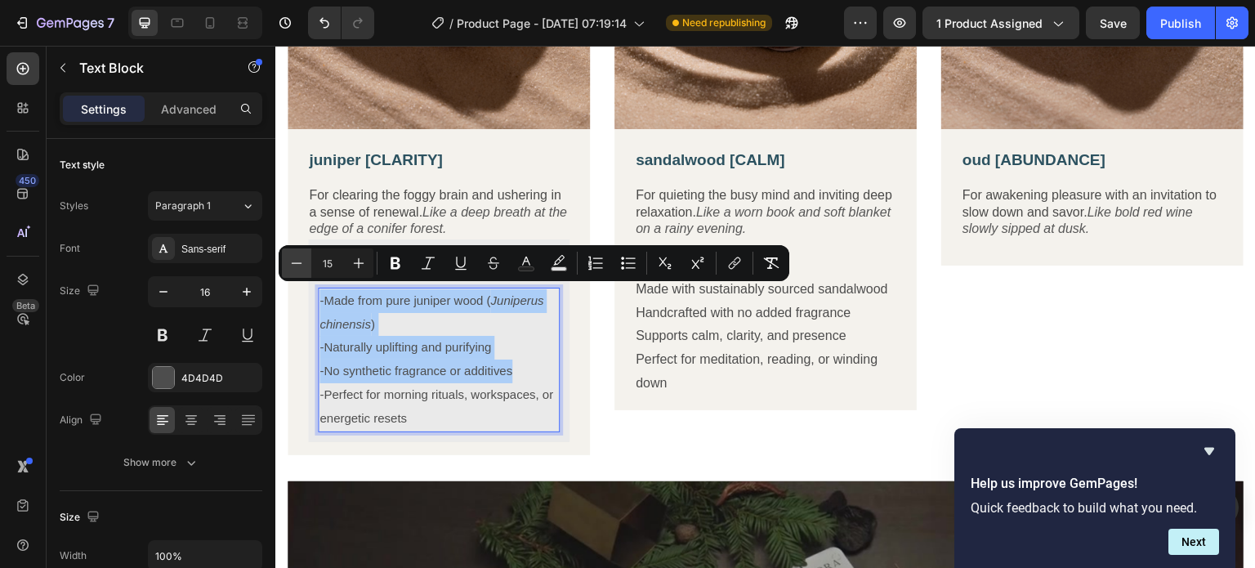
click at [297, 261] on icon "Editor contextual toolbar" at bounding box center [296, 263] width 16 height 16
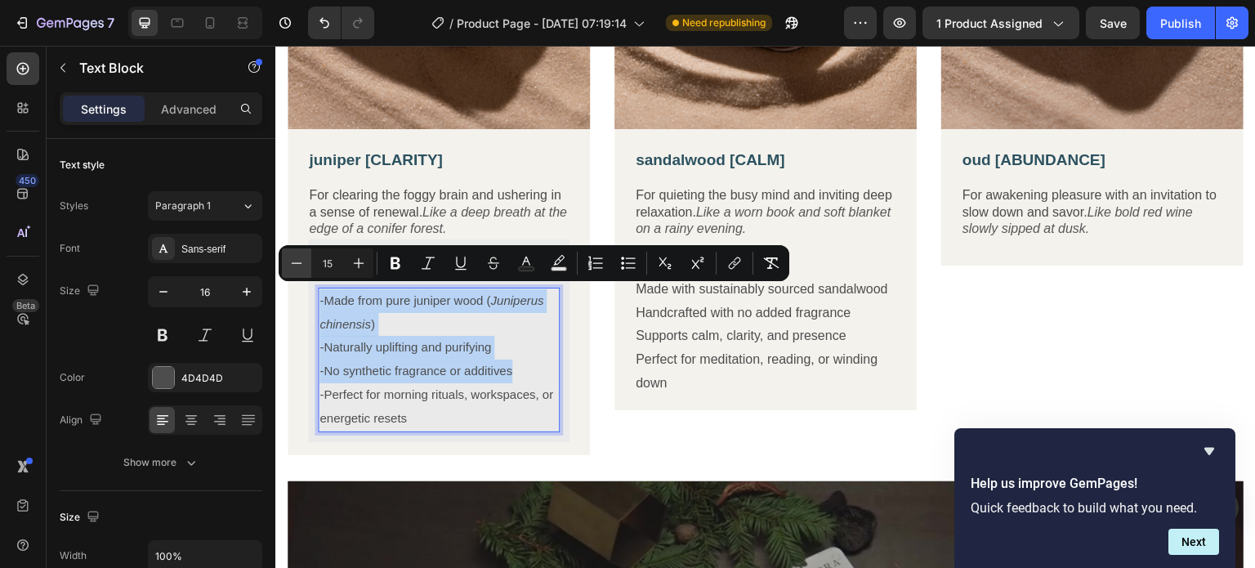
type input "14"
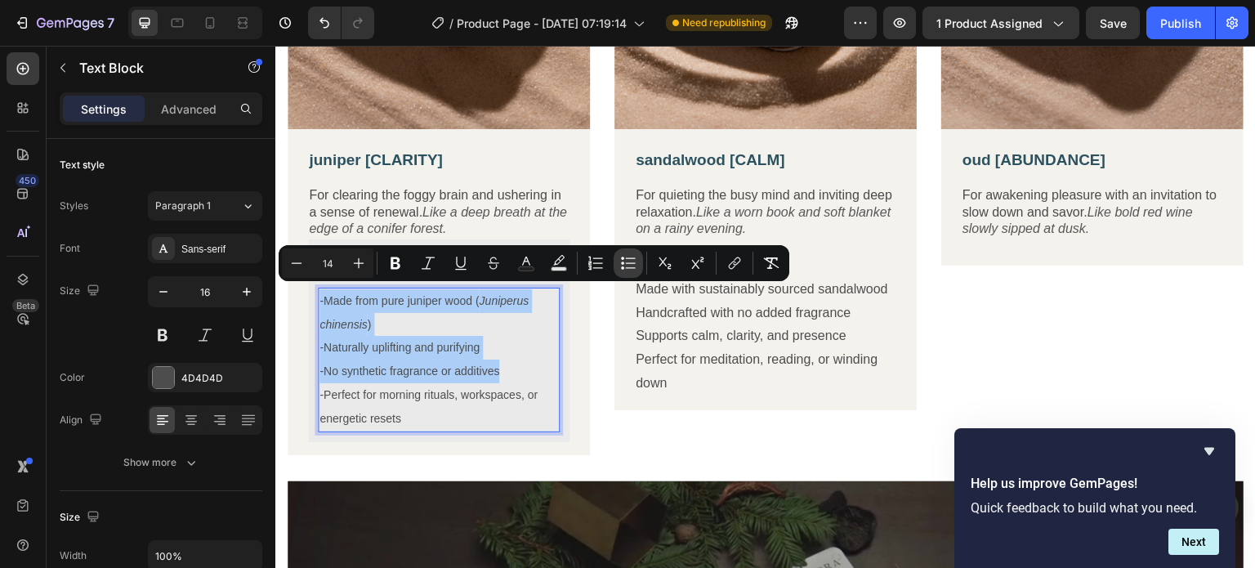
click at [628, 268] on icon "Editor contextual toolbar" at bounding box center [628, 263] width 16 height 16
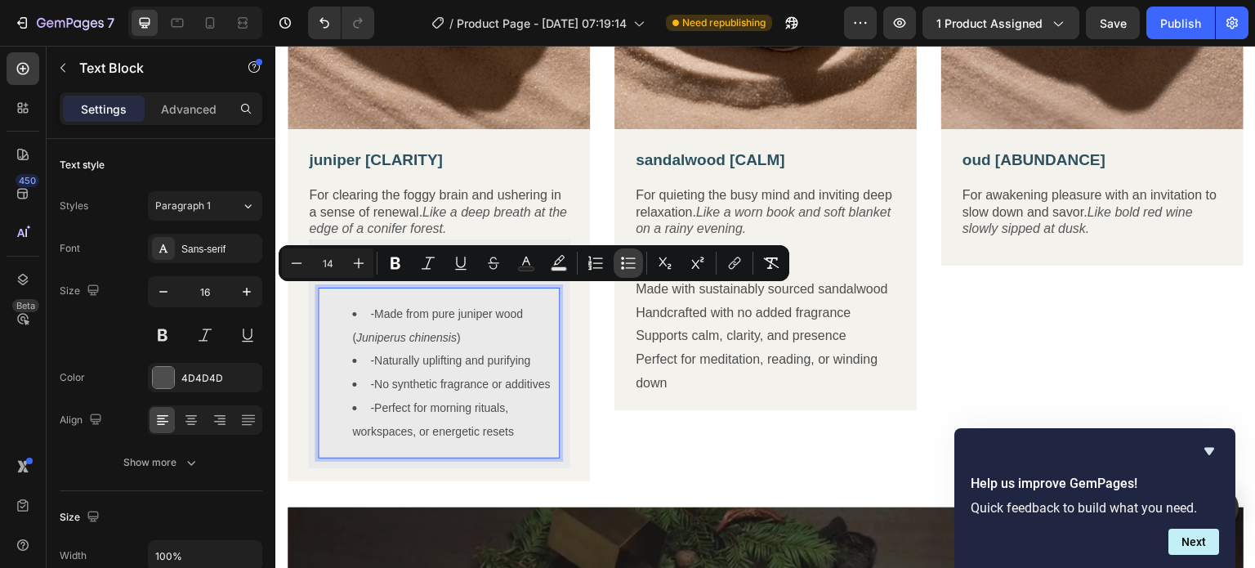
click at [628, 268] on icon "Editor contextual toolbar" at bounding box center [628, 263] width 16 height 16
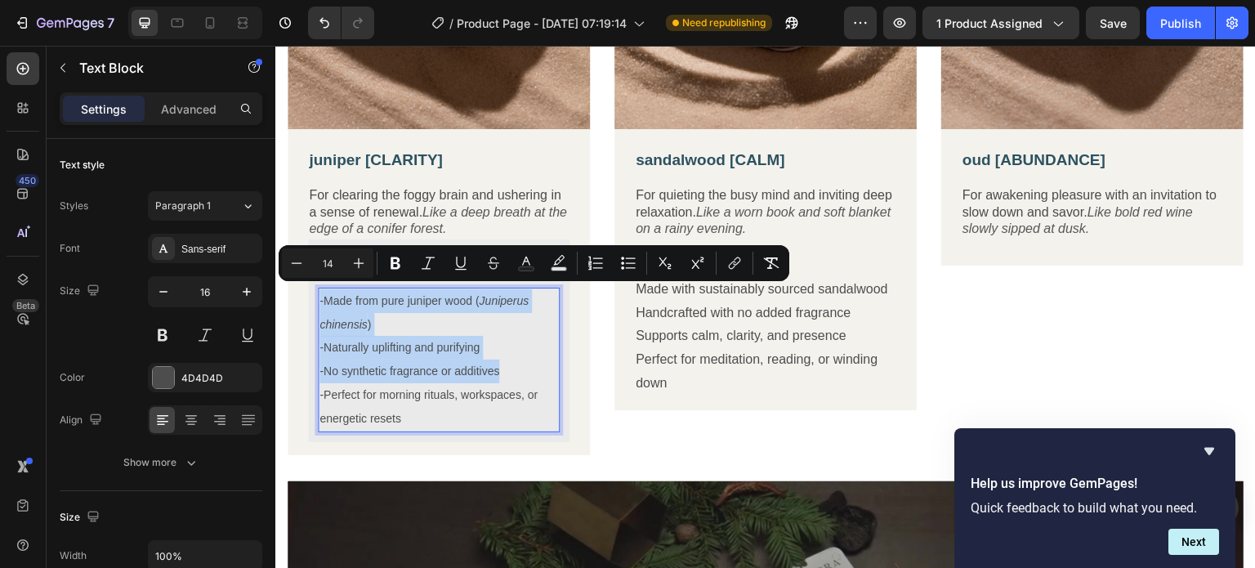
click at [517, 336] on p "-Naturally uplifting and purifying" at bounding box center [439, 348] width 239 height 24
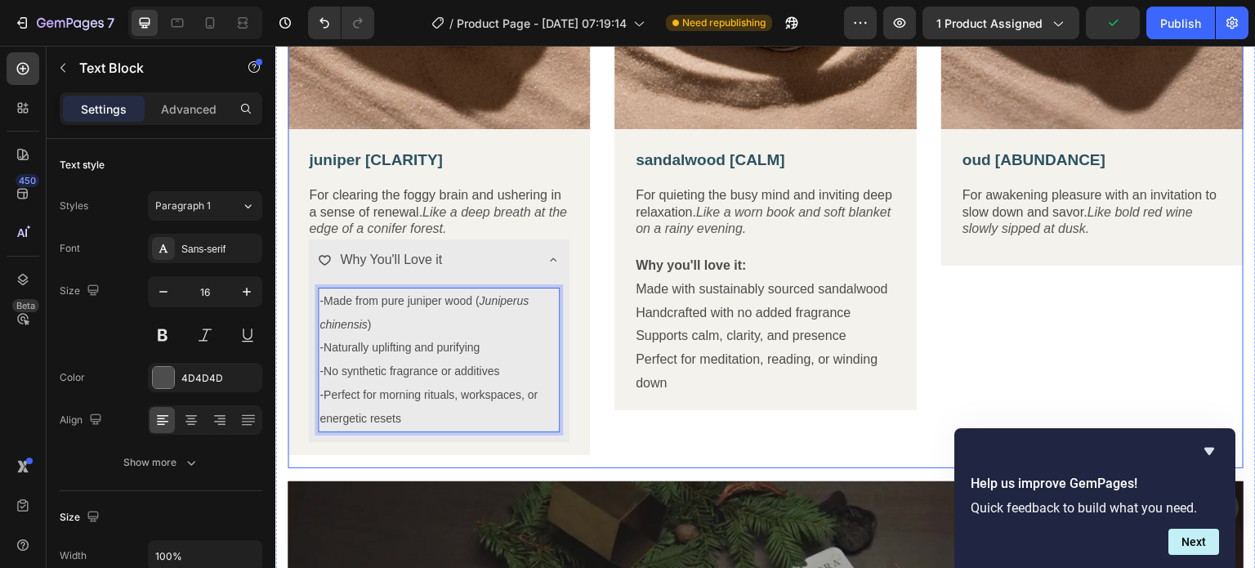
click at [604, 415] on div "Image juniper [CLARITY] Text Block For clearing the foggy brain and ushering in…" at bounding box center [766, 147] width 956 height 641
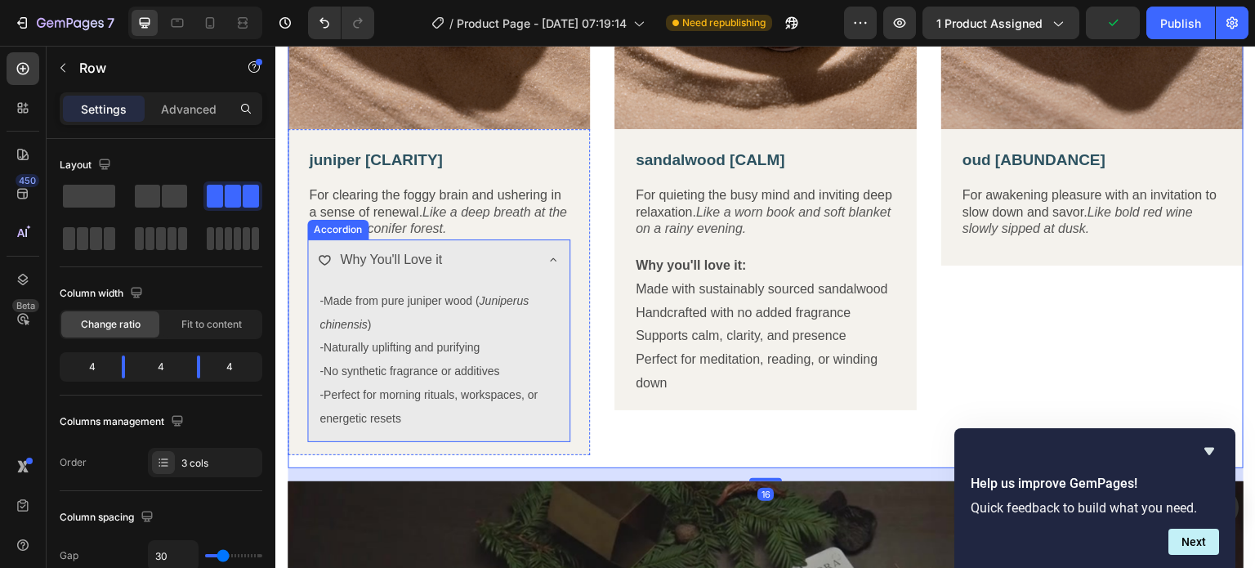
click at [549, 255] on icon at bounding box center [553, 259] width 13 height 13
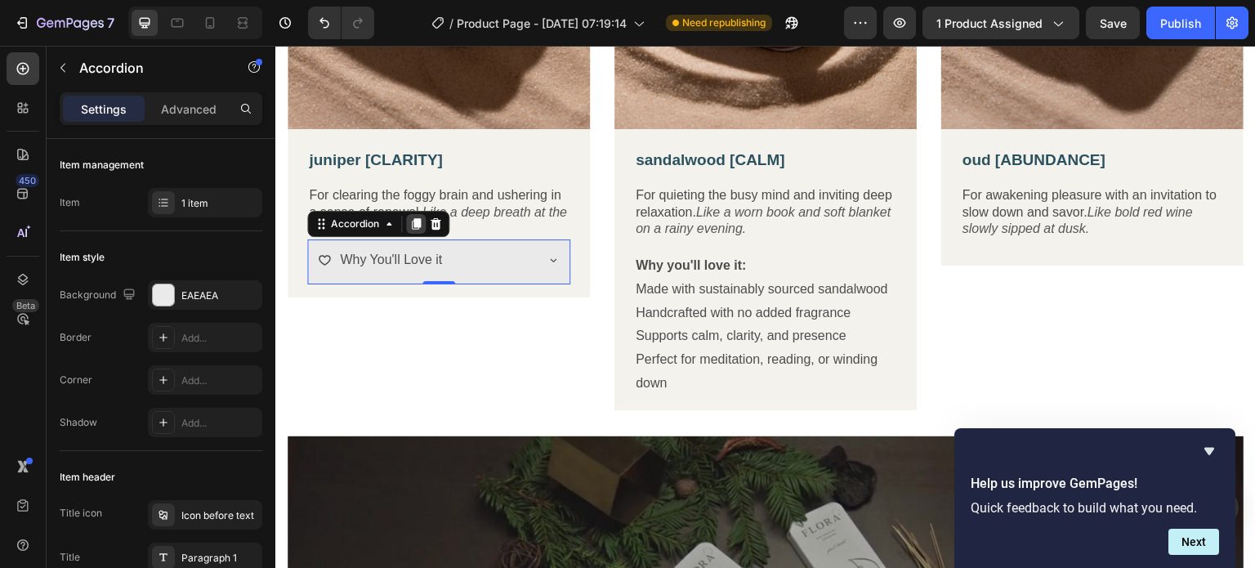
click at [420, 218] on icon at bounding box center [416, 223] width 9 height 11
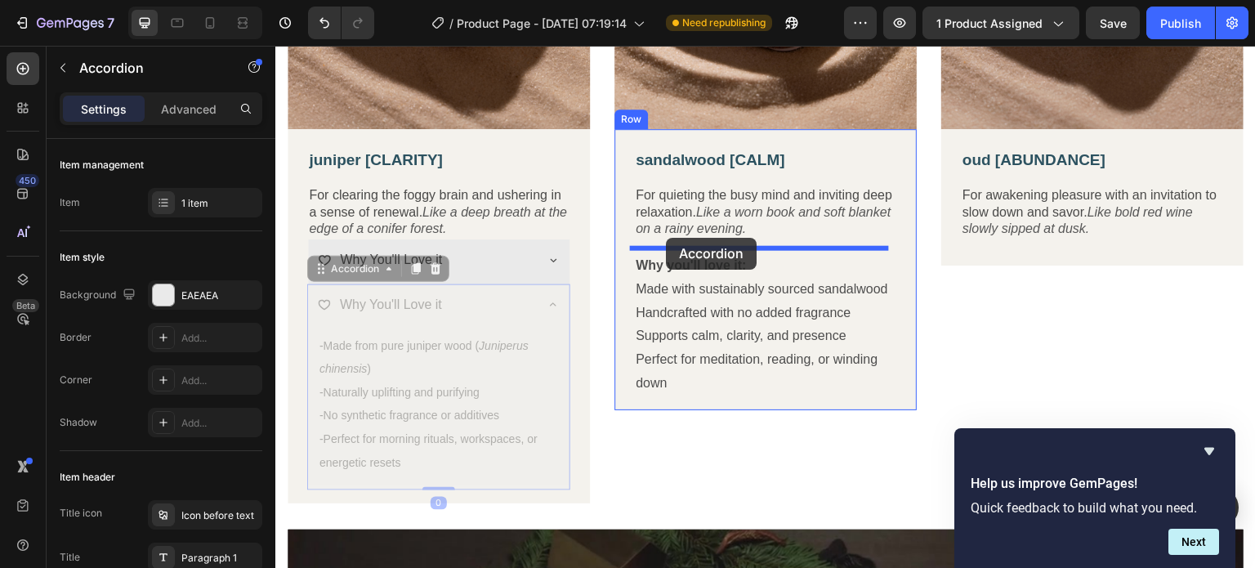
drag, startPoint x: 463, startPoint y: 297, endPoint x: 667, endPoint y: 238, distance: 212.8
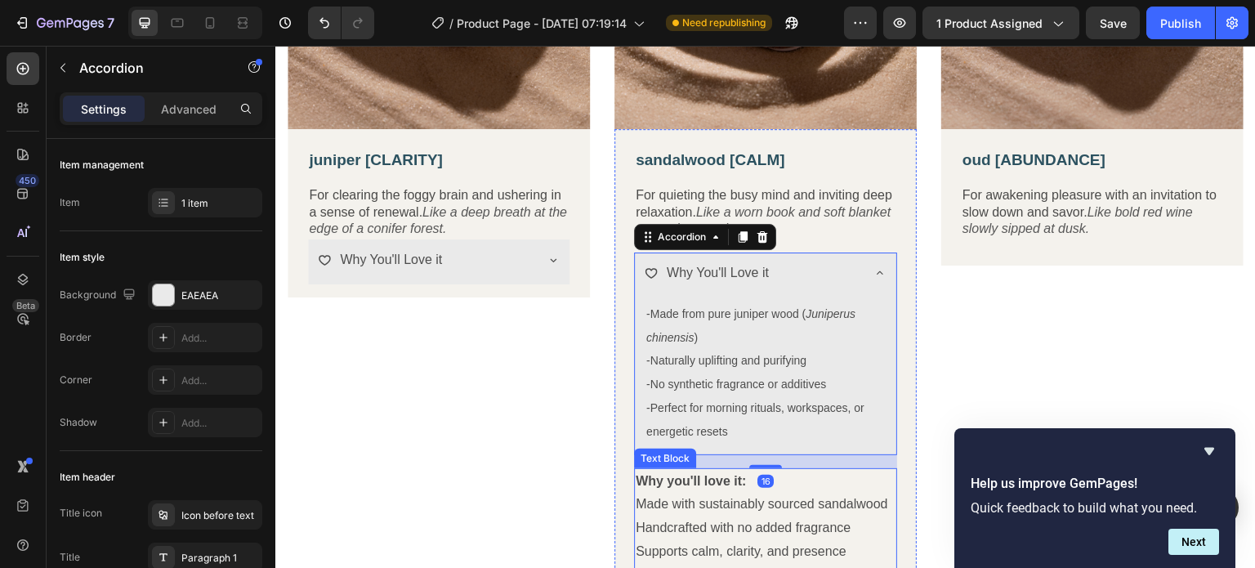
scroll to position [1180, 0]
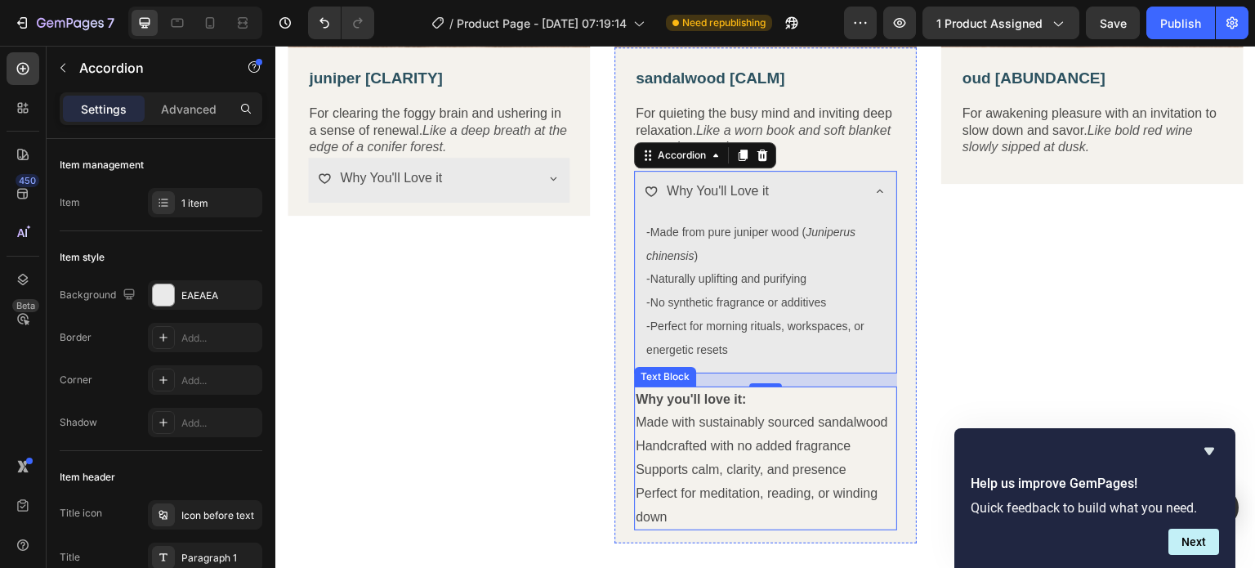
click at [659, 505] on p "Perfect for meditation, reading, or winding down" at bounding box center [766, 505] width 260 height 47
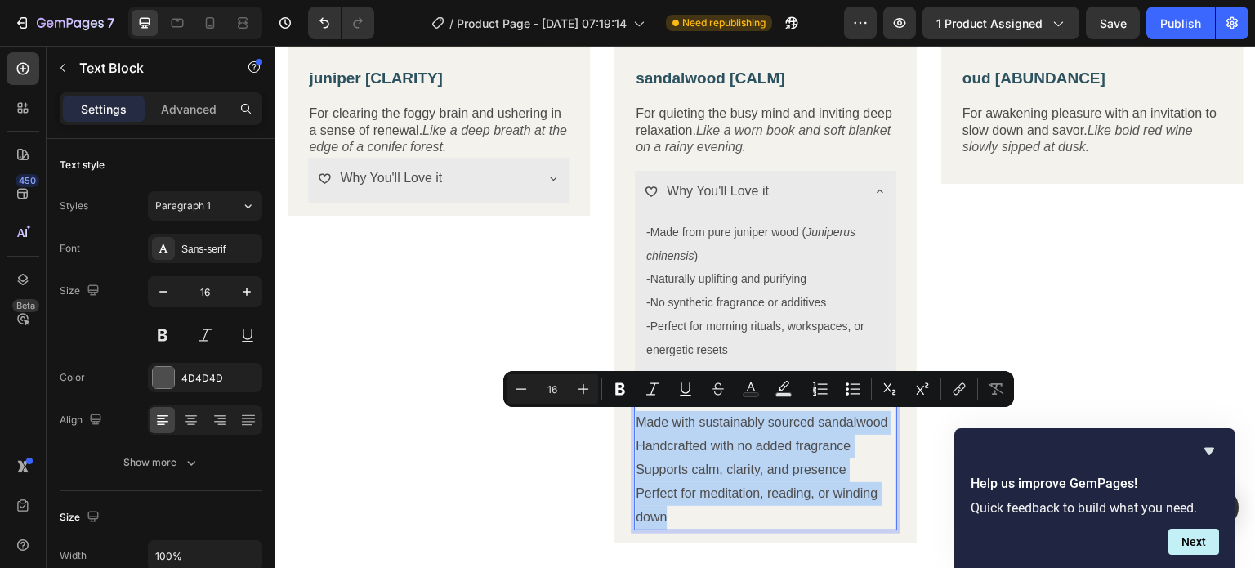
drag, startPoint x: 664, startPoint y: 515, endPoint x: 633, endPoint y: 424, distance: 95.6
click at [634, 424] on div "Why you'll love it: Made with sustainably sourced sandalwood Handcrafted with n…" at bounding box center [765, 459] width 263 height 145
copy div "Made with sustainably sourced sandalwood Handcrafted with no added fragrance Su…"
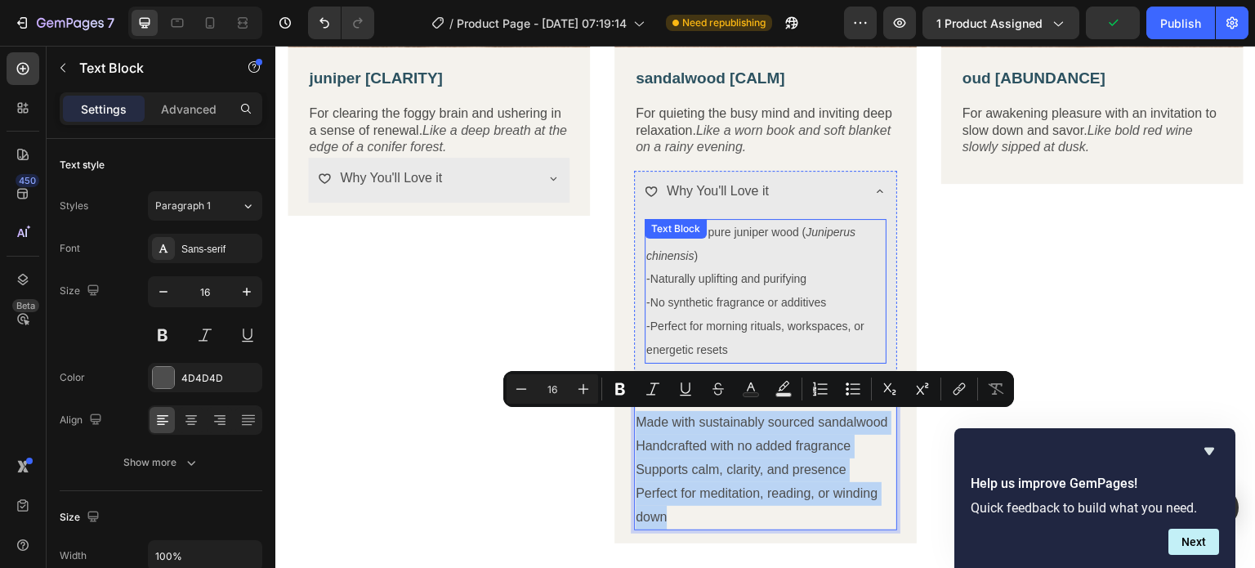
click at [720, 329] on span "-Perfect for morning rituals, workspaces, or energetic resets" at bounding box center [755, 338] width 218 height 37
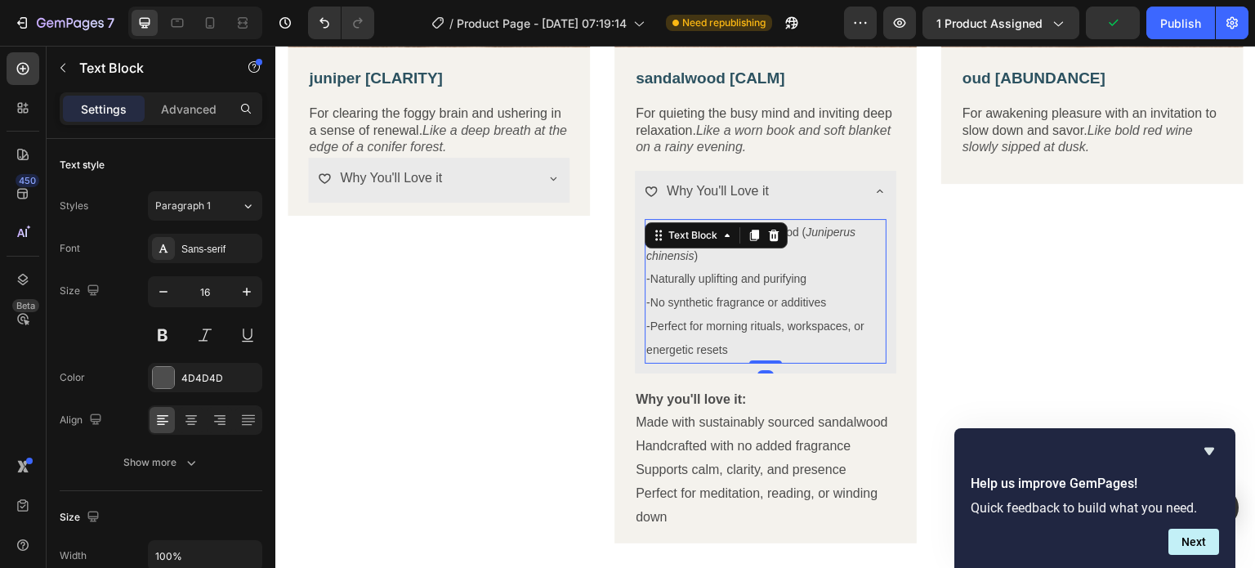
click at [720, 329] on span "-Perfect for morning rituals, workspaces, or energetic resets" at bounding box center [755, 338] width 218 height 37
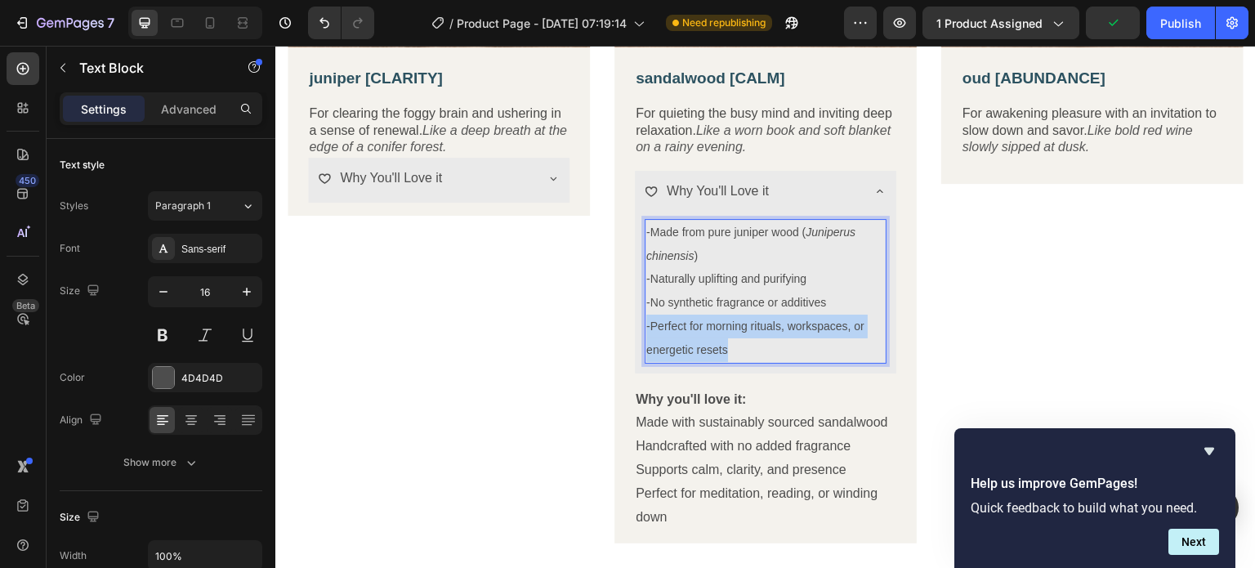
click at [720, 329] on span "-Perfect for morning rituals, workspaces, or energetic resets" at bounding box center [755, 338] width 218 height 37
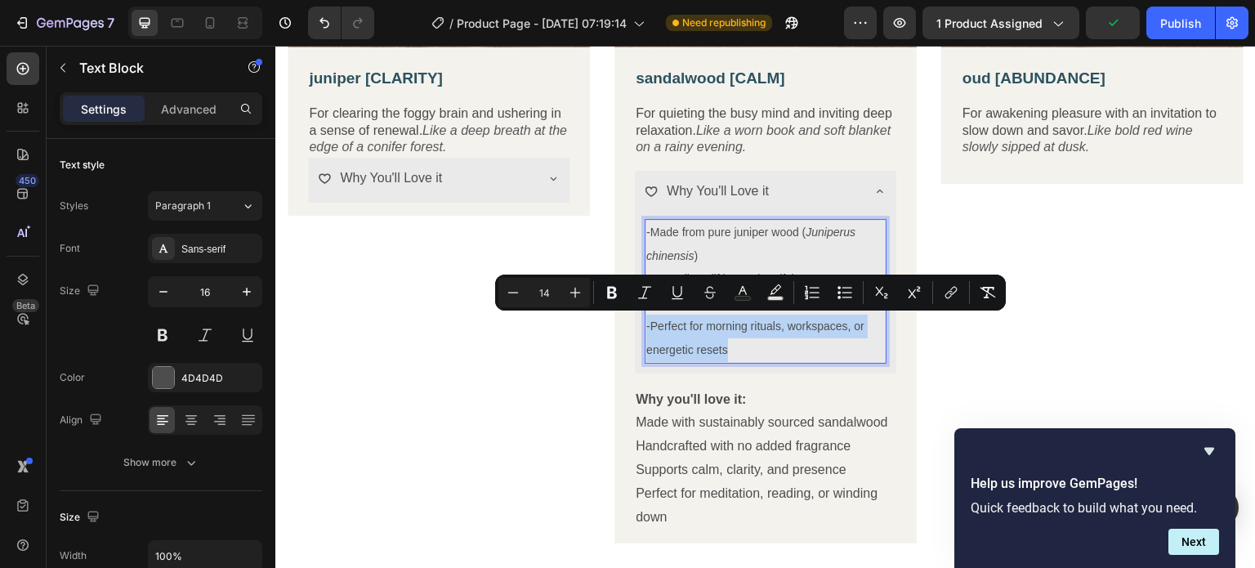
click at [728, 341] on p "-Perfect for morning rituals, workspaces, or energetic resets" at bounding box center [765, 338] width 239 height 47
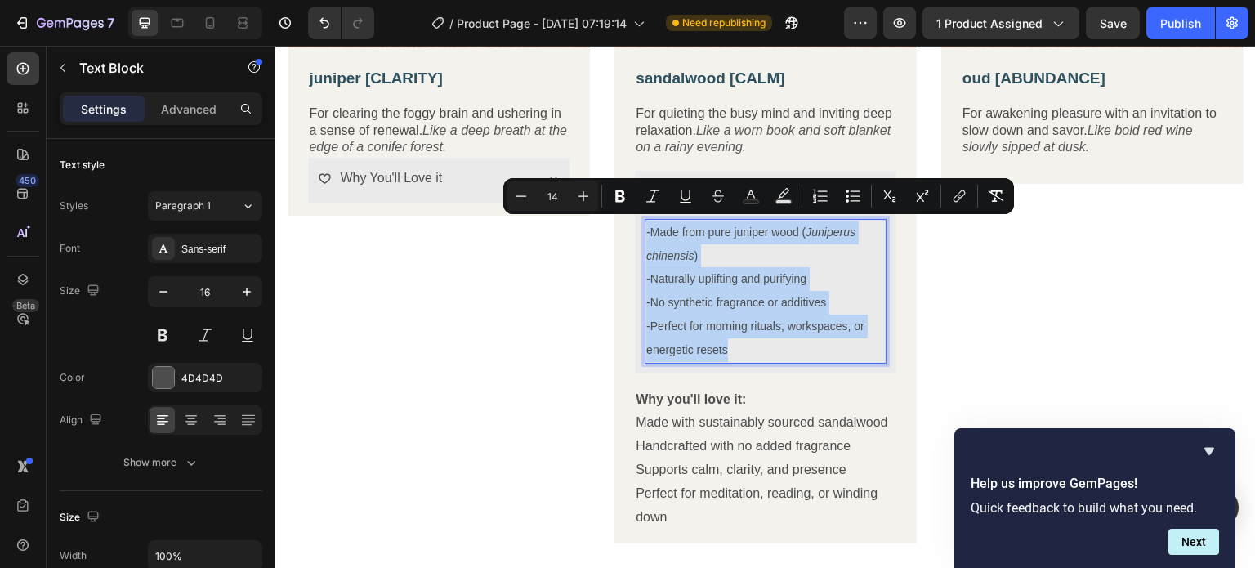
drag, startPoint x: 729, startPoint y: 346, endPoint x: 641, endPoint y: 225, distance: 149.2
click at [645, 225] on div "-Made from pure juniper wood ( Juniperus chinensis ) -Naturally uplifting and p…" at bounding box center [766, 291] width 242 height 145
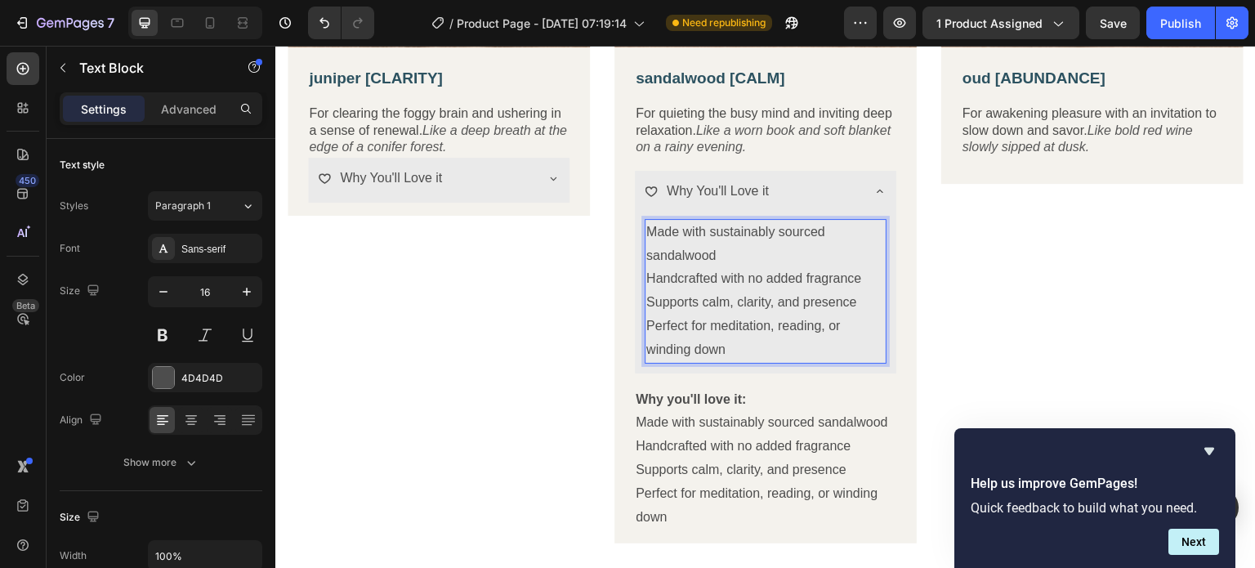
click at [693, 244] on p "Made with sustainably sourced sandalwood" at bounding box center [765, 244] width 239 height 47
click at [717, 348] on p "Perfect for meditation, reading, or winding down" at bounding box center [765, 338] width 239 height 47
click at [717, 346] on p "Perfect for meditation, reading, or winding down" at bounding box center [765, 338] width 239 height 47
click at [715, 346] on p "Perfect for meditation, reading, or winding down" at bounding box center [765, 338] width 239 height 47
click at [719, 340] on p "Perfect for meditation, reading, or winding down" at bounding box center [765, 338] width 239 height 47
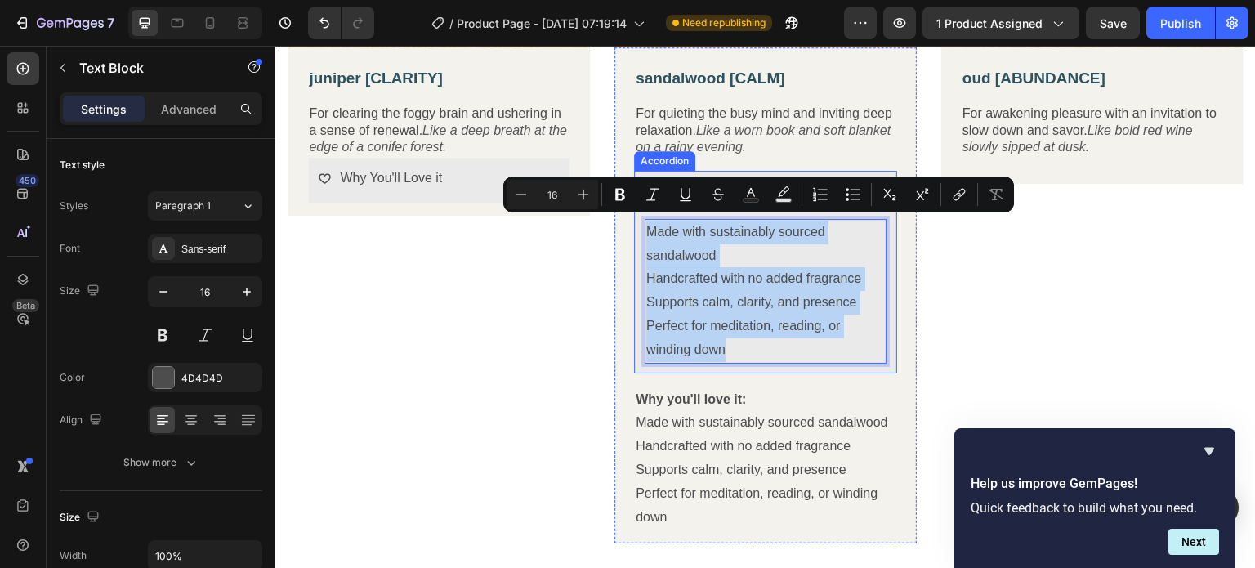
drag, startPoint x: 721, startPoint y: 342, endPoint x: 639, endPoint y: 228, distance: 139.9
click at [639, 228] on div "Made with sustainably sourced sandalwood Handcrafted with no added fragrance Su…" at bounding box center [765, 295] width 261 height 158
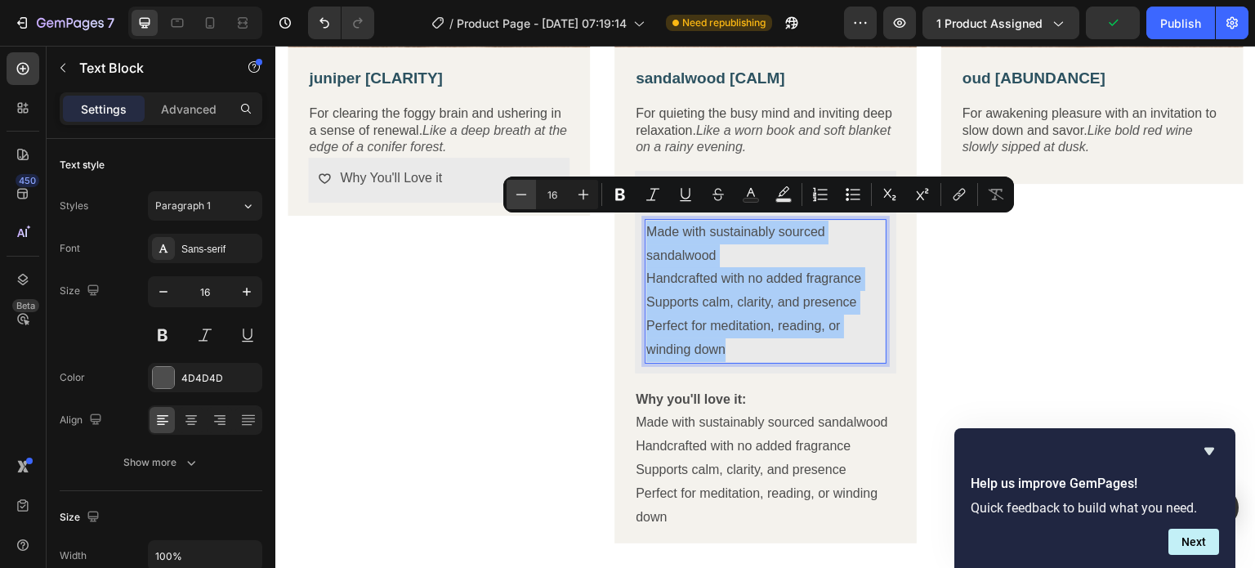
click at [533, 197] on button "Minus" at bounding box center [521, 194] width 29 height 29
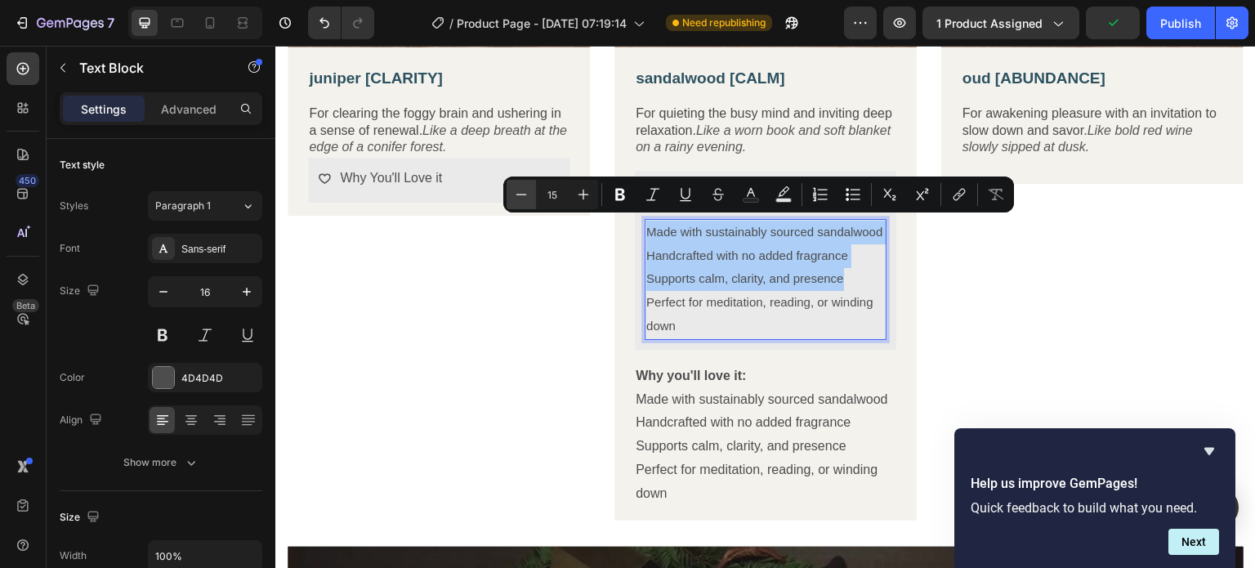
click at [533, 197] on button "Minus" at bounding box center [521, 194] width 29 height 29
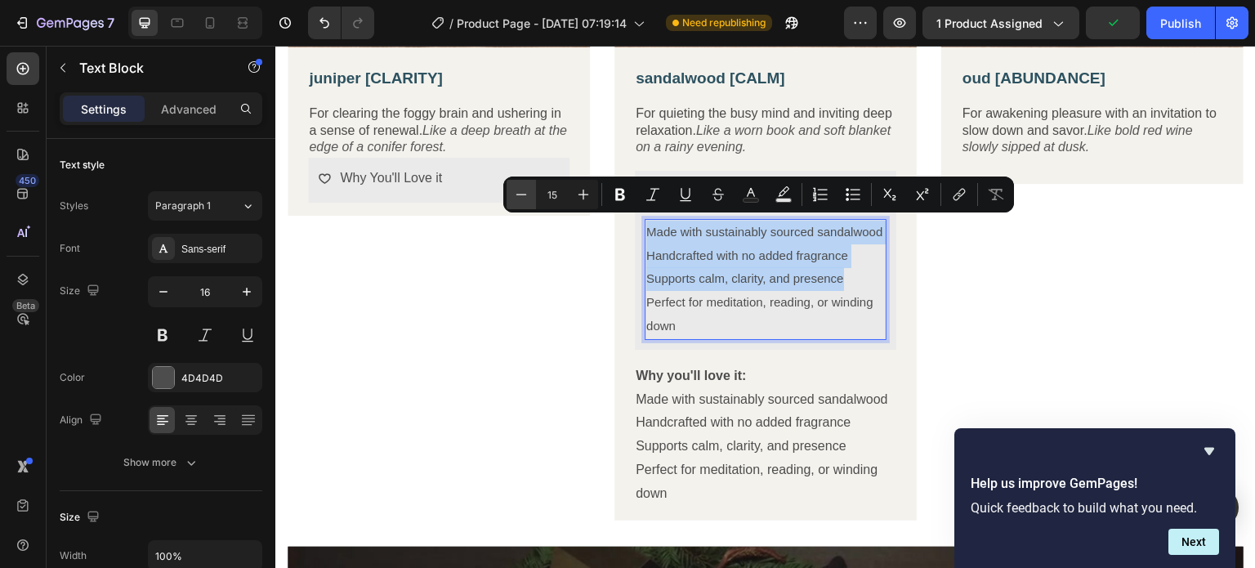
type input "14"
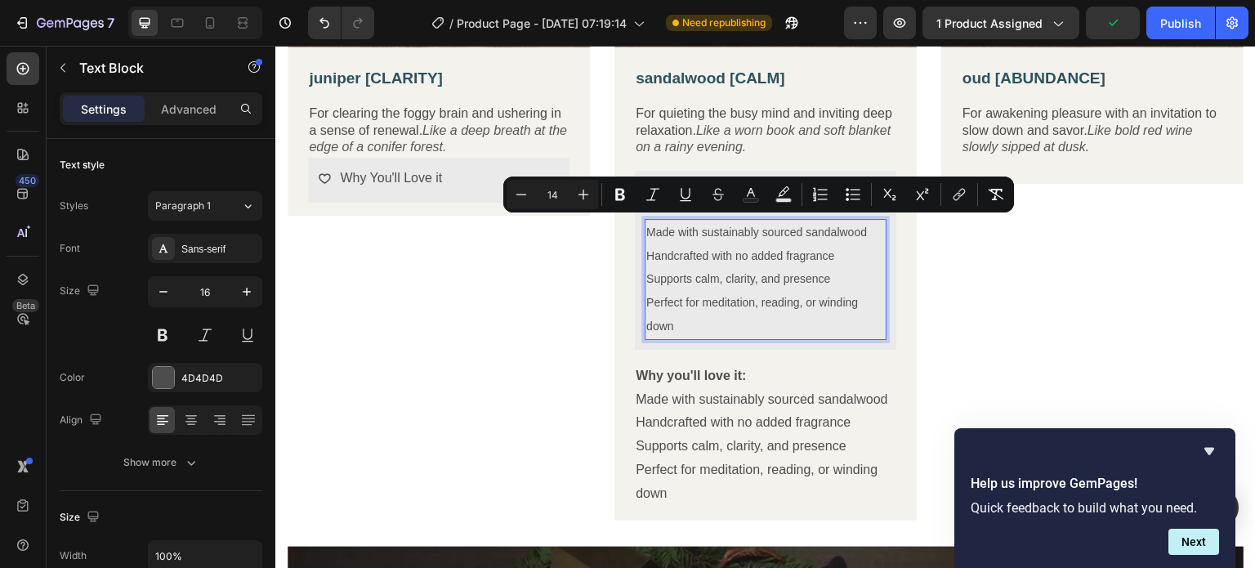
click at [685, 291] on p "Perfect for meditation, reading, or winding down" at bounding box center [765, 314] width 239 height 47
click at [724, 320] on p "Perfect for meditation, reading, or winding down" at bounding box center [765, 314] width 239 height 47
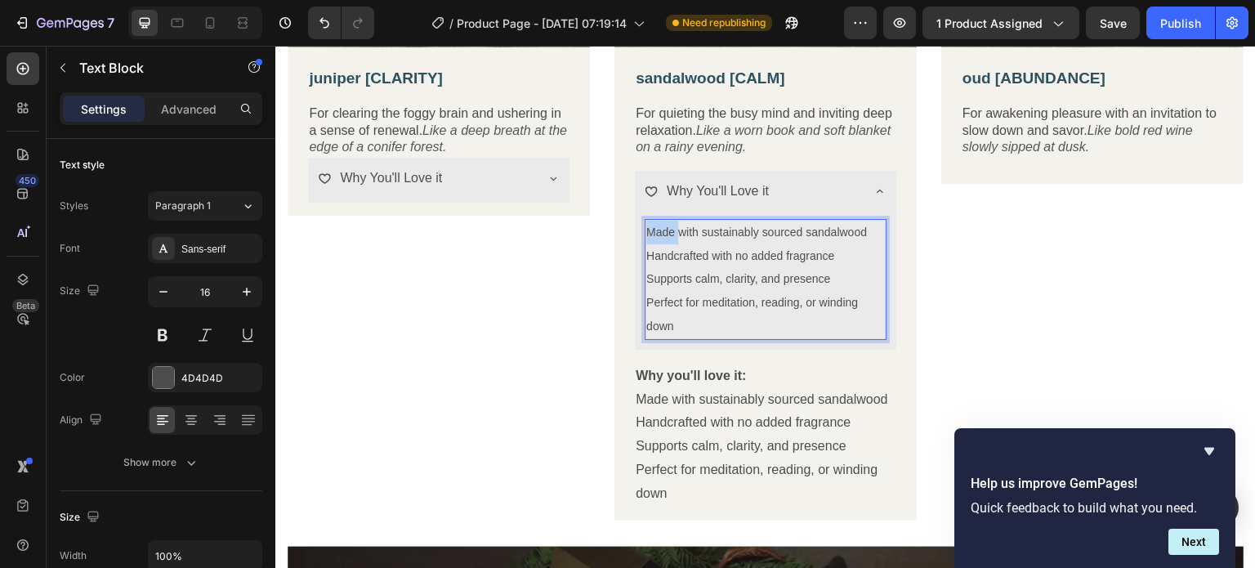
click at [646, 227] on span "Made with sustainably sourced sandalwood" at bounding box center [756, 232] width 221 height 13
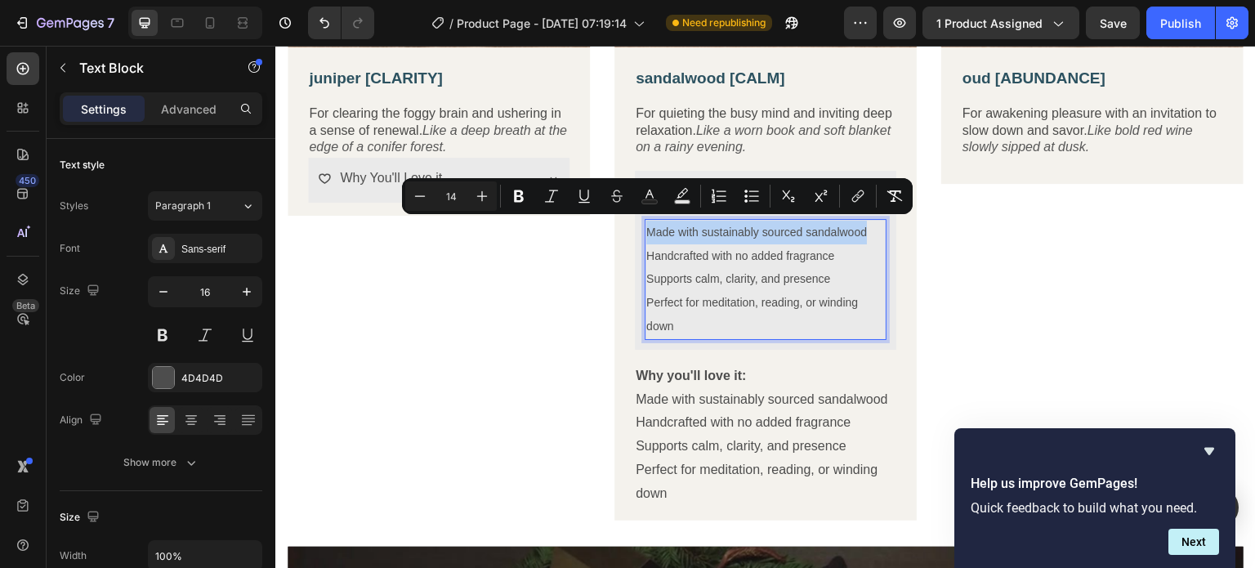
click at [646, 227] on span "Made with sustainably sourced sandalwood" at bounding box center [756, 232] width 221 height 13
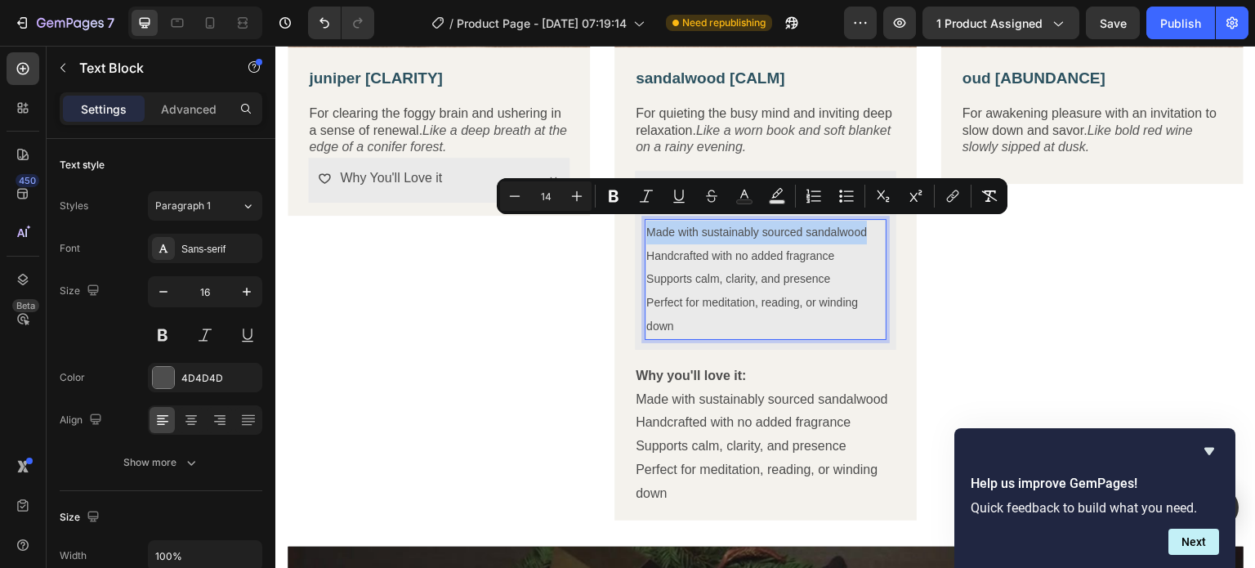
click at [646, 227] on span "Made with sustainably sourced sandalwood" at bounding box center [756, 232] width 221 height 13
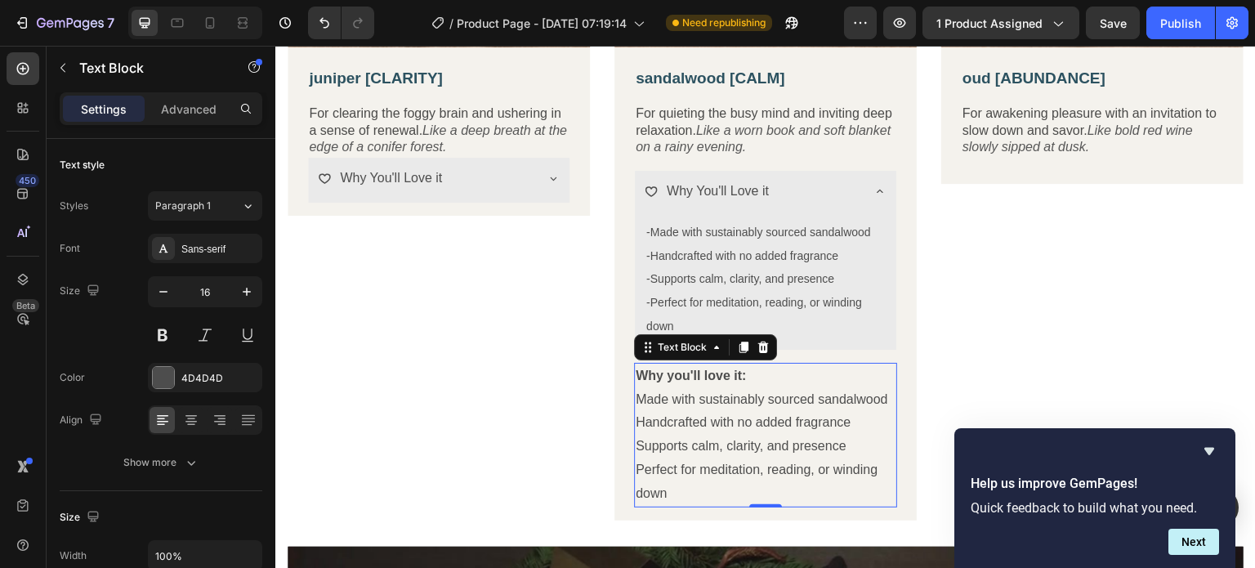
click at [717, 415] on p "Handcrafted with no added fragrance" at bounding box center [766, 423] width 260 height 24
click at [759, 342] on icon at bounding box center [763, 347] width 11 height 11
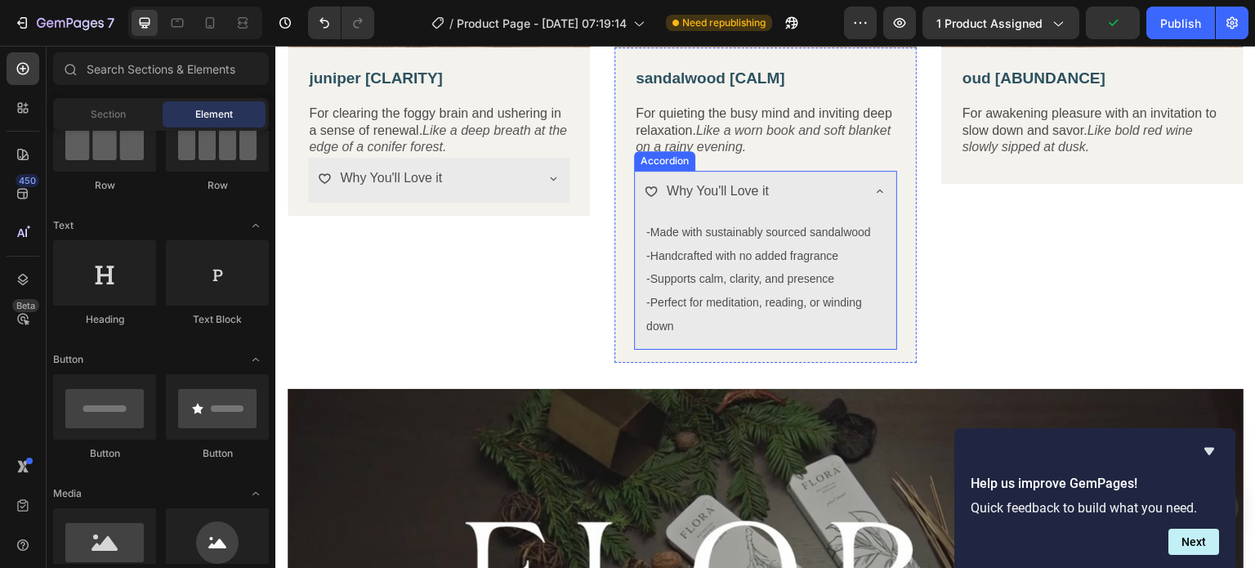
click at [869, 180] on div "Why You'll Love it" at bounding box center [765, 193] width 261 height 45
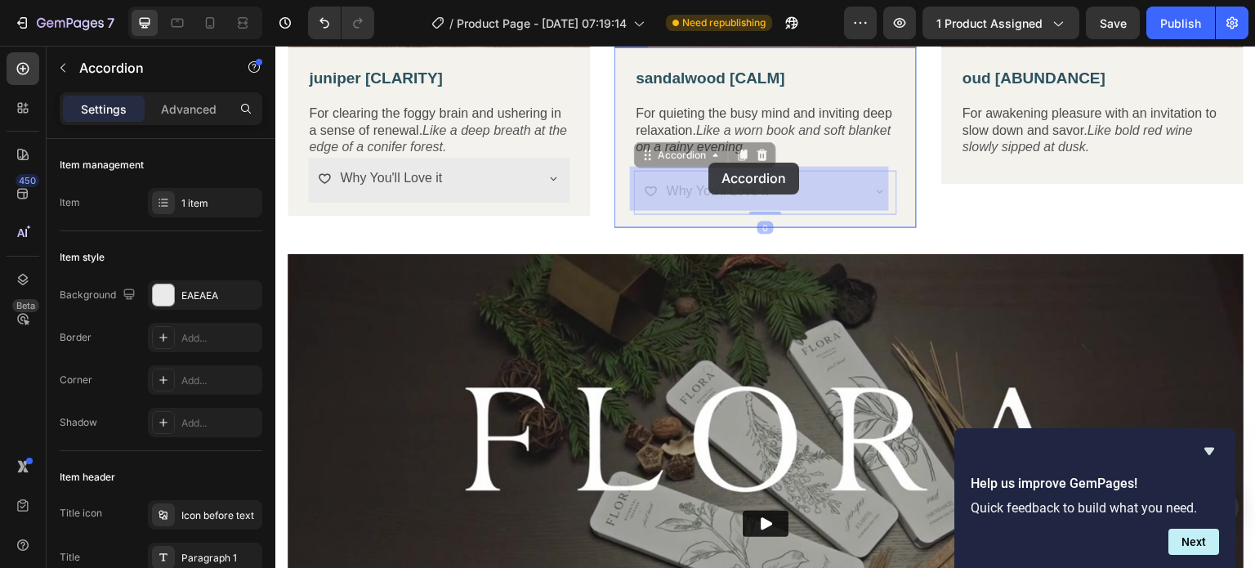
drag, startPoint x: 725, startPoint y: 173, endPoint x: 708, endPoint y: 163, distance: 19.5
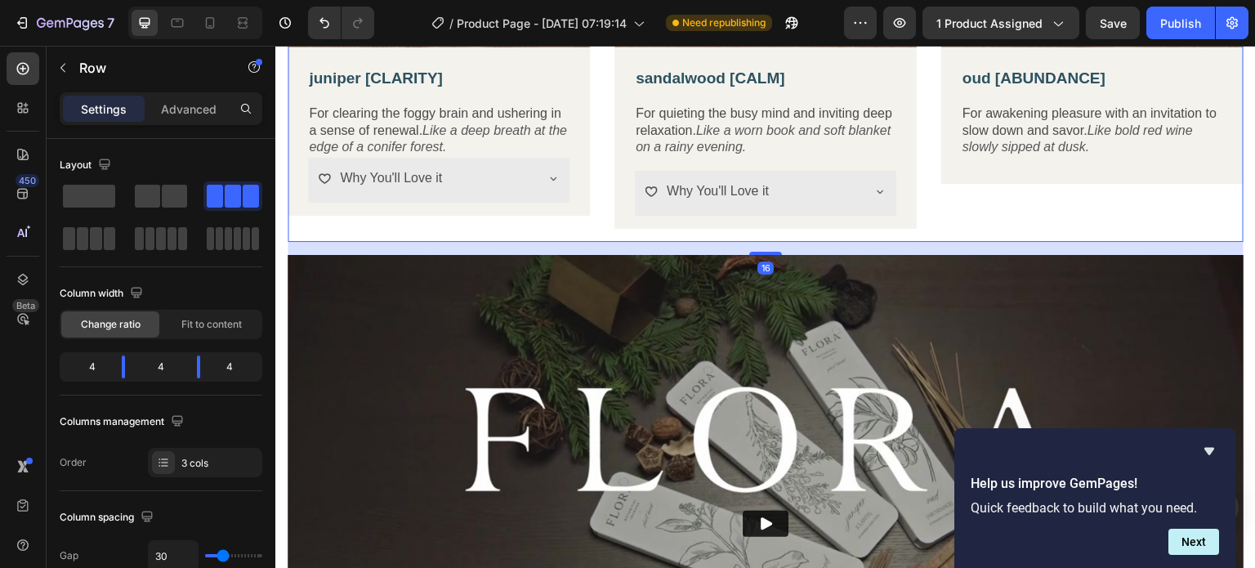
click at [676, 177] on div "Why You'll Love it" at bounding box center [717, 191] width 107 height 29
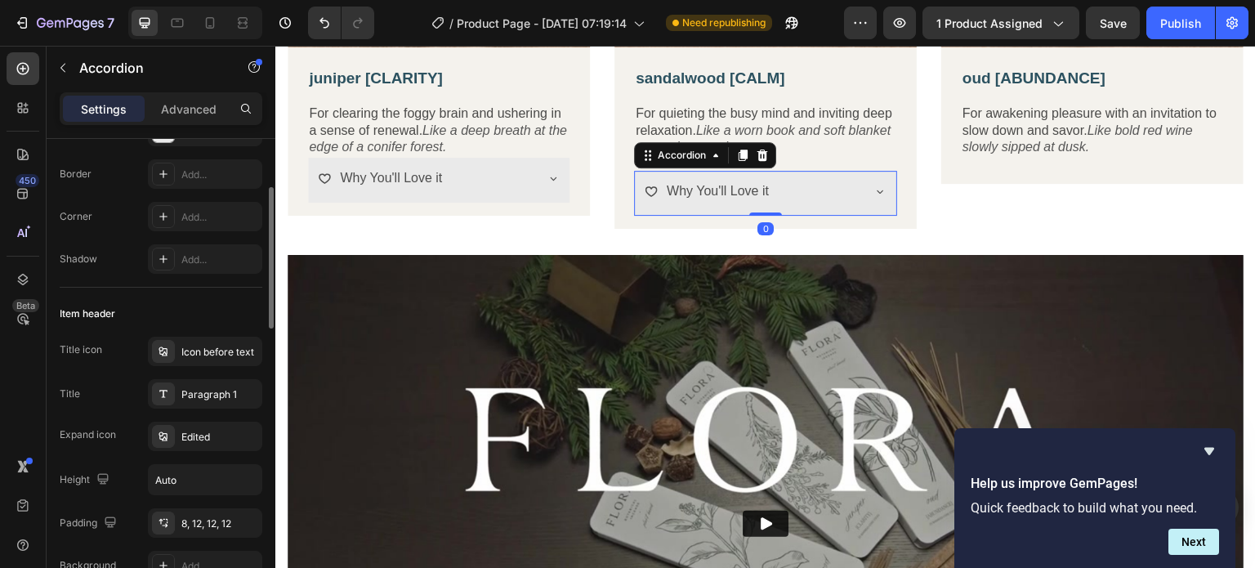
scroll to position [245, 0]
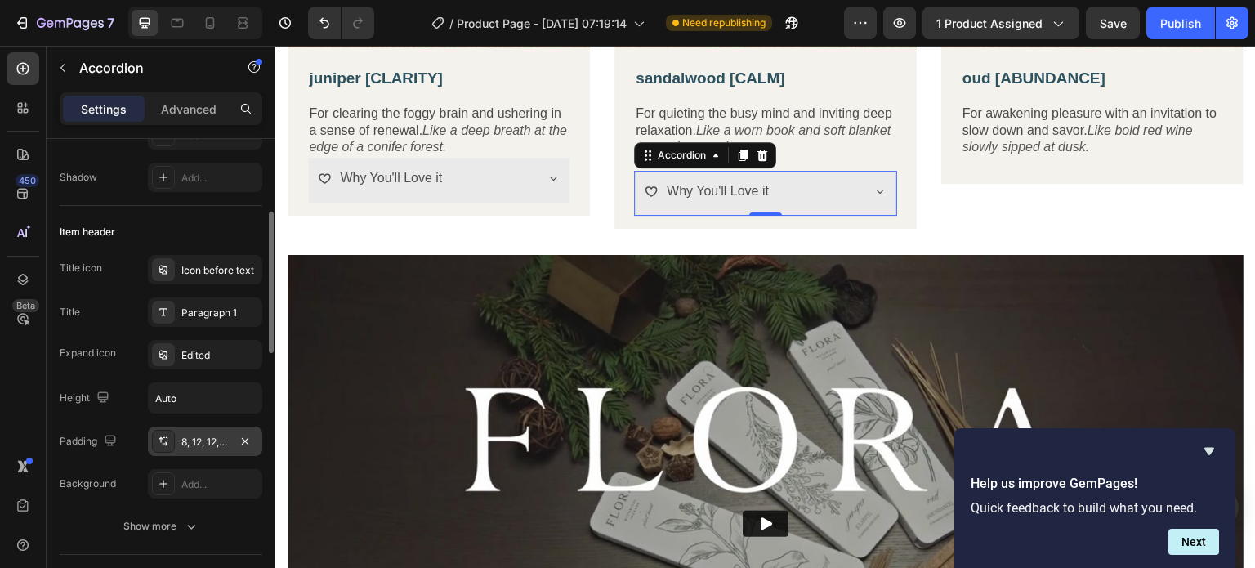
click at [211, 435] on div "8, 12, 12, 12" at bounding box center [204, 442] width 47 height 15
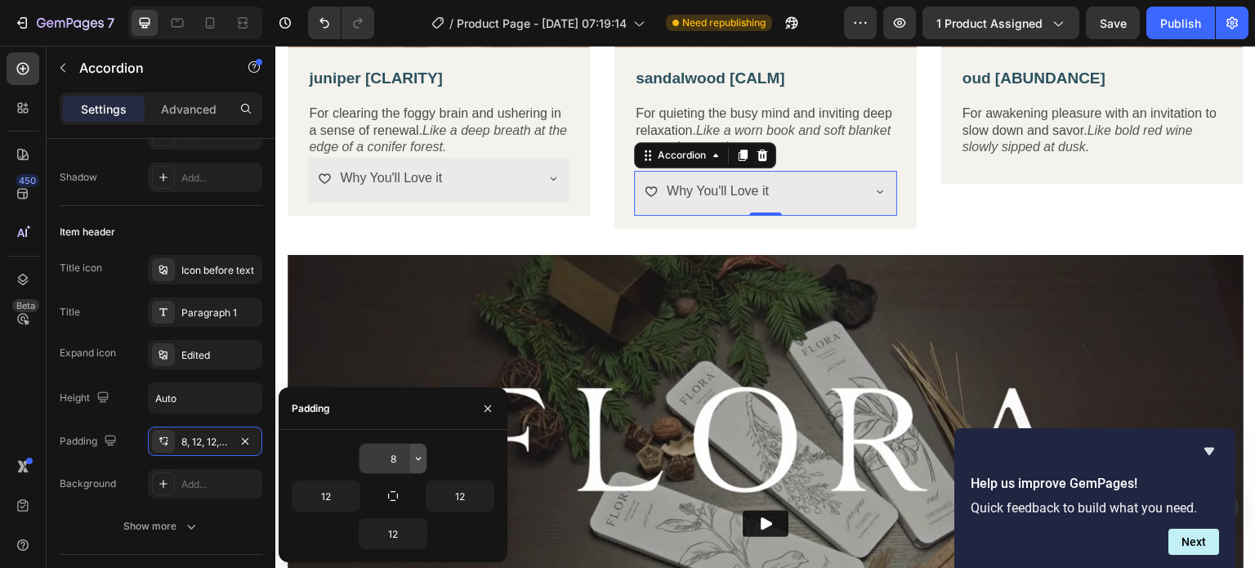
click at [416, 458] on icon "button" at bounding box center [418, 458] width 13 height 13
click at [389, 460] on input "8" at bounding box center [393, 458] width 67 height 29
type input "6"
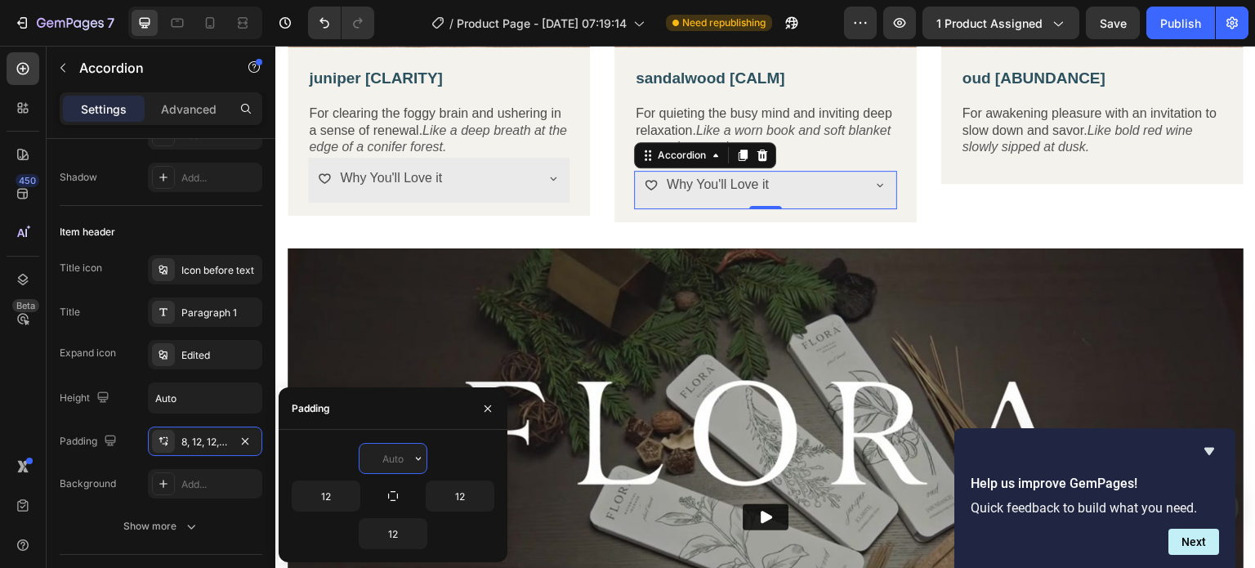
type input "8"
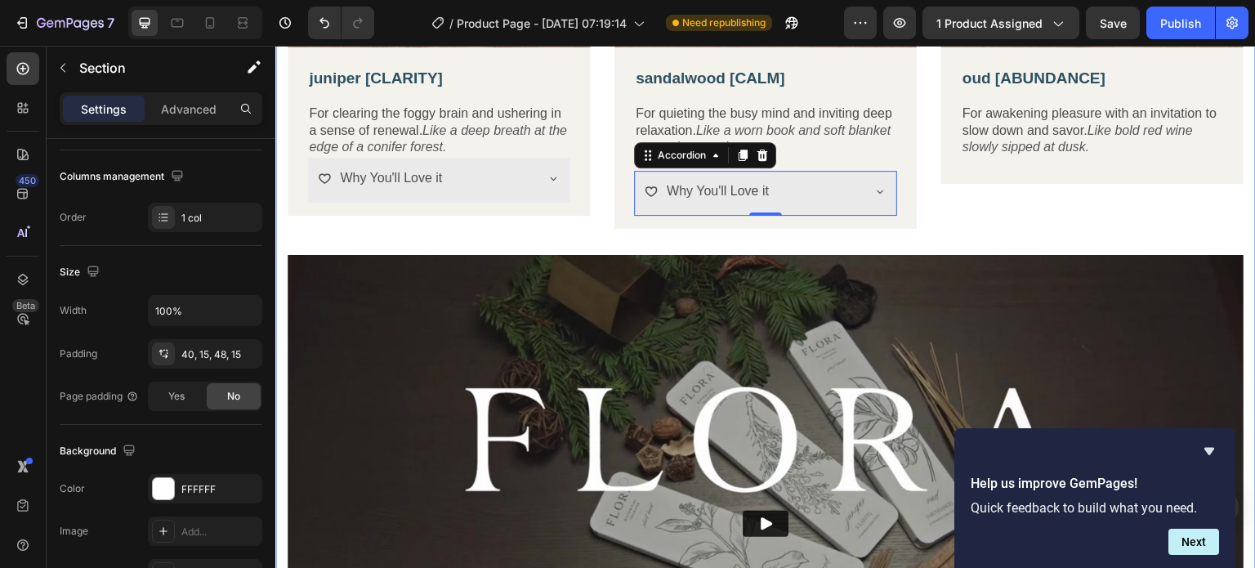
click at [561, 246] on div "Image juniper [CLARITY] Text Block For clearing the foggy brain and ushering in…" at bounding box center [766, 269] width 956 height 1048
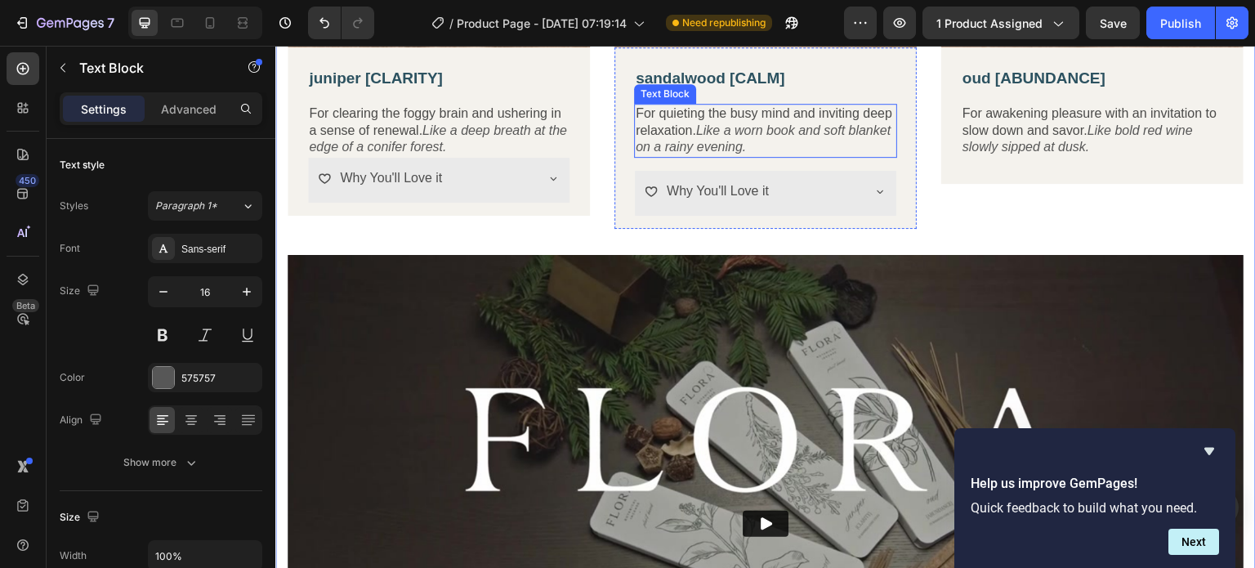
click at [784, 138] on icon "Like a worn book and soft blanket on a rainy evening." at bounding box center [763, 138] width 255 height 31
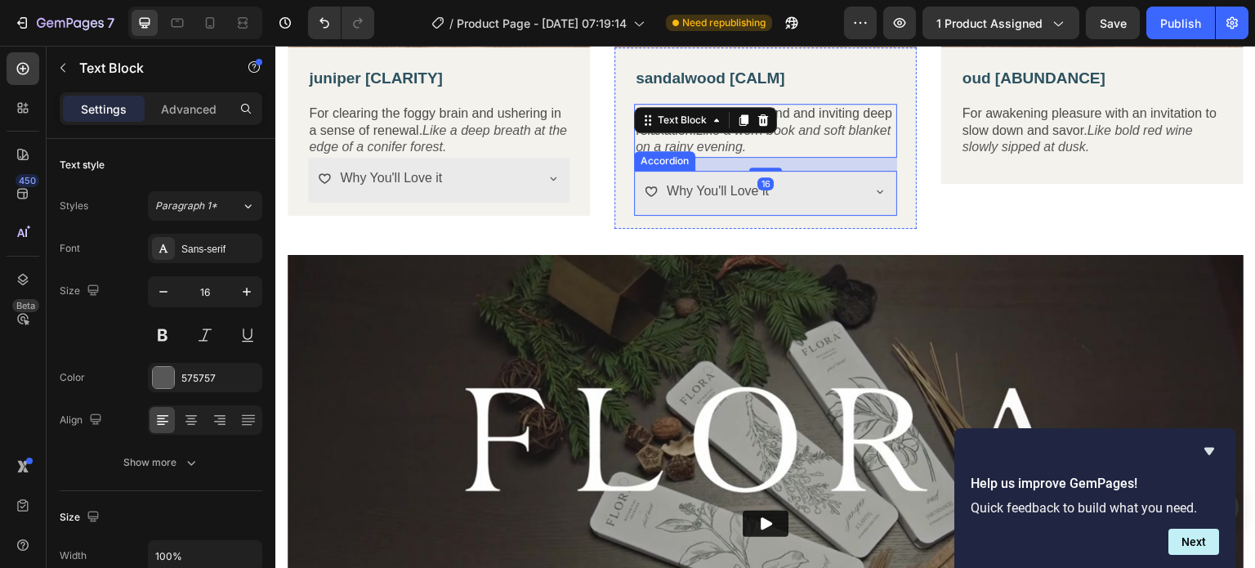
click at [720, 185] on p "Why You'll Love it" at bounding box center [718, 192] width 102 height 24
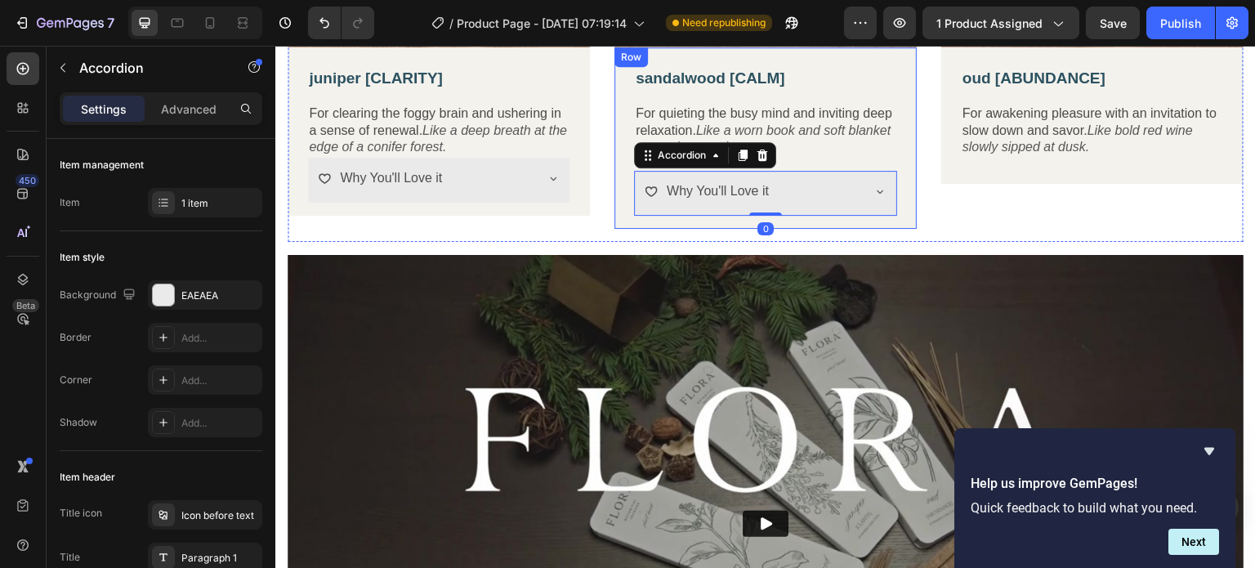
click at [807, 159] on div "sandalwood [CALM] Text Block For quieting the busy mind and inviting deep relax…" at bounding box center [765, 141] width 263 height 149
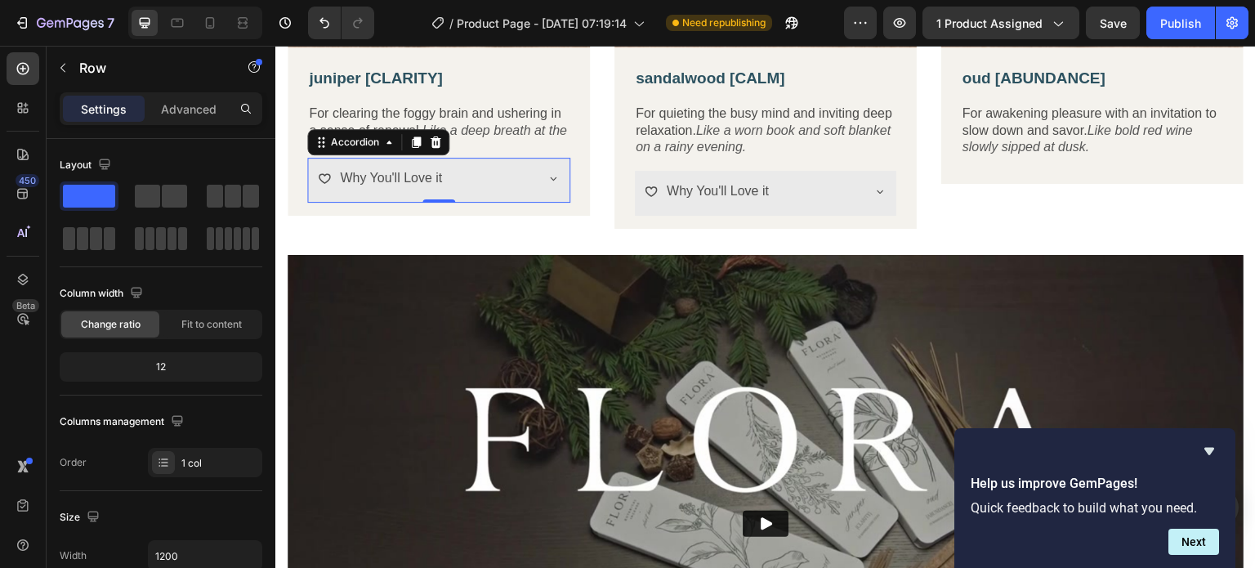
click at [450, 158] on div "Why You'll Love it" at bounding box center [438, 180] width 261 height 45
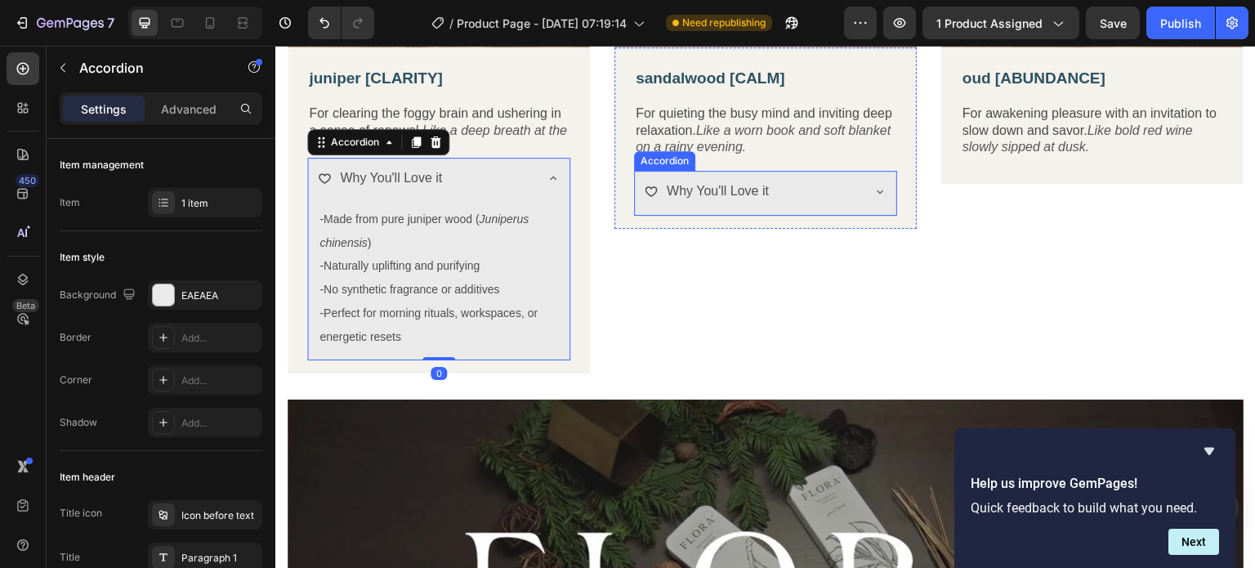
click at [688, 180] on p "Why You'll Love it" at bounding box center [718, 192] width 102 height 24
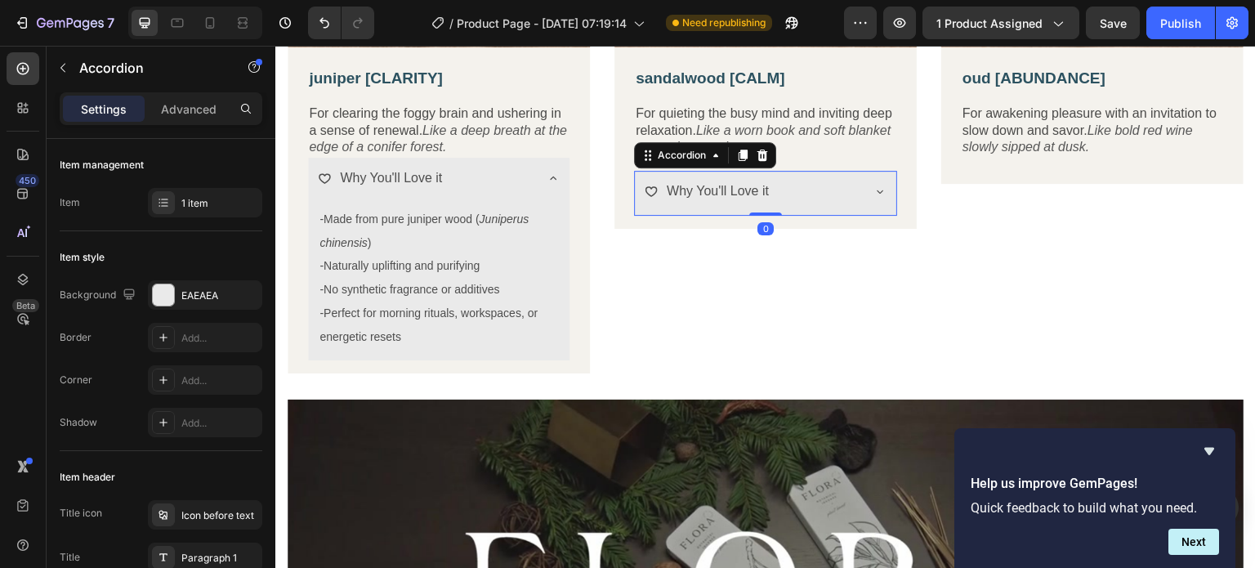
click at [849, 185] on div "Why You'll Love it" at bounding box center [753, 191] width 216 height 29
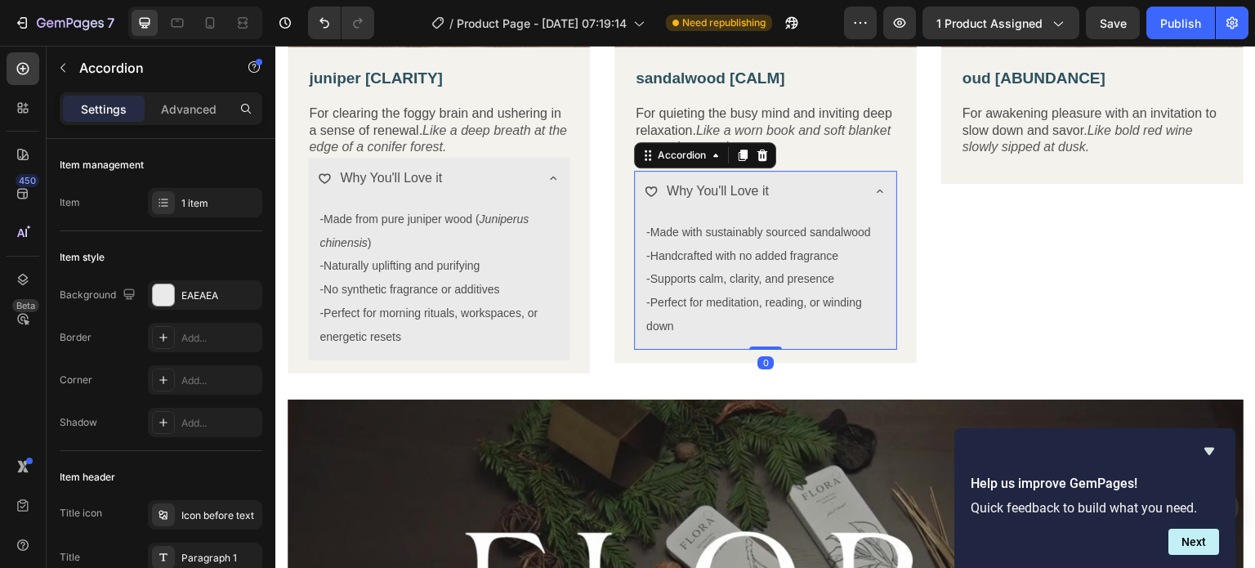
click at [849, 185] on div "Why You'll Love it" at bounding box center [753, 191] width 216 height 29
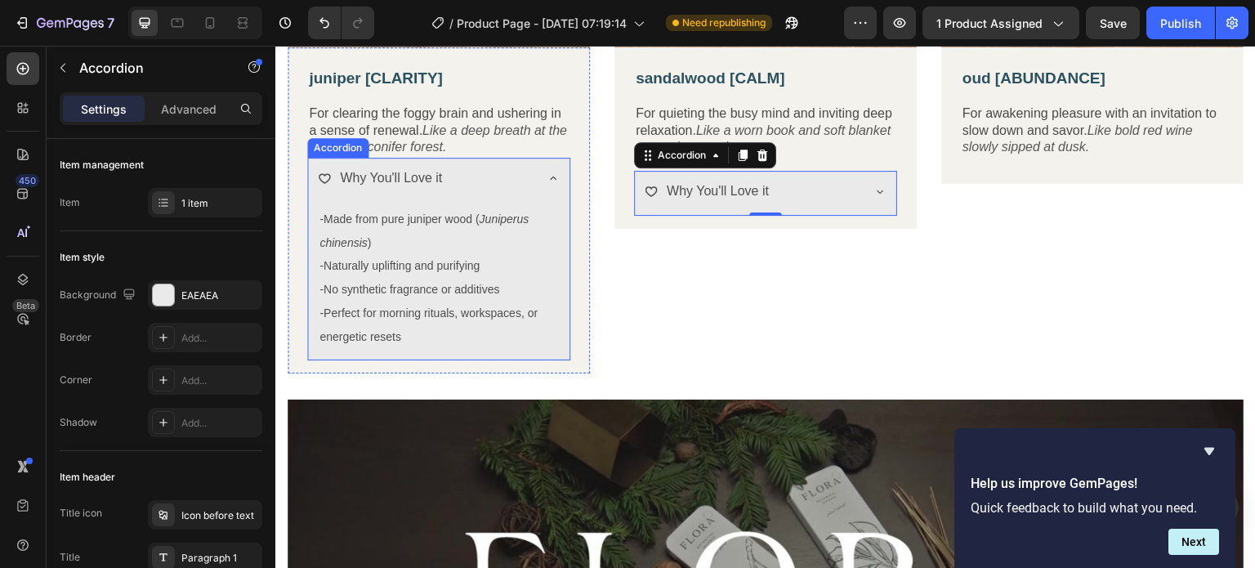
click at [553, 172] on icon at bounding box center [553, 178] width 13 height 13
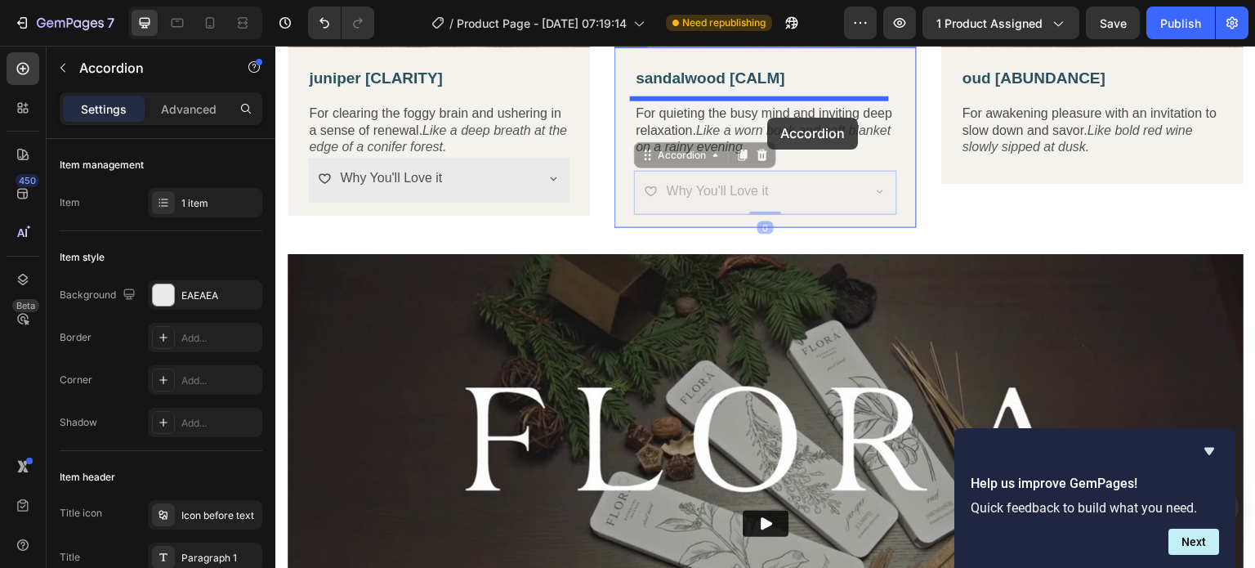
drag, startPoint x: 782, startPoint y: 190, endPoint x: 768, endPoint y: 118, distance: 74.0
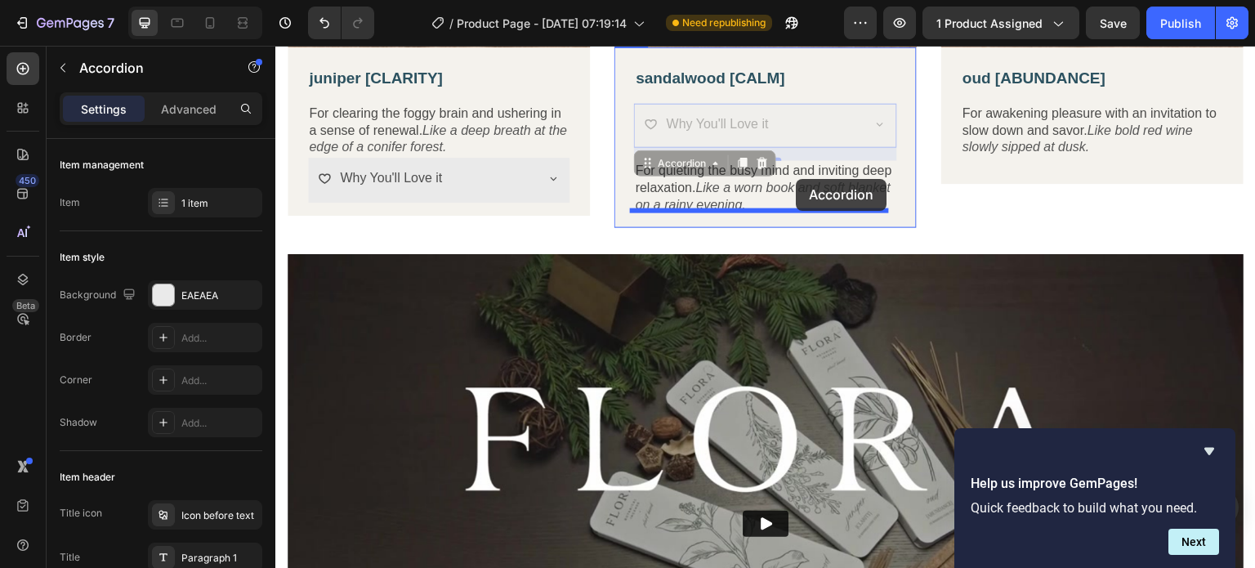
drag, startPoint x: 799, startPoint y: 113, endPoint x: 797, endPoint y: 179, distance: 66.2
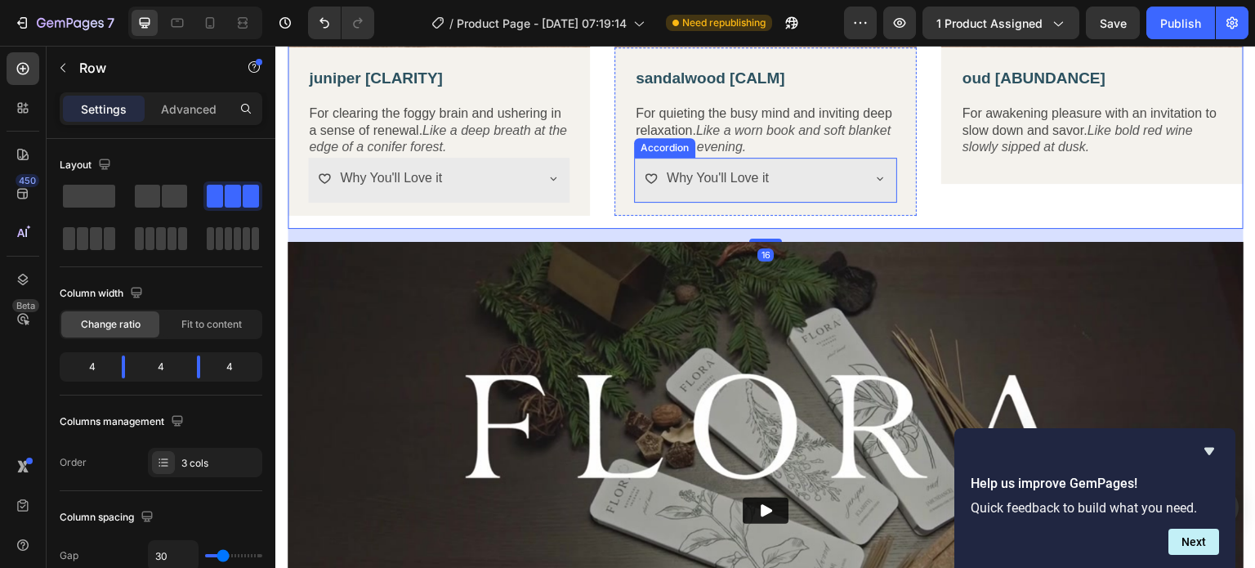
click at [809, 170] on div "Why You'll Love it" at bounding box center [753, 178] width 216 height 29
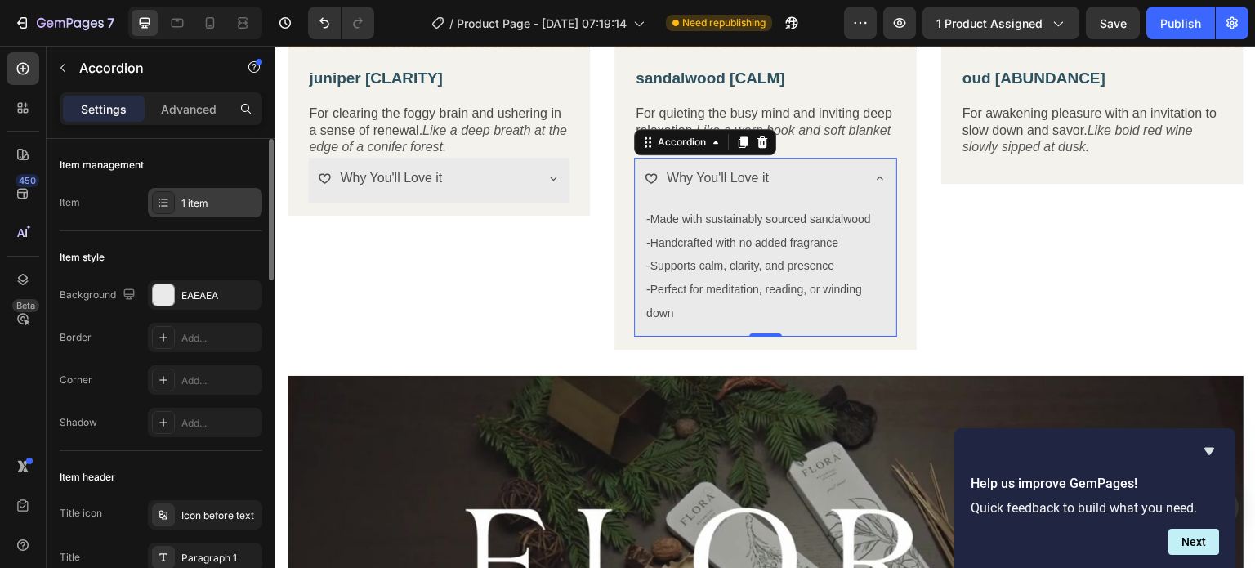
click at [163, 203] on icon at bounding box center [163, 202] width 13 height 13
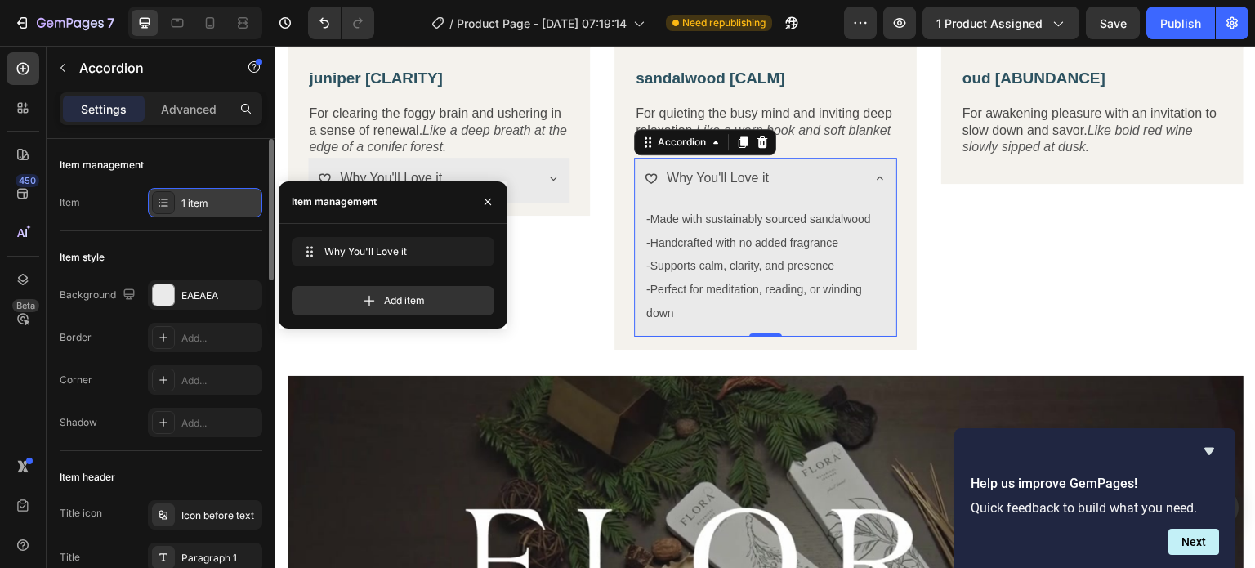
click at [163, 203] on icon at bounding box center [163, 202] width 13 height 13
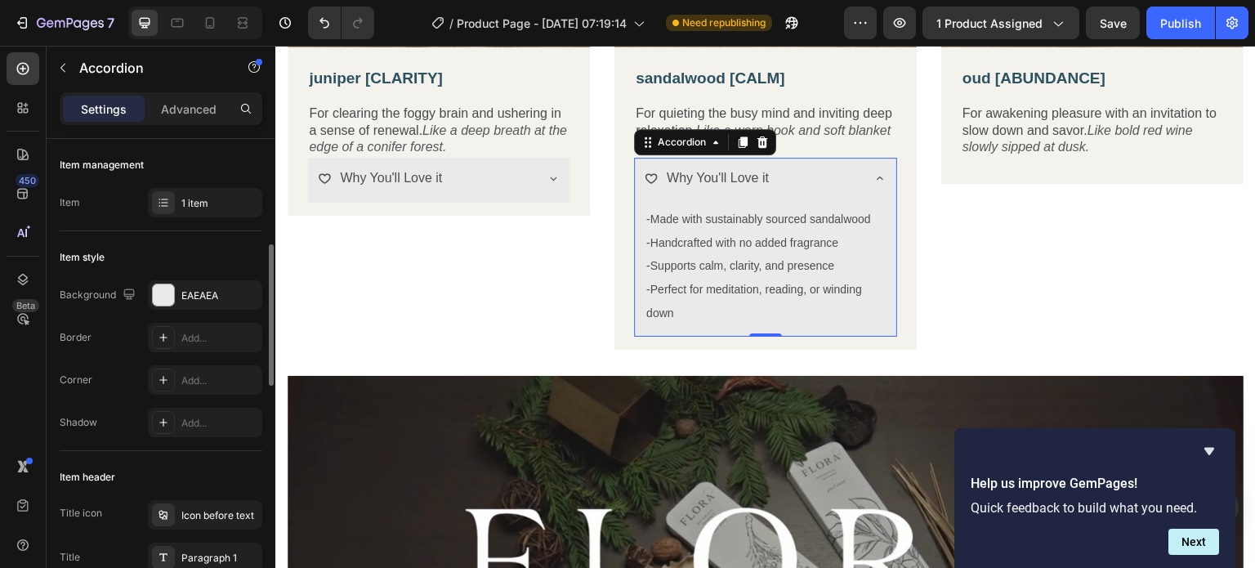
scroll to position [82, 0]
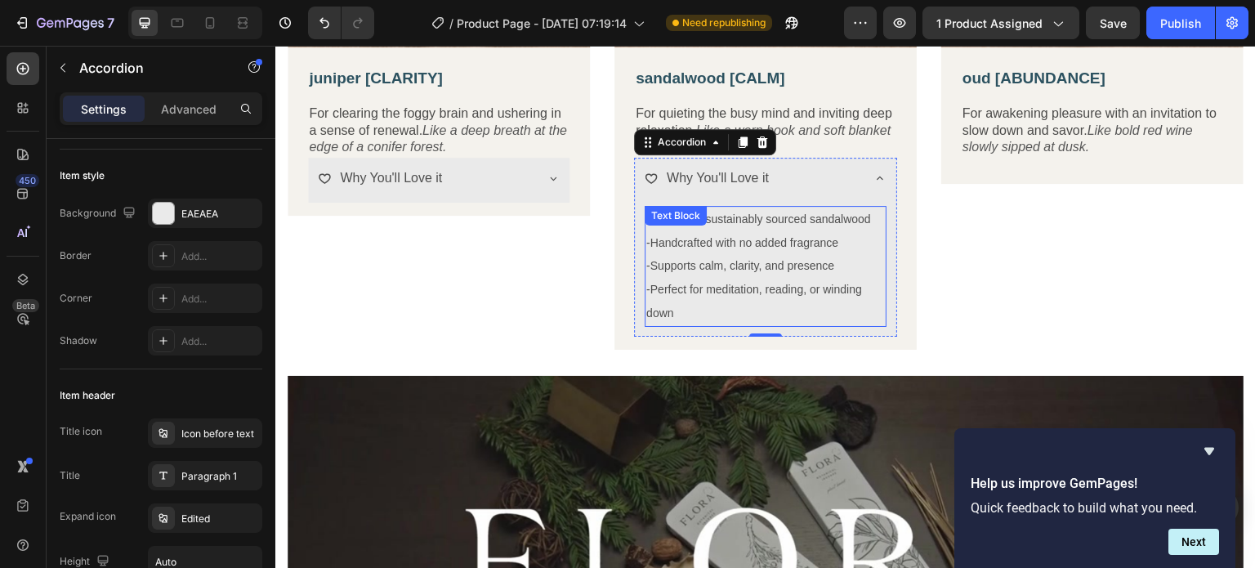
click at [718, 261] on span "-Supports calm, clarity, and presence" at bounding box center [740, 265] width 188 height 13
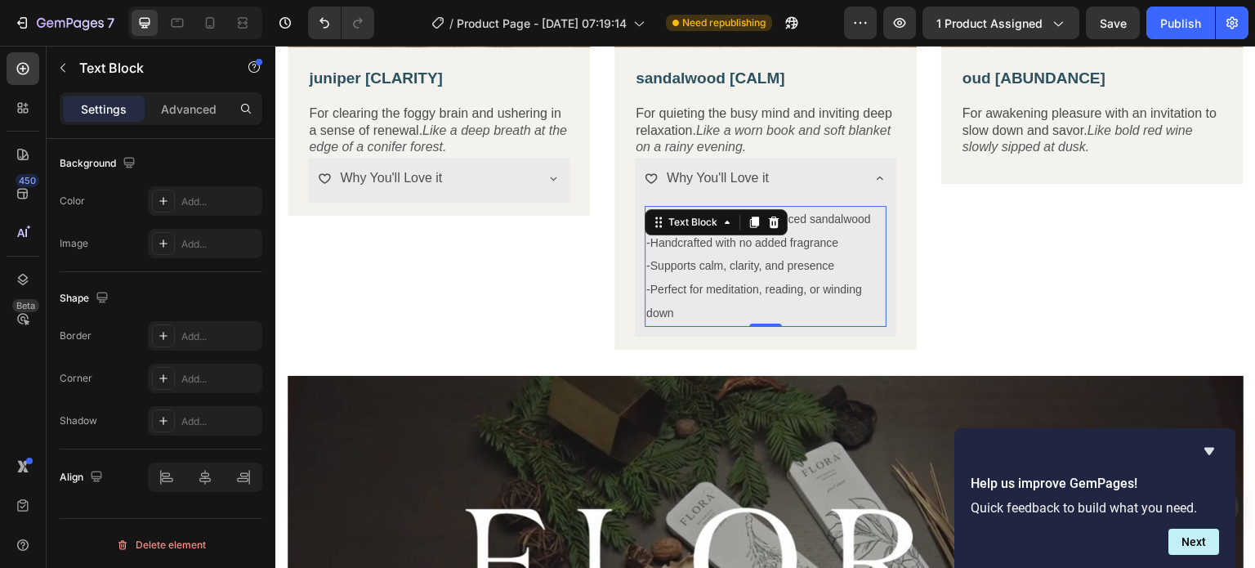
scroll to position [0, 0]
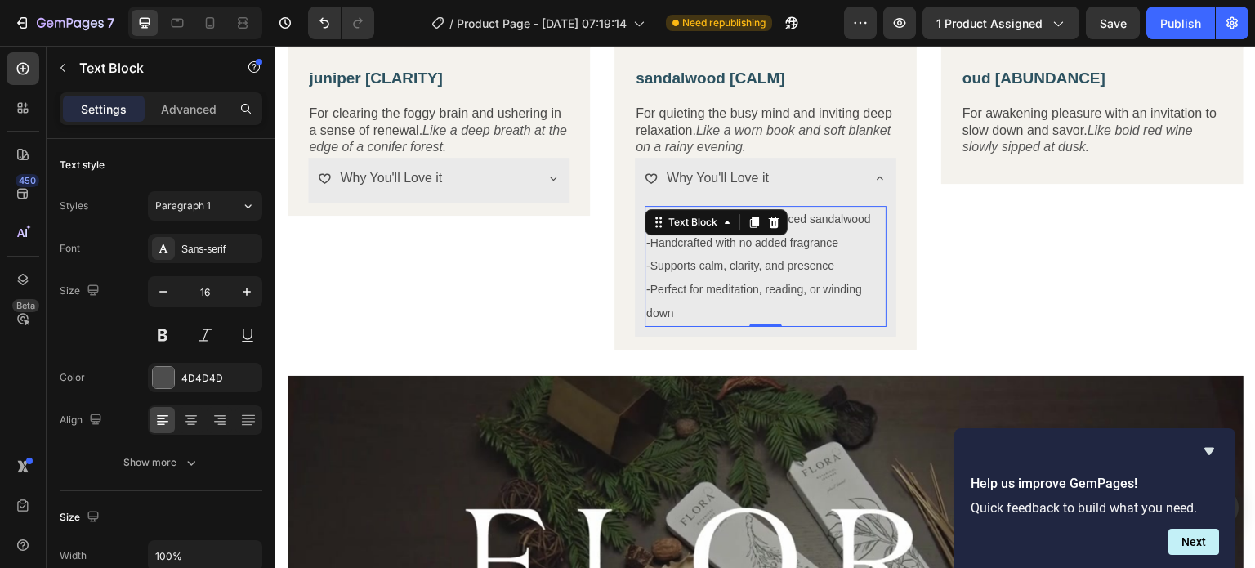
click at [678, 248] on p "-Handcrafted with no added fragrance" at bounding box center [765, 243] width 239 height 24
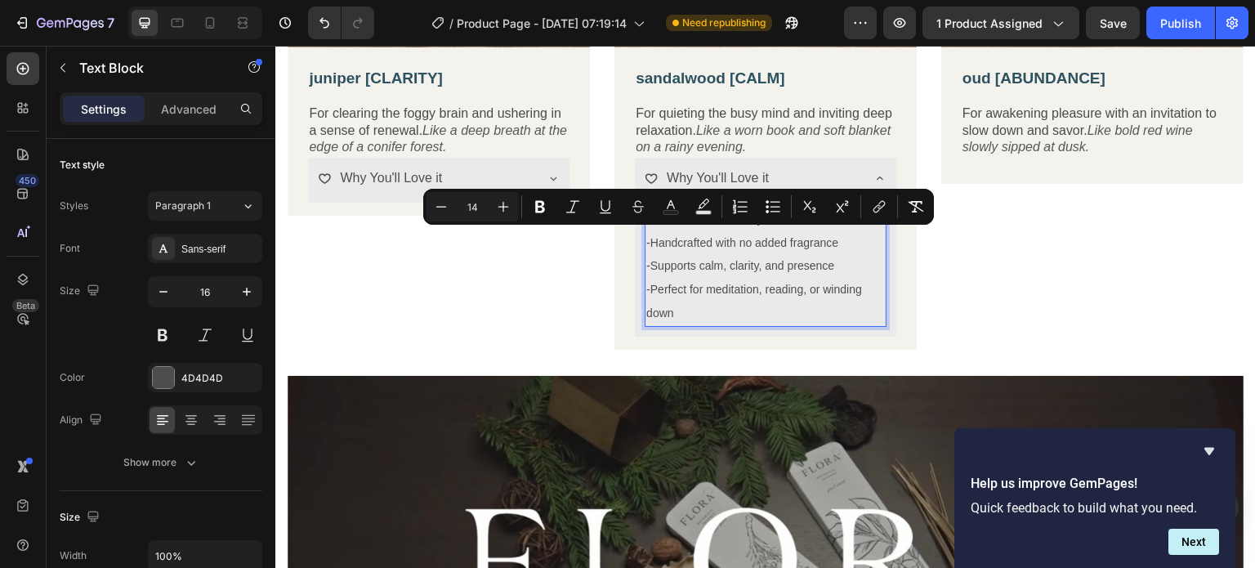
click at [685, 255] on p "-Supports calm, clarity, and presence" at bounding box center [765, 266] width 239 height 24
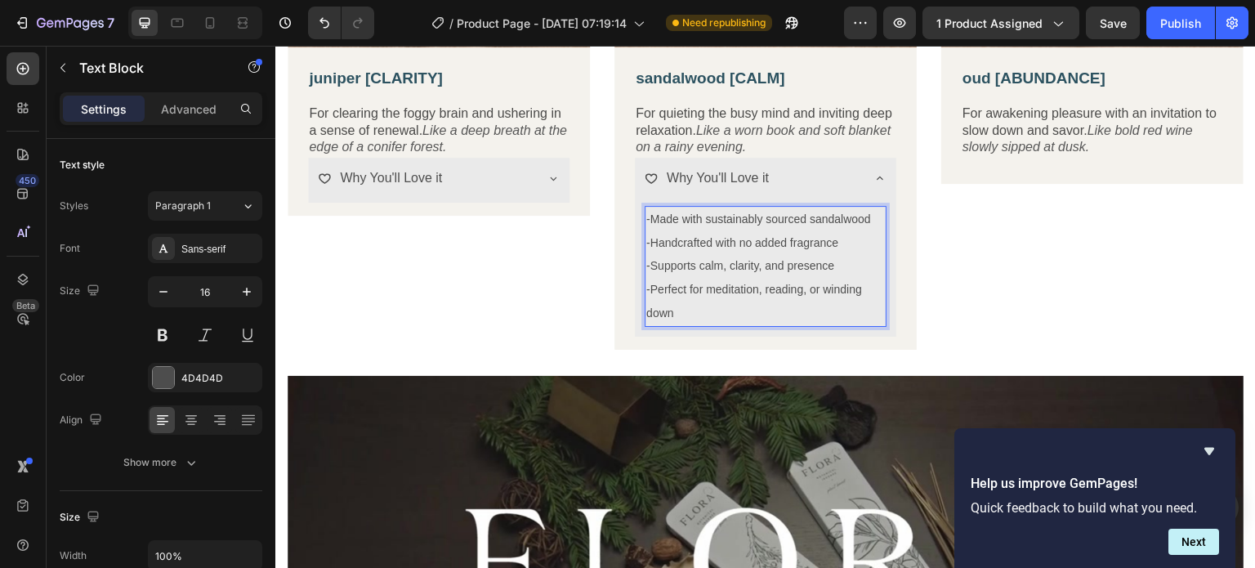
click at [710, 248] on p "-Handcrafted with no added fragrance" at bounding box center [765, 243] width 239 height 24
click at [882, 168] on div "Why You'll Love it" at bounding box center [765, 180] width 261 height 45
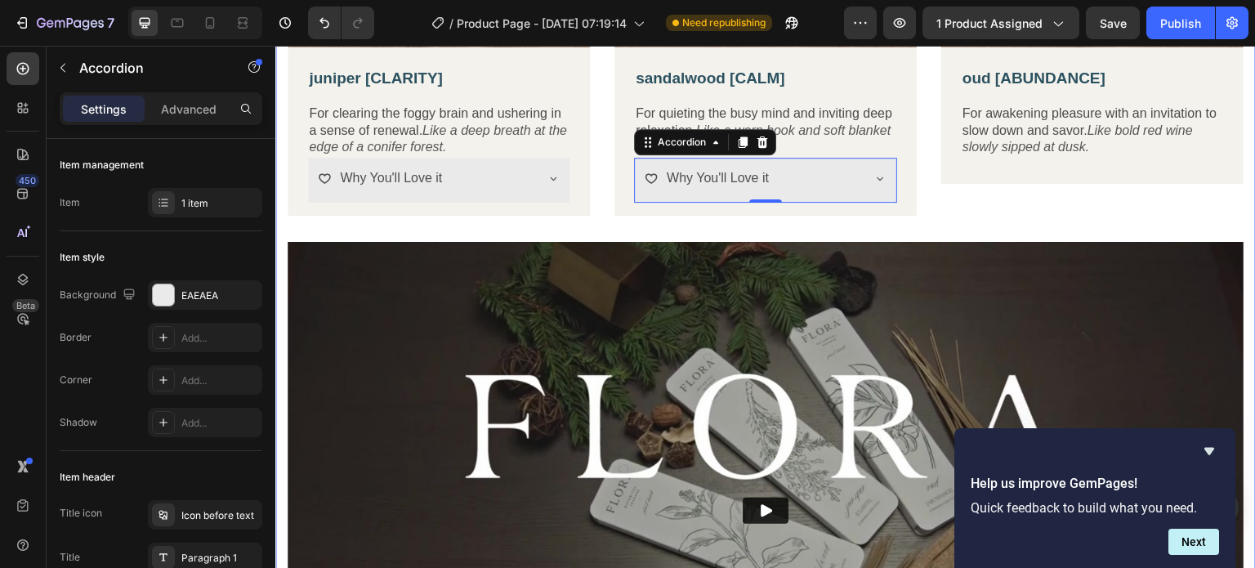
click at [1027, 223] on div "Image juniper [CLARITY] Text Block For clearing the foggy brain and ushering in…" at bounding box center [766, 262] width 956 height 1035
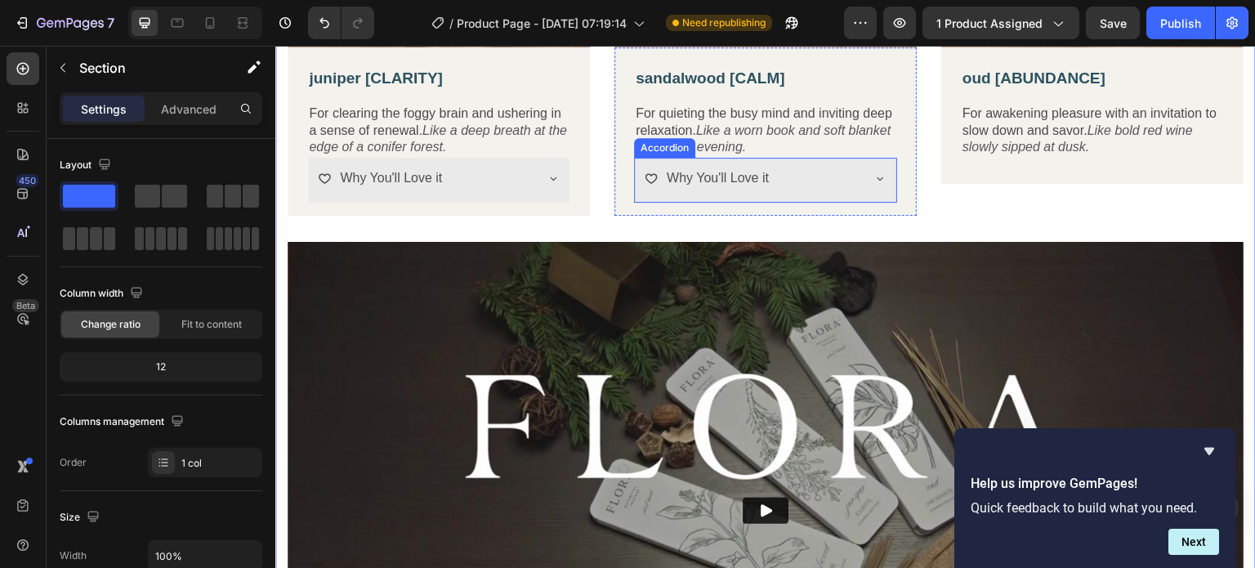
click at [801, 182] on div "Why You'll Love it" at bounding box center [753, 178] width 216 height 29
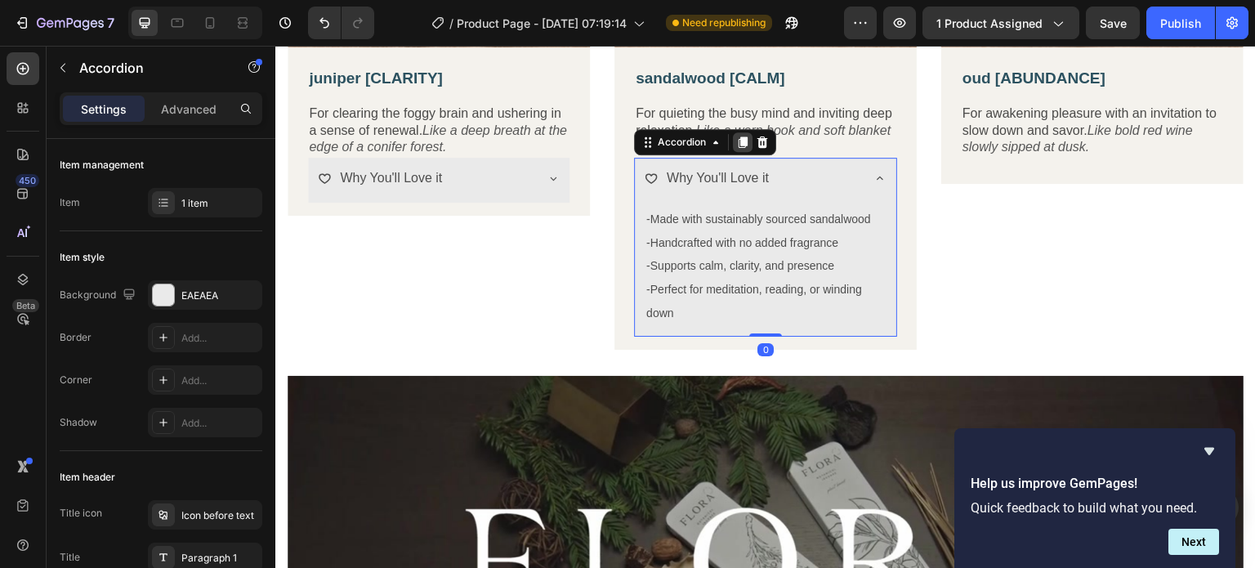
click at [737, 141] on icon at bounding box center [742, 142] width 13 height 13
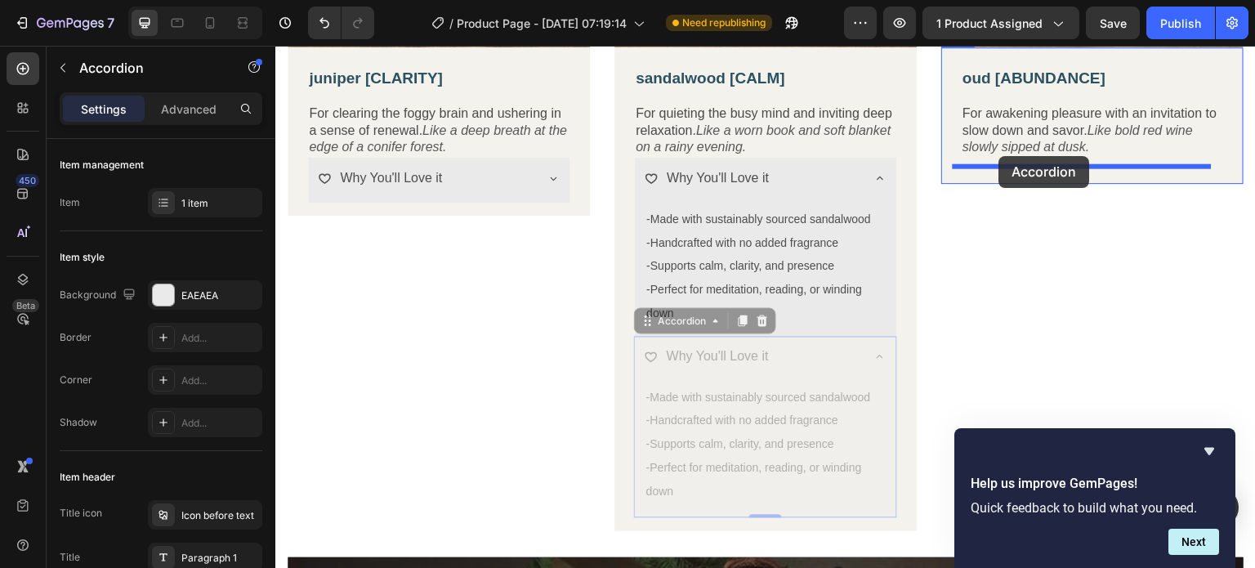
drag, startPoint x: 807, startPoint y: 358, endPoint x: 999, endPoint y: 156, distance: 278.6
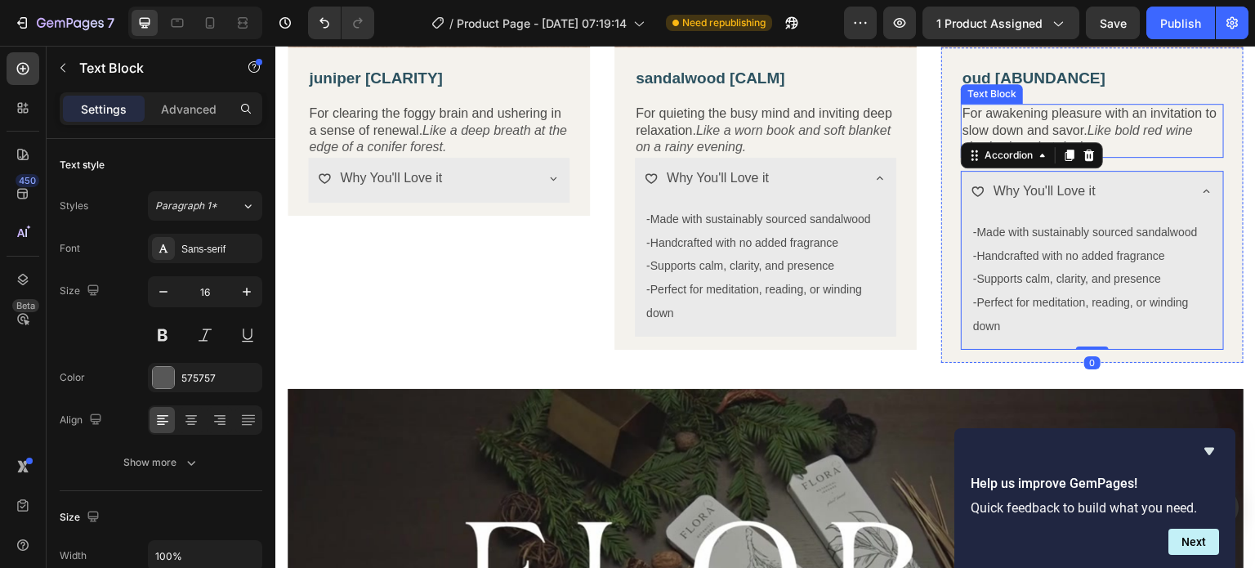
click at [1169, 136] on p "For awakening pleasure with an invitation to slow down and savor. Like bold red…" at bounding box center [1093, 130] width 260 height 51
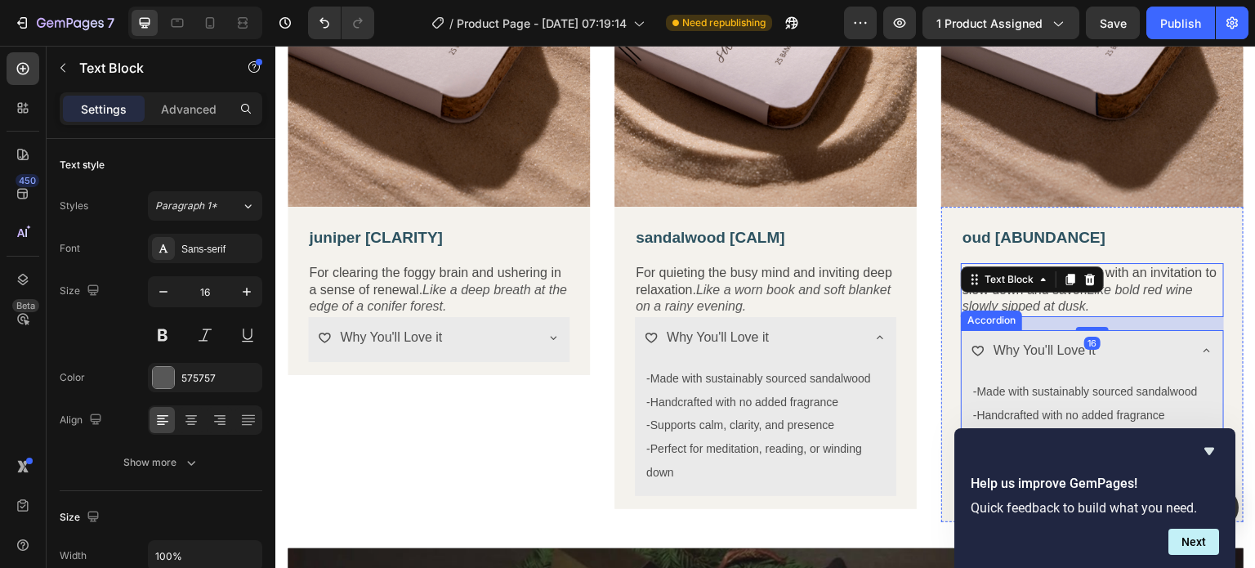
scroll to position [1017, 0]
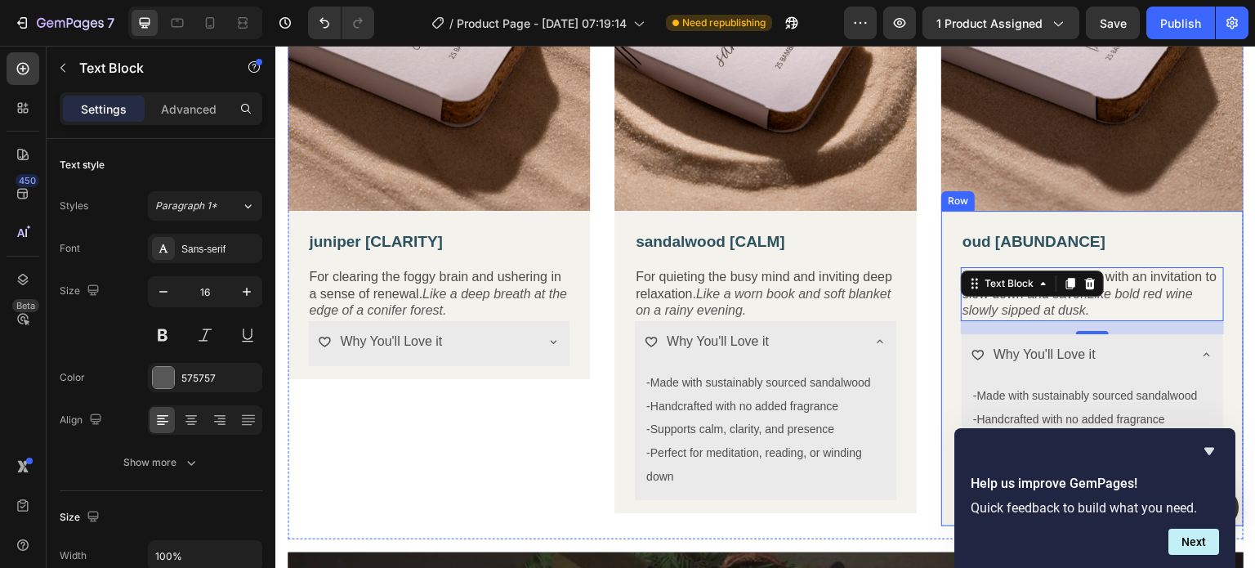
click at [1200, 219] on div "oud [ABUNDANCE] Text Block For awakening pleasure with an invitation to slow do…" at bounding box center [1092, 368] width 302 height 315
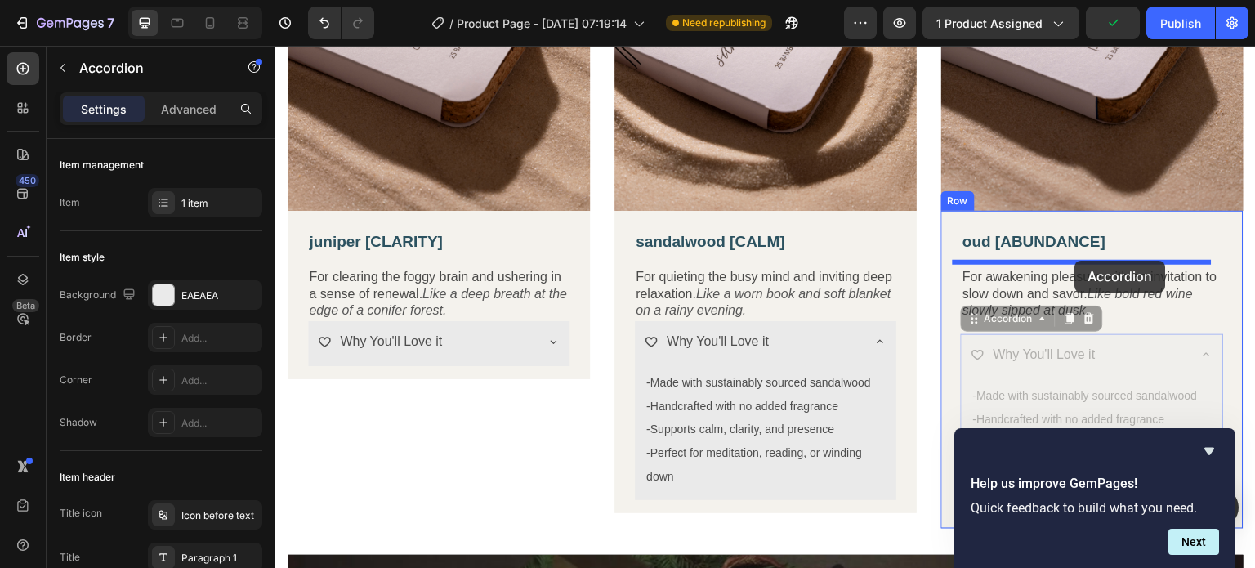
drag, startPoint x: 1096, startPoint y: 338, endPoint x: 1075, endPoint y: 261, distance: 80.3
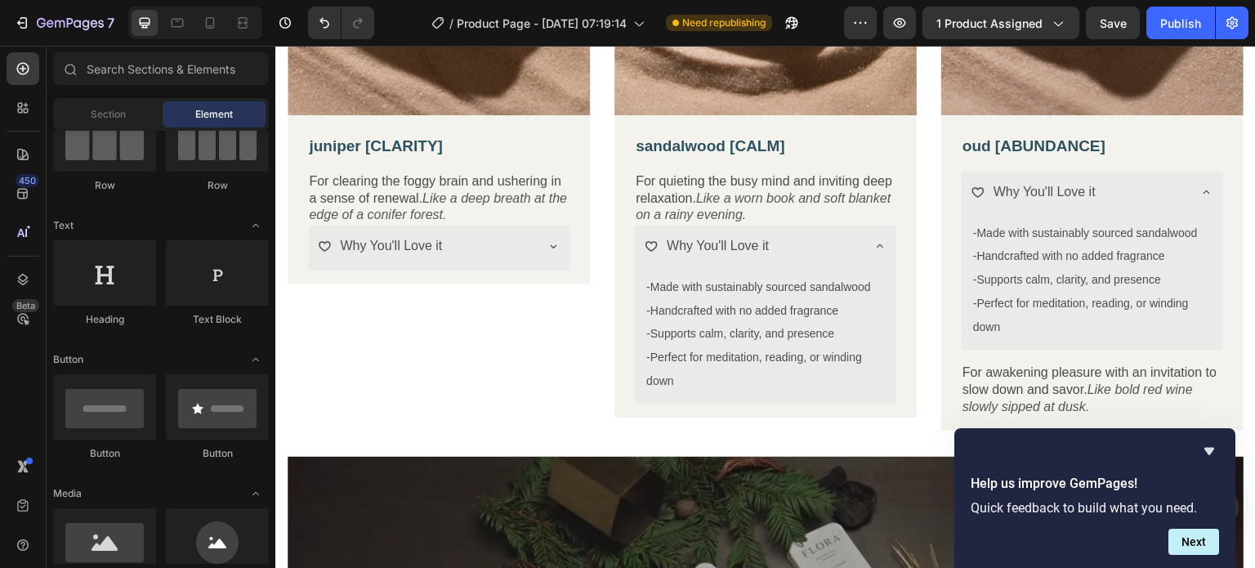
scroll to position [1136, 0]
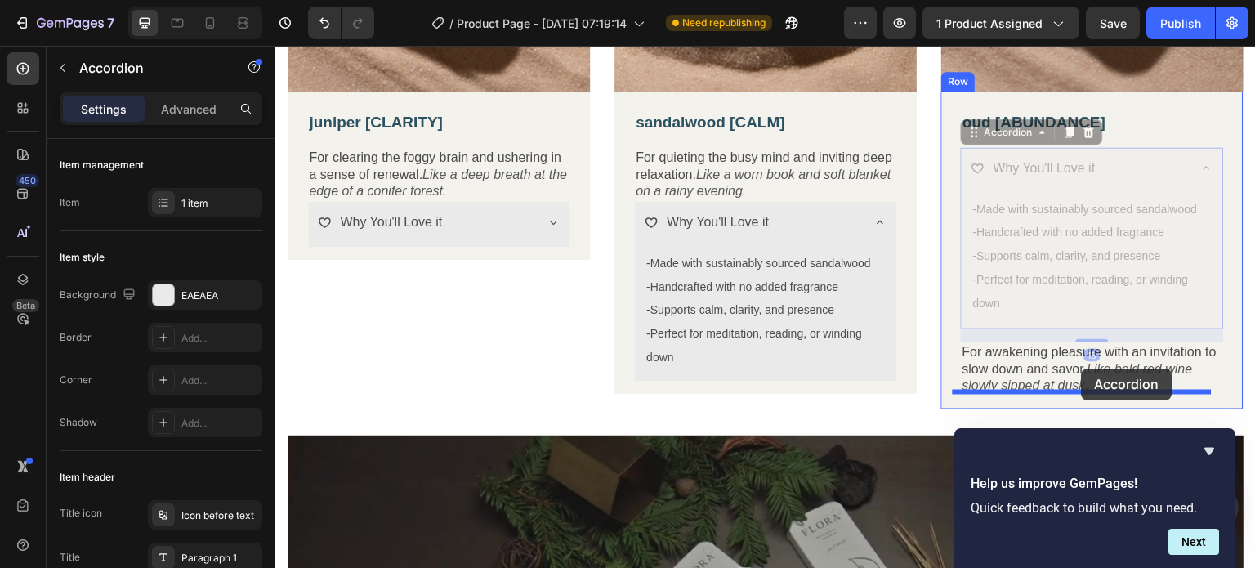
drag, startPoint x: 1106, startPoint y: 154, endPoint x: 1082, endPoint y: 369, distance: 216.3
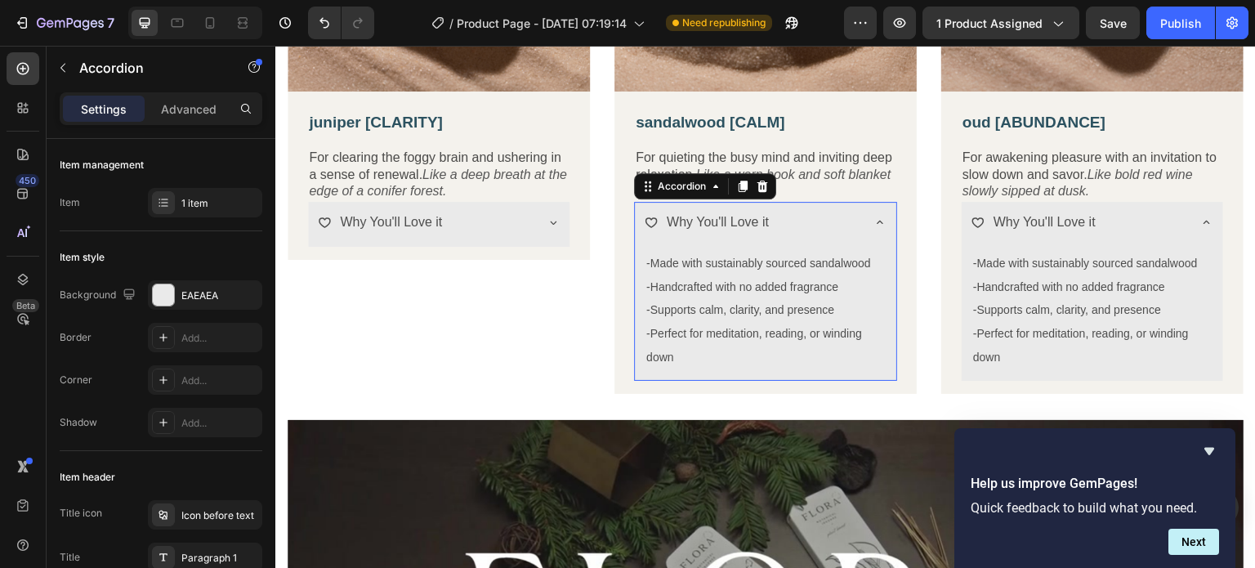
click at [875, 218] on icon at bounding box center [880, 222] width 13 height 13
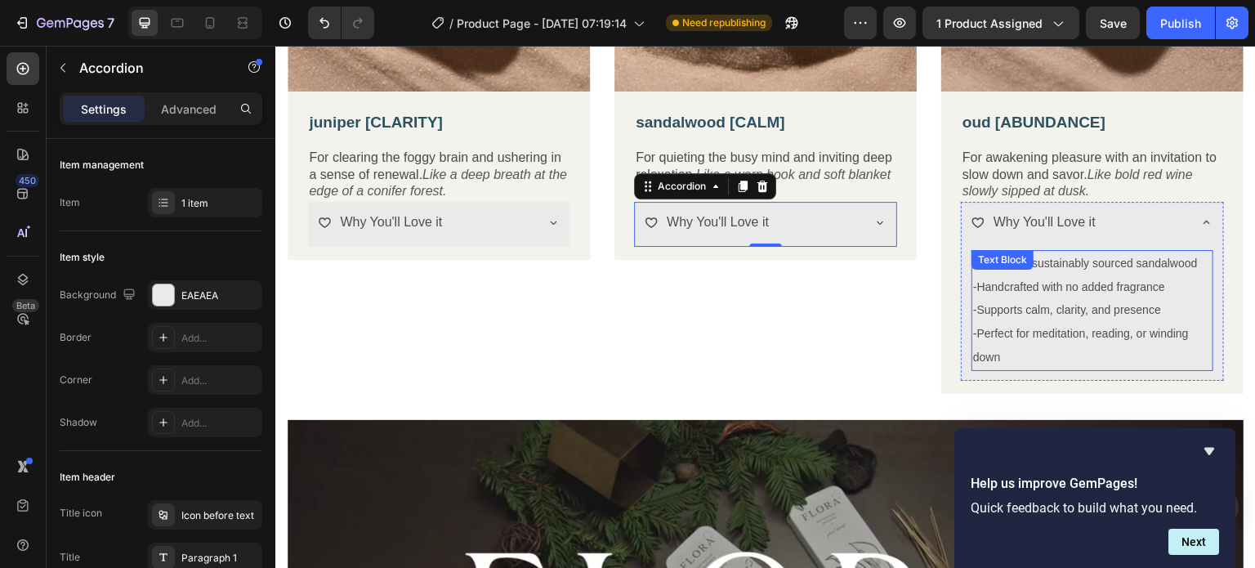
click at [1034, 307] on span "-Supports calm, clarity, and presence" at bounding box center [1067, 309] width 188 height 13
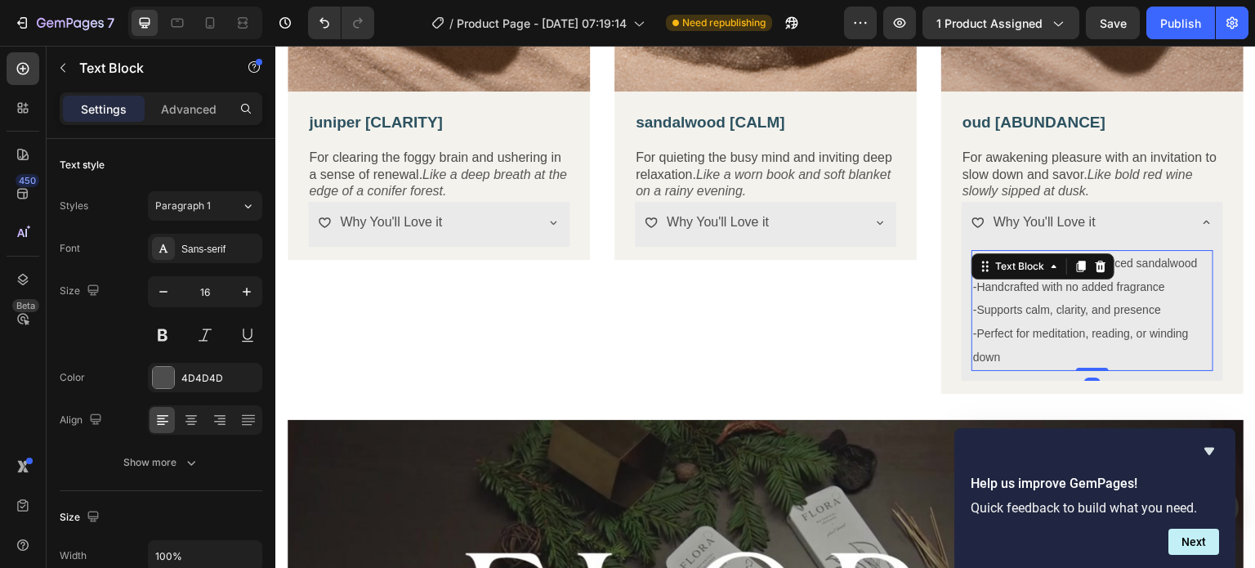
click at [1001, 353] on p "-Perfect for meditation, reading, or winding down" at bounding box center [1092, 345] width 239 height 47
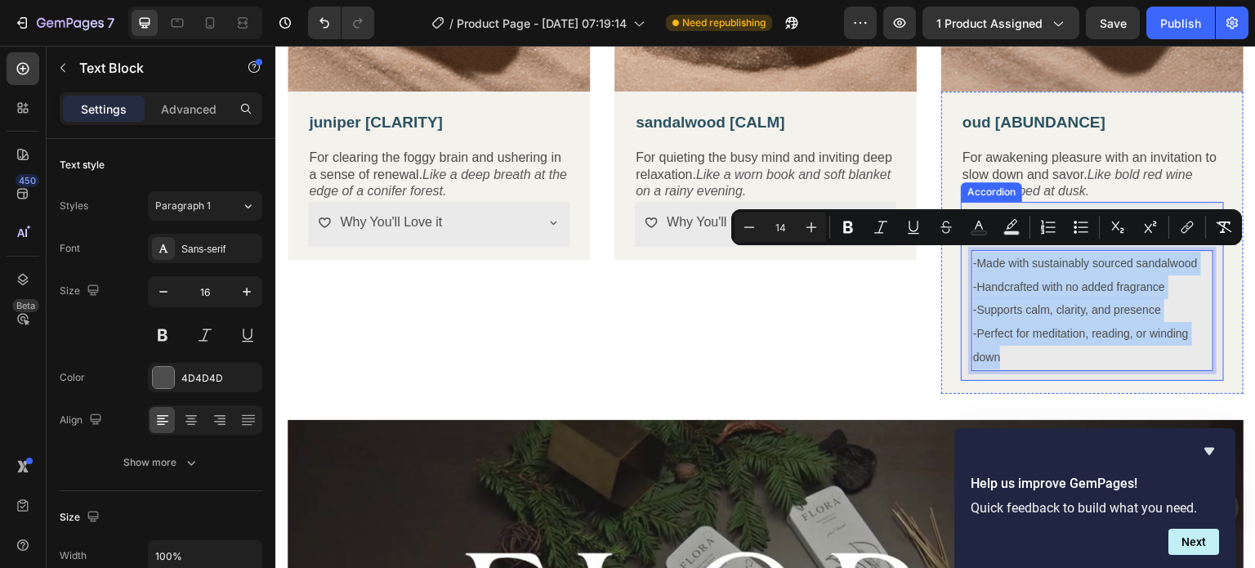
drag, startPoint x: 999, startPoint y: 353, endPoint x: 961, endPoint y: 267, distance: 94.0
click at [962, 267] on div "-Made with sustainably sourced sandalwood -Handcrafted with no added fragrance …" at bounding box center [1092, 314] width 261 height 134
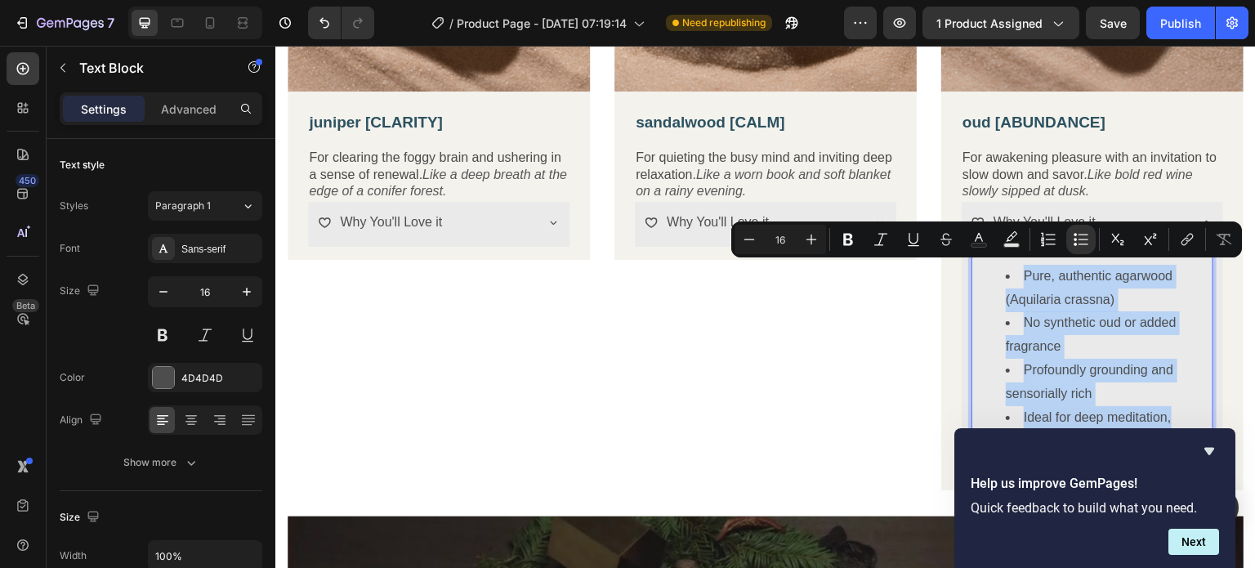
drag, startPoint x: 1170, startPoint y: 411, endPoint x: 1012, endPoint y: 261, distance: 217.3
click at [1012, 265] on ul "Pure, authentic agarwood (Aquilaria crassna) No synthetic oud or added fragranc…" at bounding box center [1092, 359] width 239 height 188
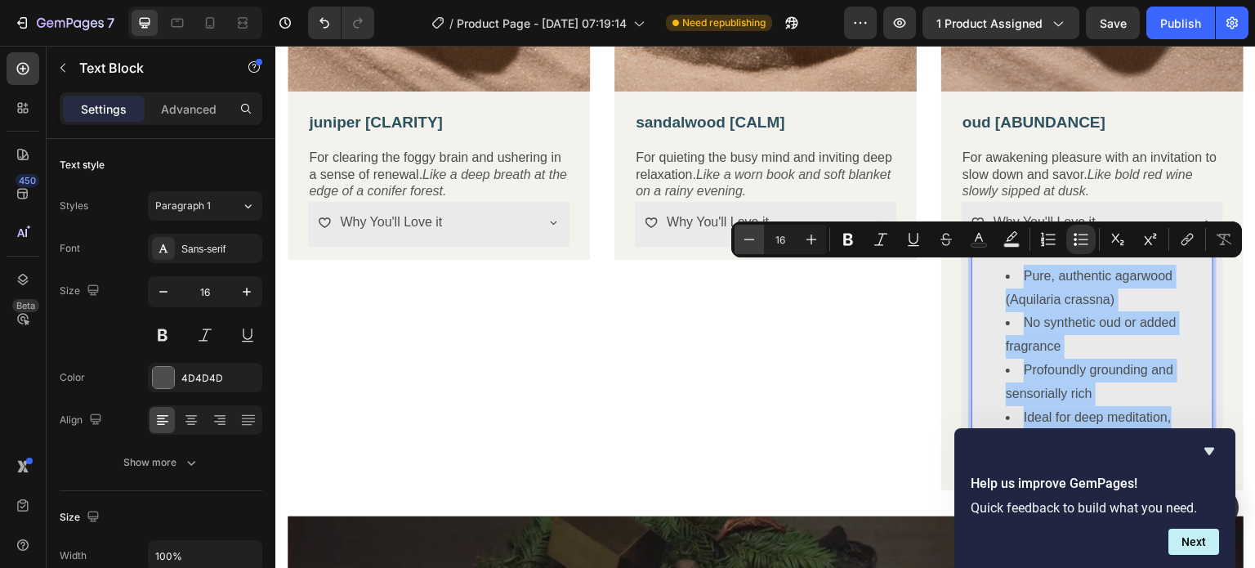
click at [749, 239] on icon "Editor contextual toolbar" at bounding box center [749, 239] width 11 height 1
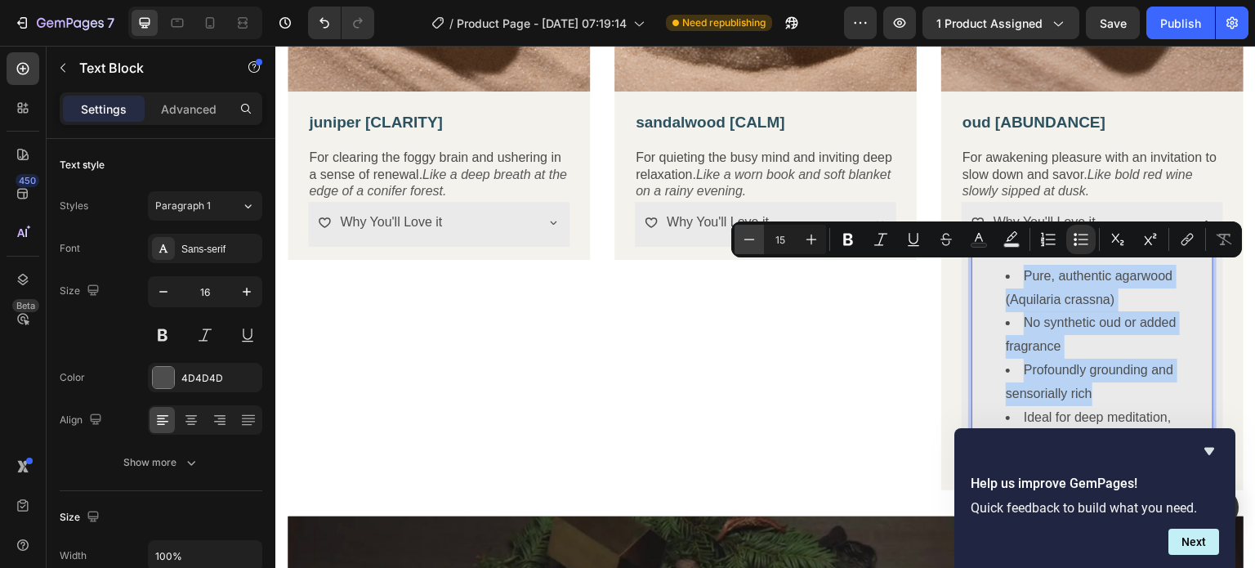
type input "14"
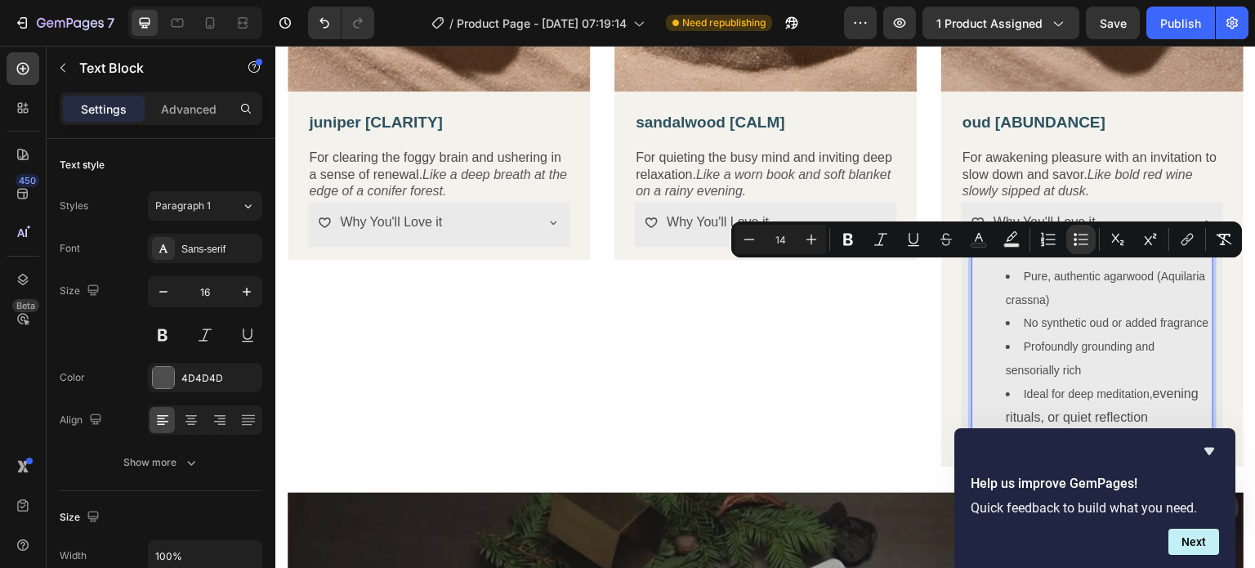
click at [1133, 361] on span "Profoundly grounding and sensorially rich" at bounding box center [1080, 358] width 149 height 37
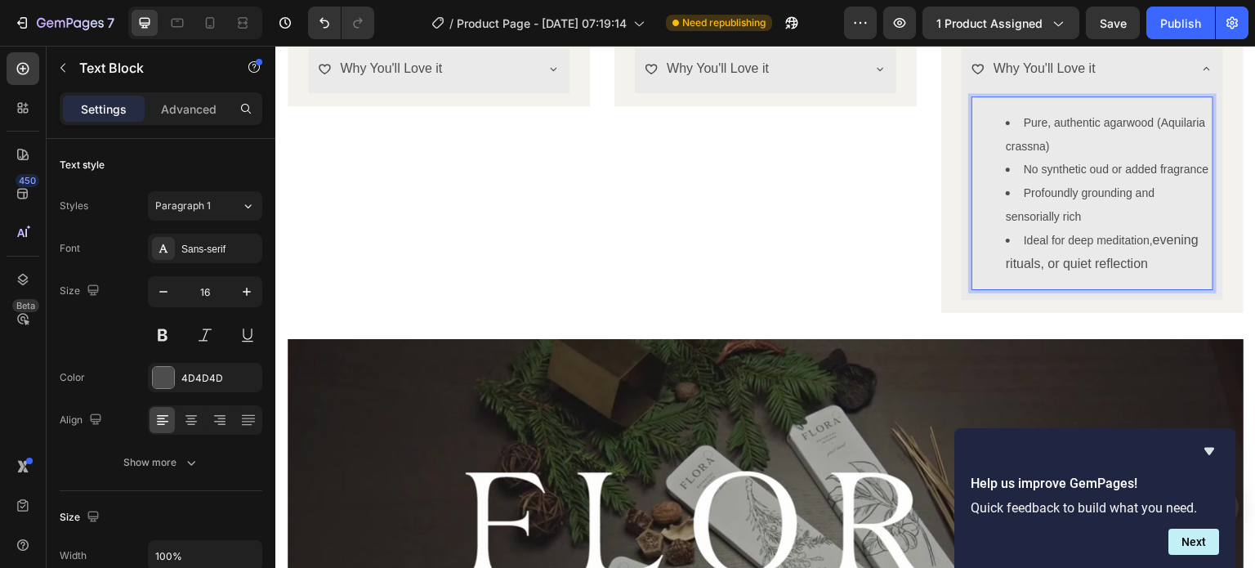
scroll to position [1299, 0]
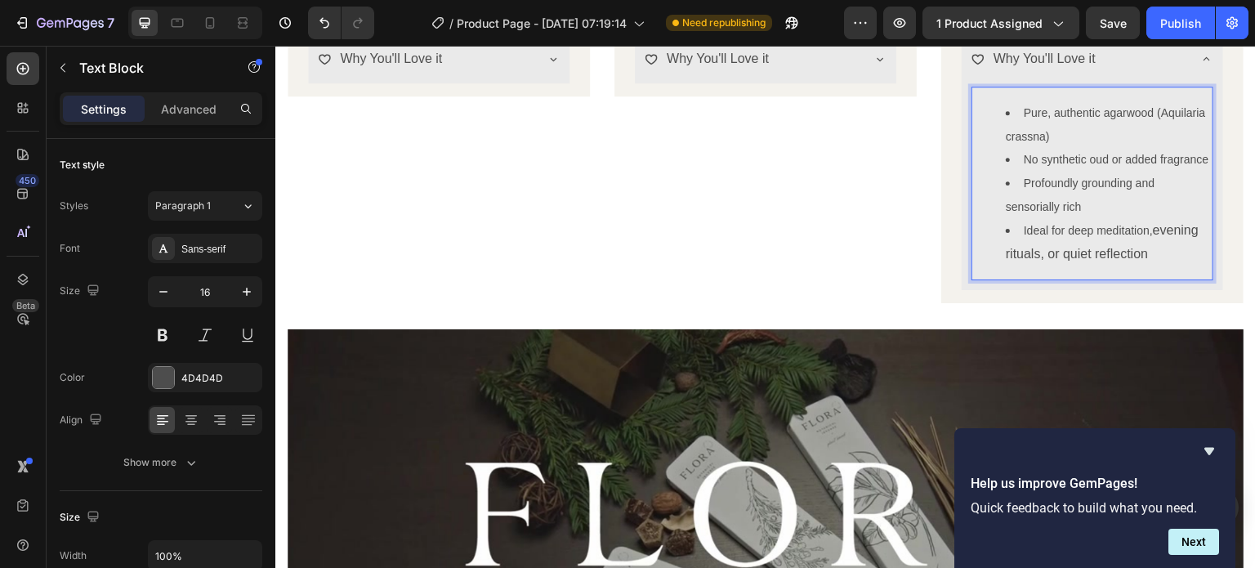
click at [1151, 247] on li "Ideal for deep meditation, evening rituals, or quiet reflection" at bounding box center [1109, 242] width 206 height 47
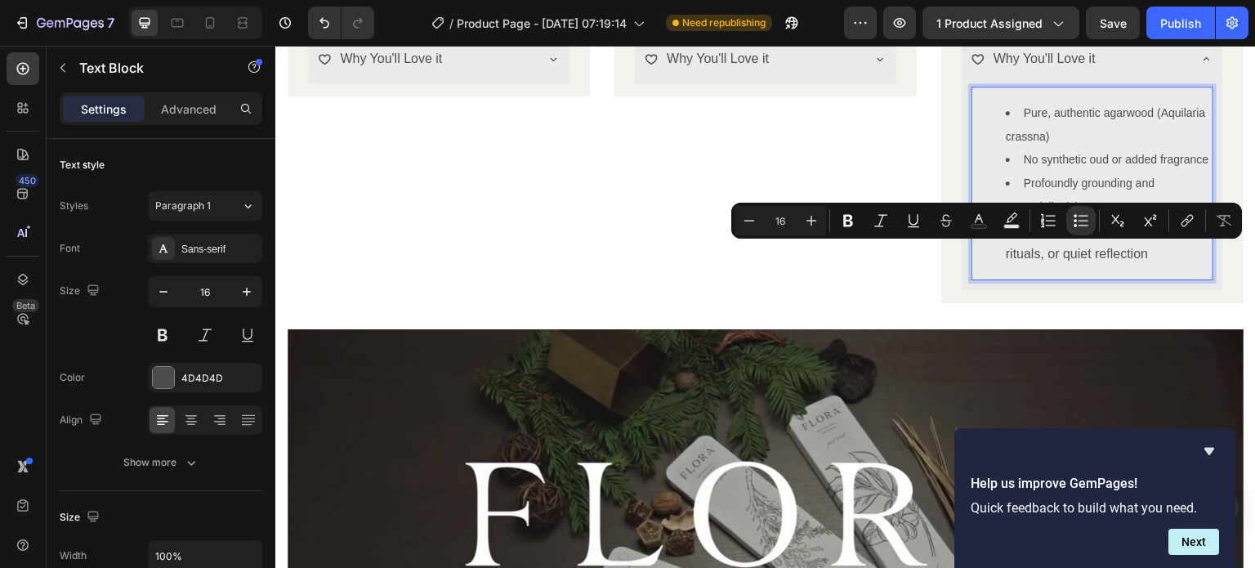
drag, startPoint x: 1147, startPoint y: 252, endPoint x: 1182, endPoint y: 275, distance: 40.8
click at [1182, 266] on li "Ideal for deep meditation, evening rituals, or quiet reflection" at bounding box center [1109, 242] width 206 height 47
click at [757, 225] on button "Minus" at bounding box center [749, 220] width 29 height 29
click at [757, 225] on icon "Editor contextual toolbar" at bounding box center [749, 220] width 16 height 16
type input "14"
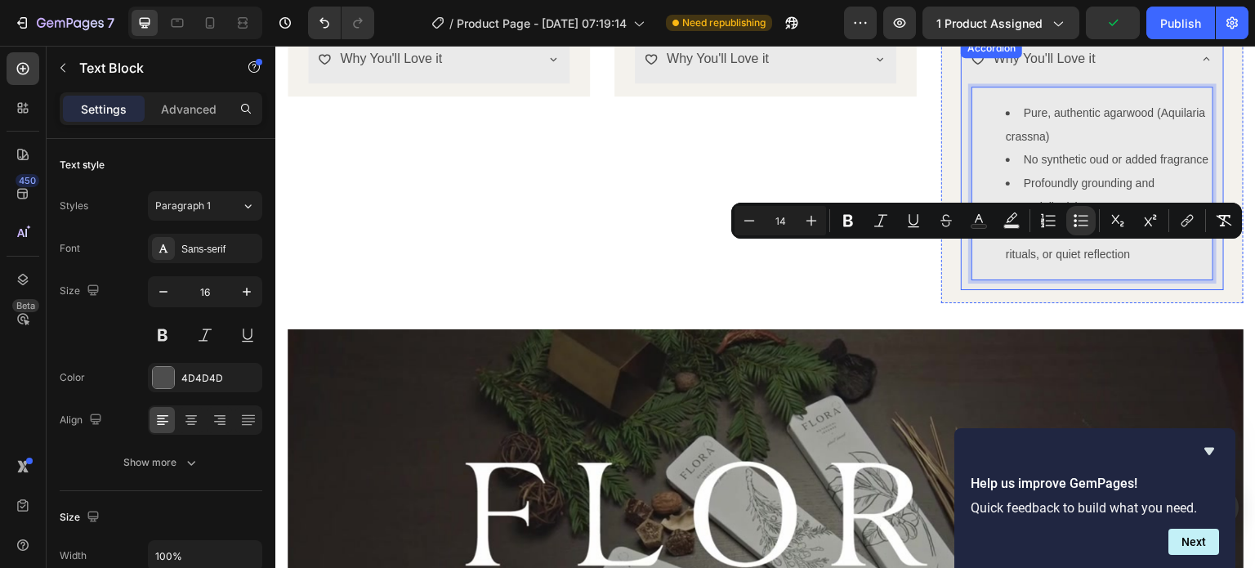
click at [1080, 261] on span "evening rituals, or quiet reflection" at bounding box center [1101, 242] width 191 height 37
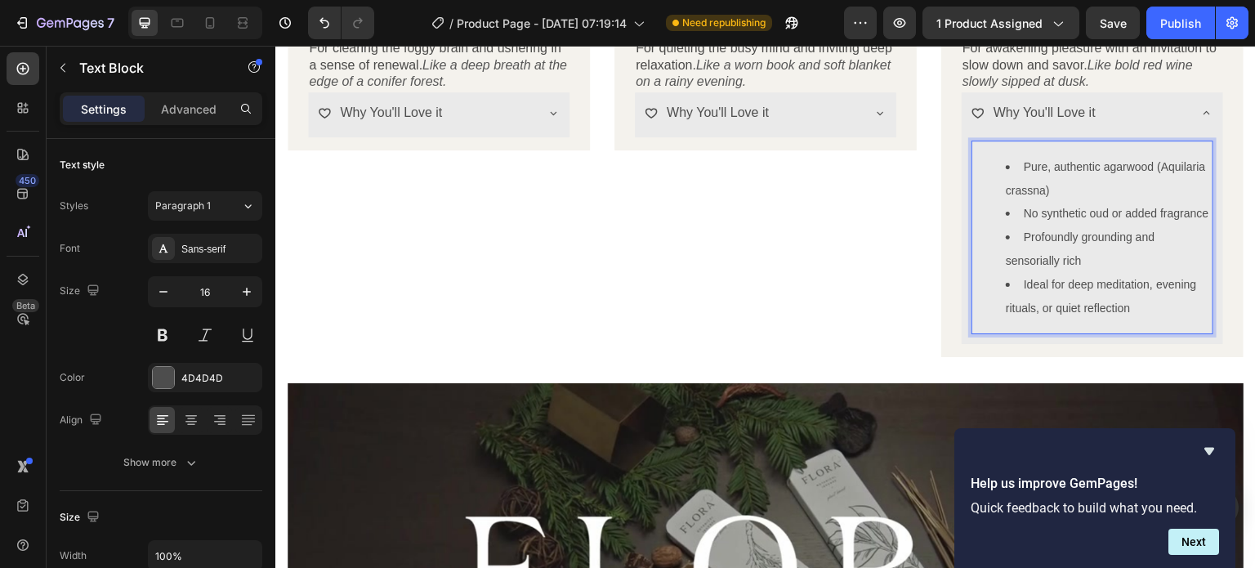
scroll to position [1218, 0]
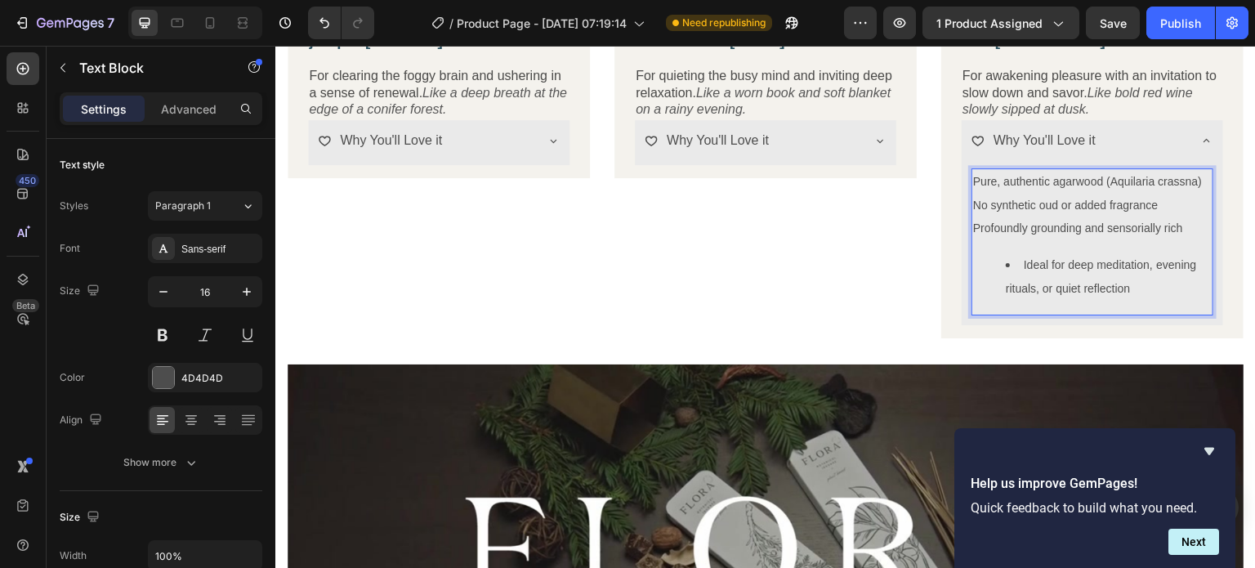
click at [1014, 262] on li "Ideal for deep meditation, evening rituals, or quiet reflection" at bounding box center [1109, 276] width 206 height 47
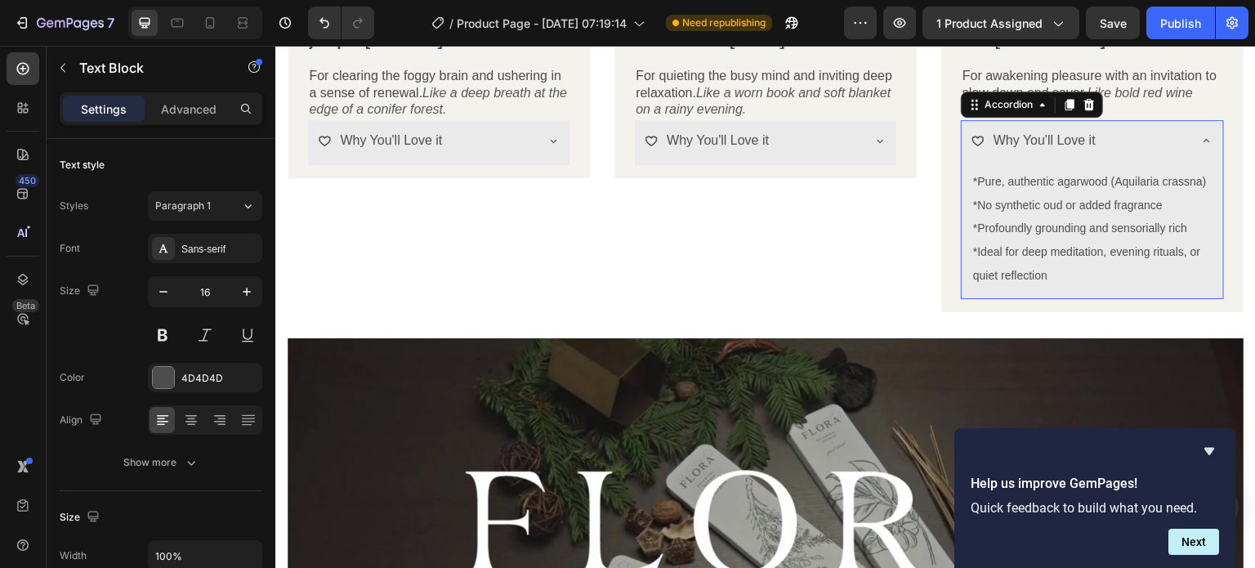
click at [1200, 135] on icon at bounding box center [1206, 140] width 13 height 13
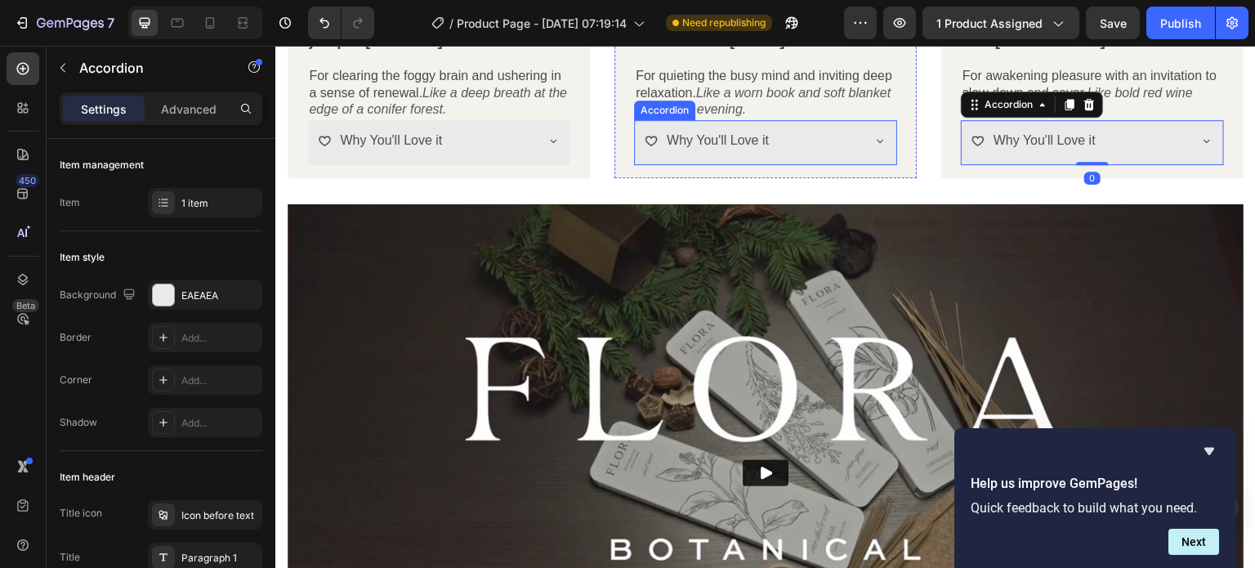
click at [877, 140] on icon at bounding box center [880, 141] width 7 height 3
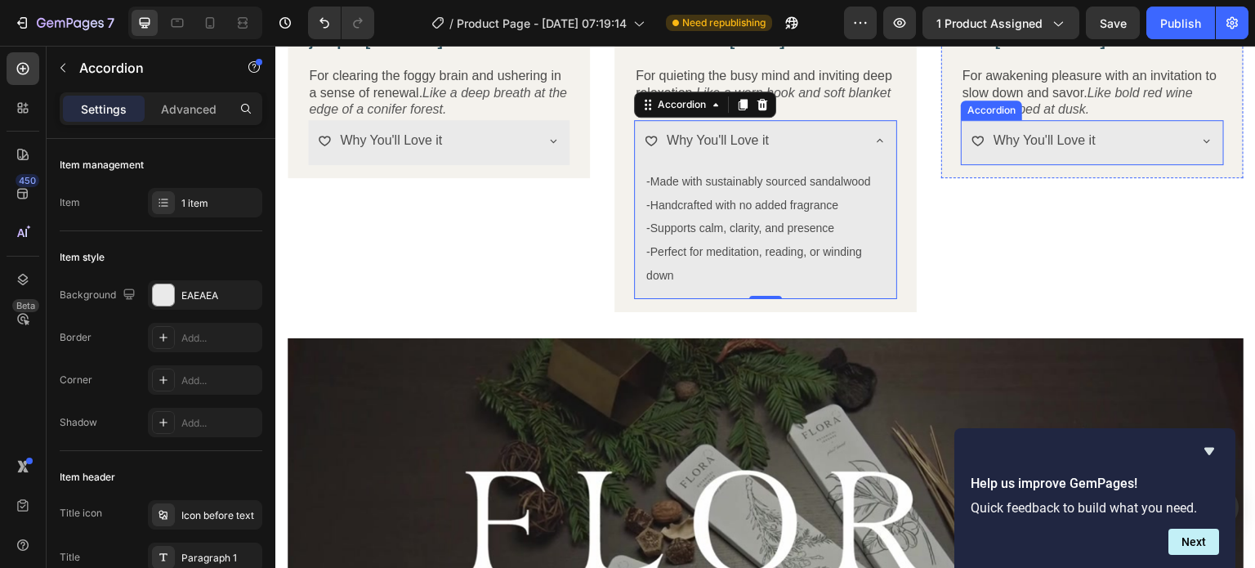
click at [1200, 134] on icon at bounding box center [1206, 140] width 13 height 13
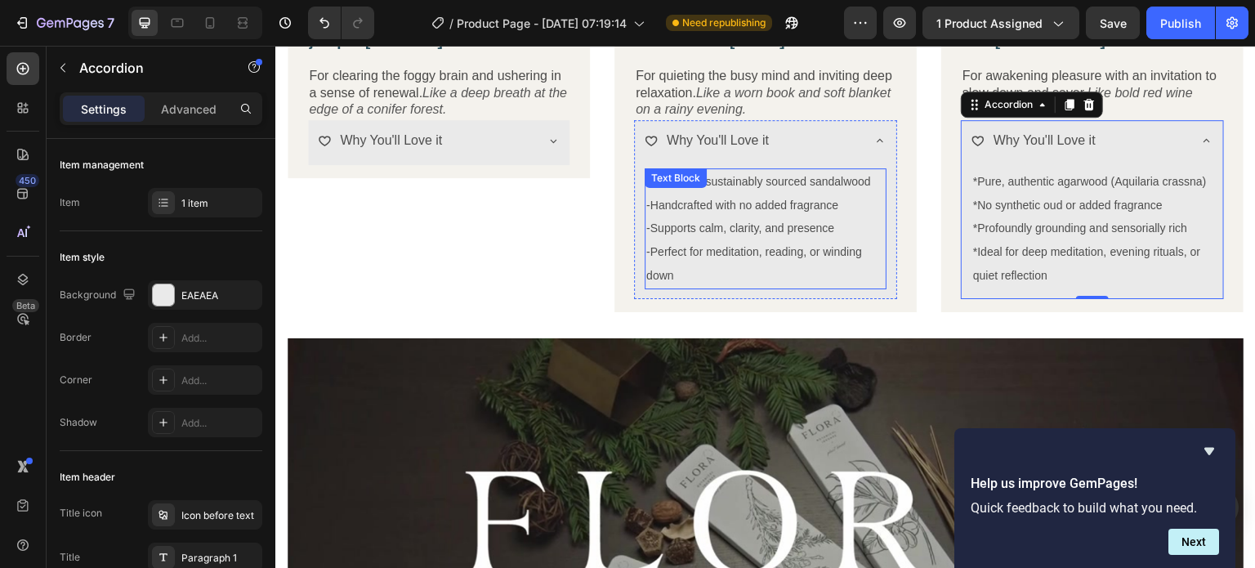
click at [688, 221] on span "-Supports calm, clarity, and presence" at bounding box center [740, 227] width 188 height 13
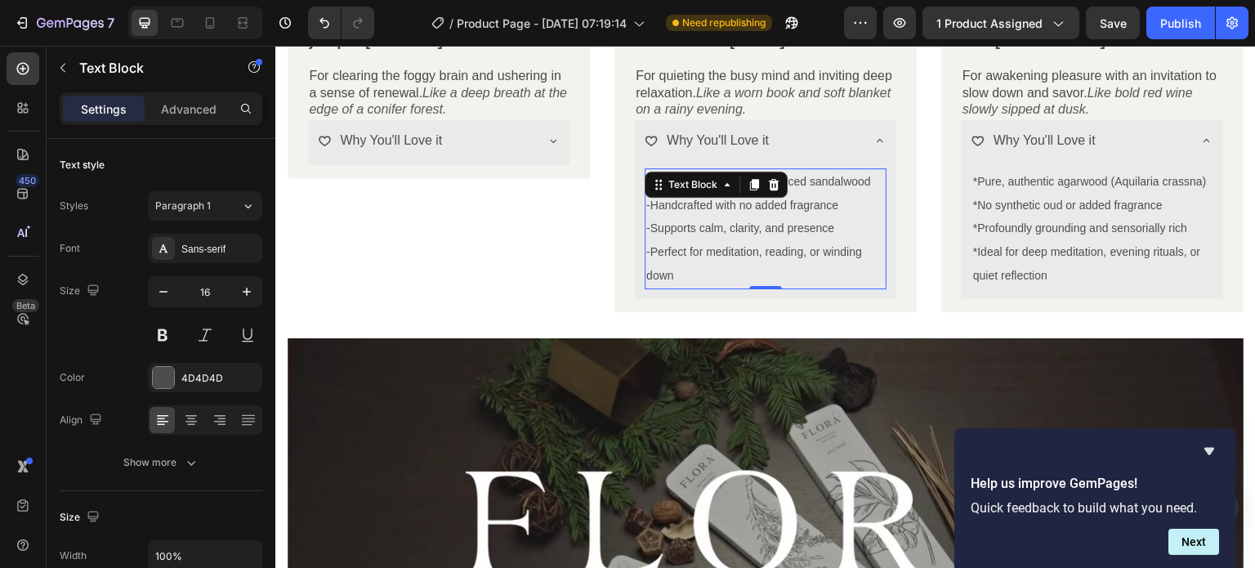
click at [646, 248] on span "-Perfect for meditation, reading, or winding down" at bounding box center [754, 263] width 216 height 37
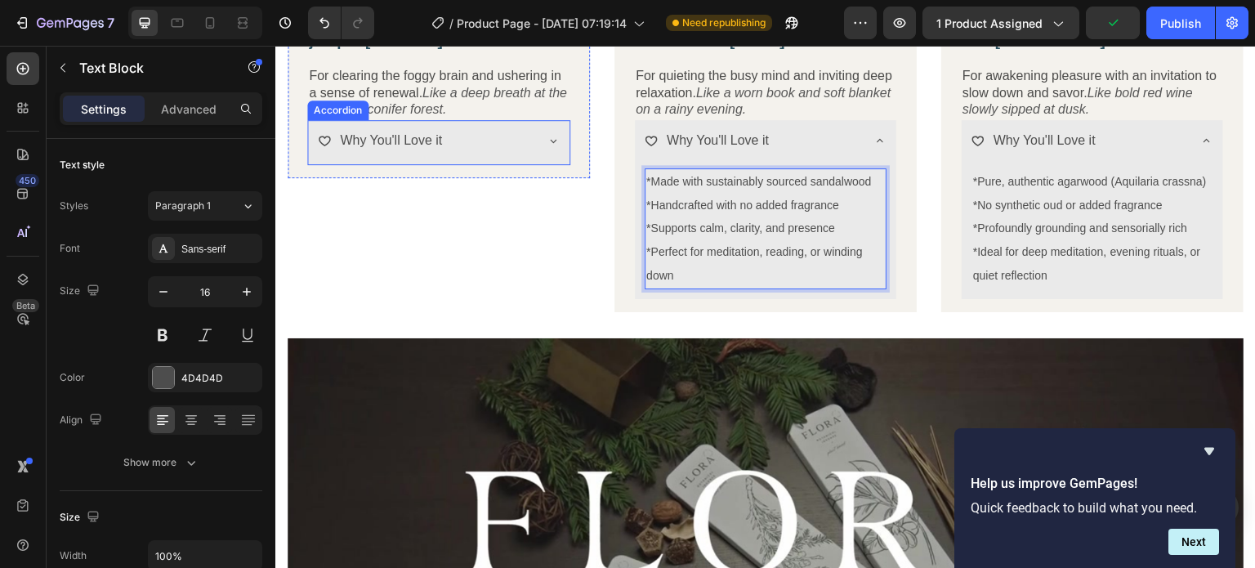
click at [482, 140] on div "Why You'll Love it" at bounding box center [426, 141] width 216 height 29
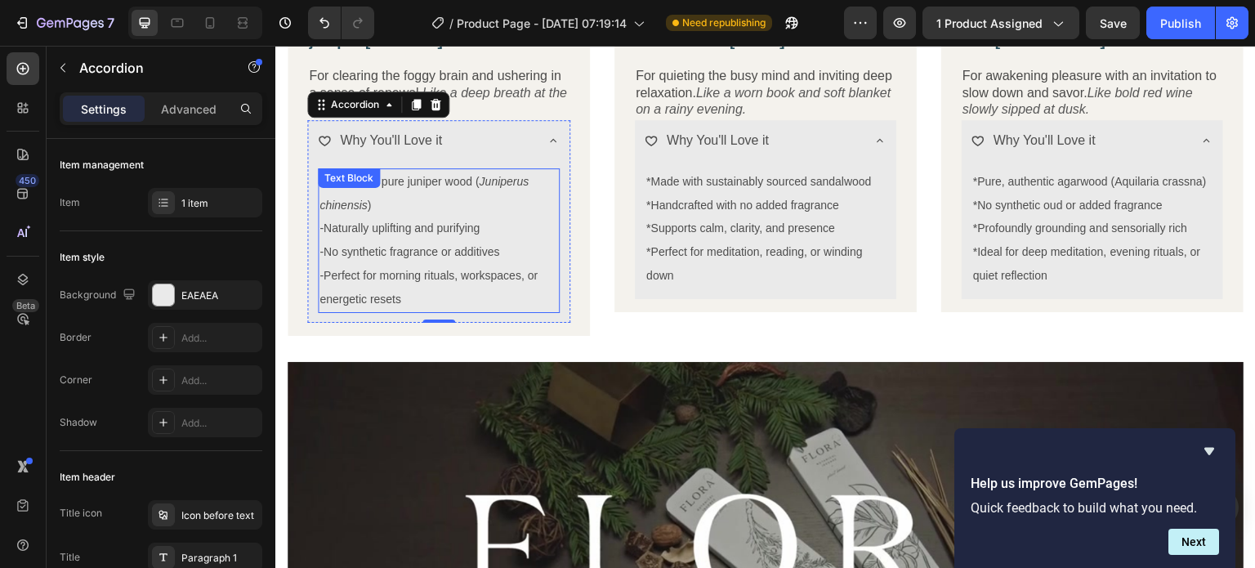
click at [346, 205] on icon "Juniperus chinensis" at bounding box center [424, 193] width 209 height 37
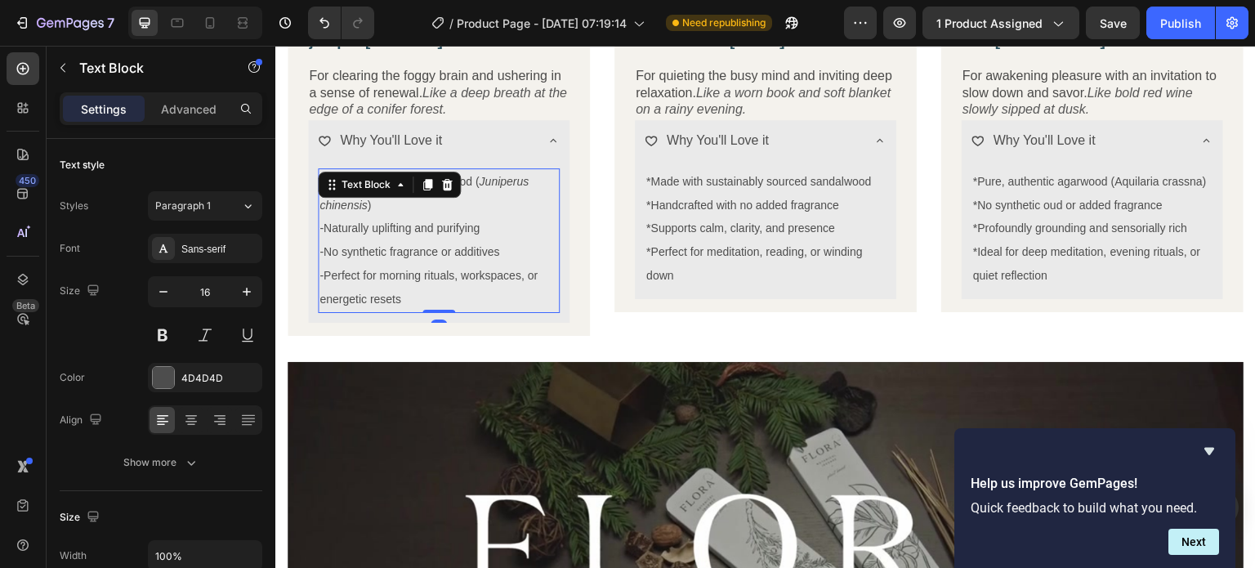
click at [323, 248] on span "-No synthetic fragrance or additives" at bounding box center [410, 251] width 180 height 13
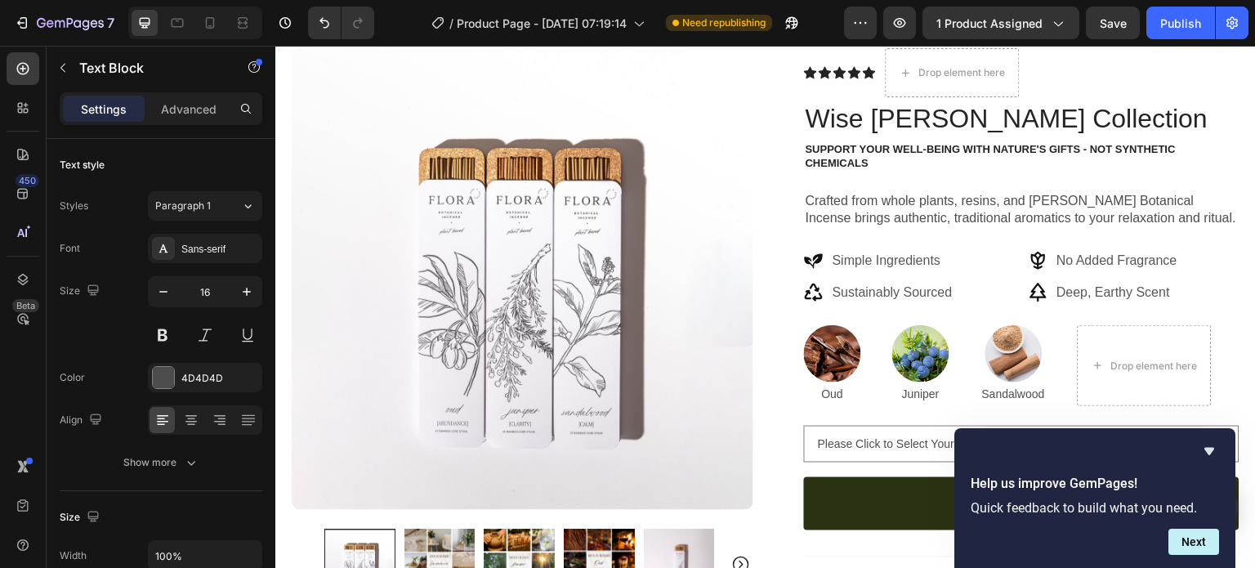
scroll to position [0, 0]
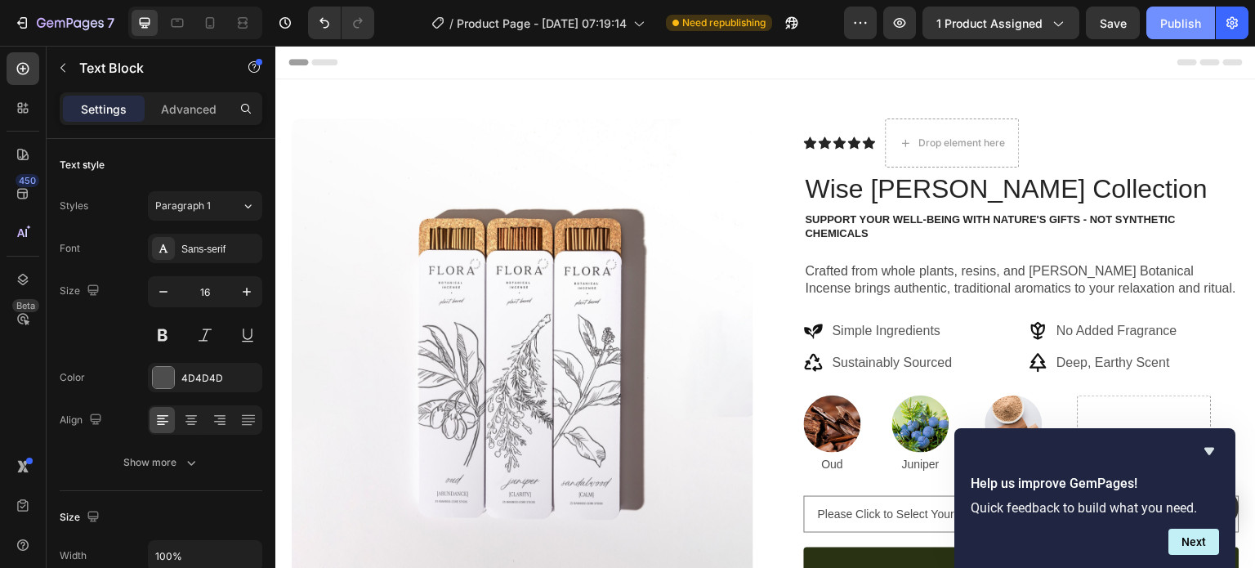
click at [1186, 19] on div "Publish" at bounding box center [1180, 23] width 41 height 17
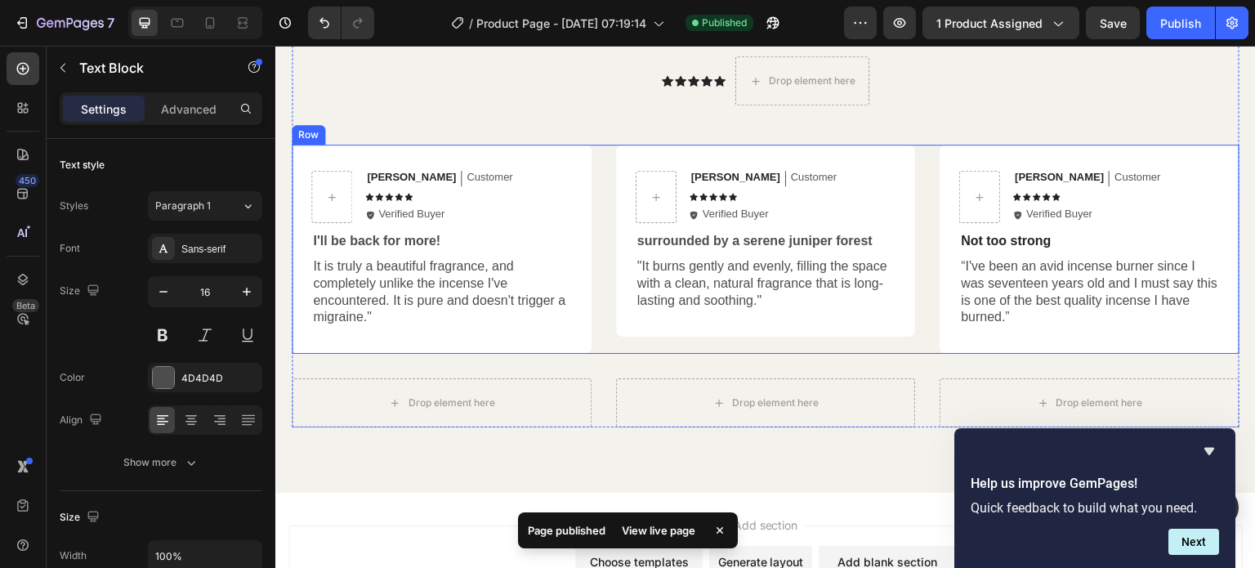
scroll to position [3507, 0]
